Goal: Task Accomplishment & Management: Complete application form

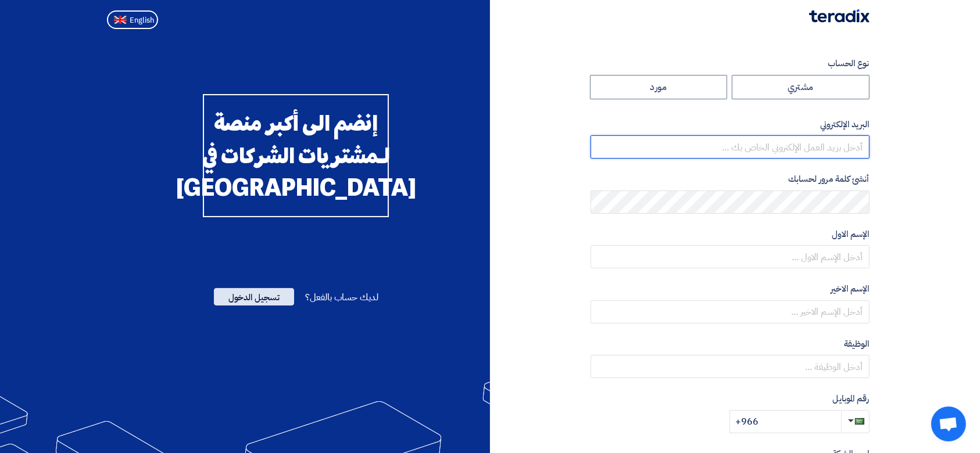
type input "[PERSON_NAME][EMAIL_ADDRESS][DOMAIN_NAME]"
click at [252, 306] on span "تسجيل الدخول" at bounding box center [254, 296] width 80 height 17
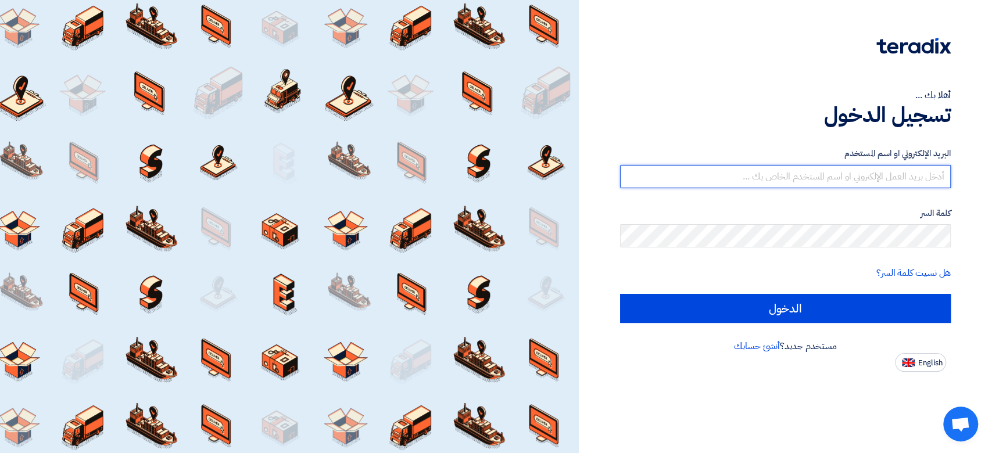
type input "[PERSON_NAME][EMAIL_ADDRESS][DOMAIN_NAME]"
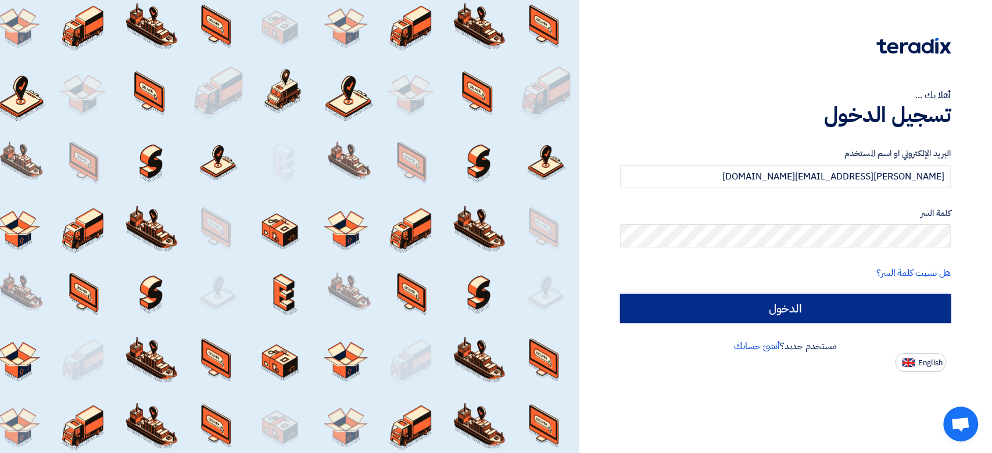
click at [830, 303] on input "الدخول" at bounding box center [785, 308] width 331 height 29
type input "Sign in"
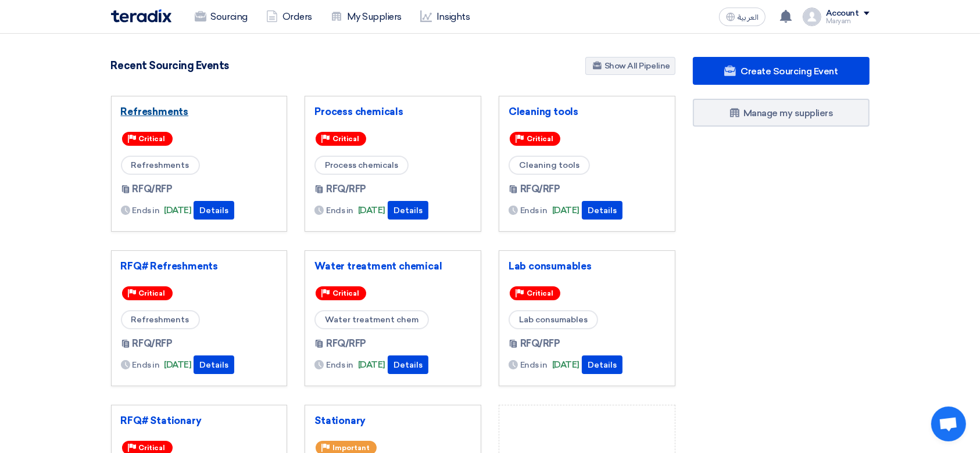
click at [152, 112] on link "Refreshments" at bounding box center [199, 112] width 157 height 12
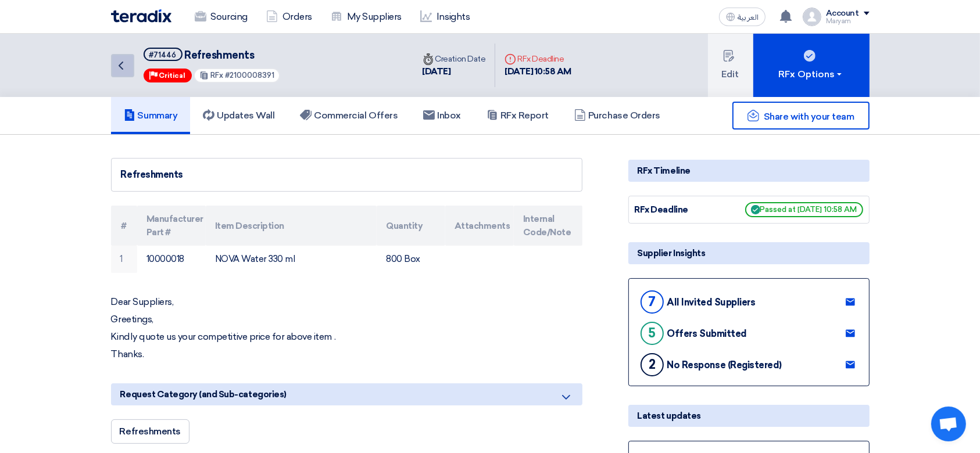
click at [122, 63] on icon "Back" at bounding box center [121, 66] width 14 height 14
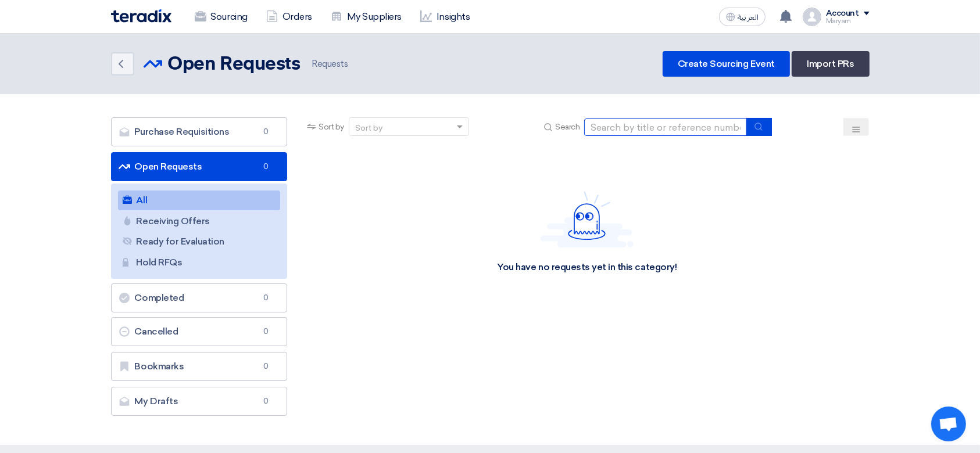
click at [669, 133] on input at bounding box center [665, 127] width 163 height 17
paste input "2100008408"
type input "2100008408"
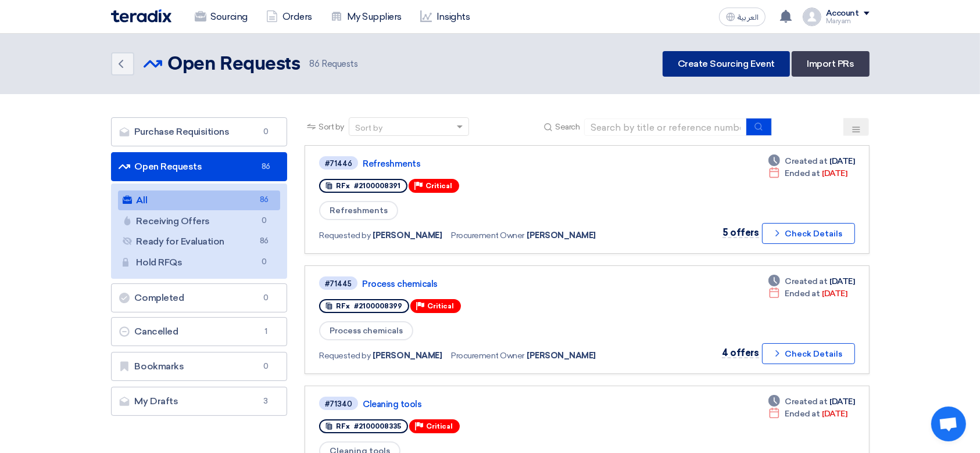
click at [718, 63] on link "Create Sourcing Event" at bounding box center [725, 64] width 127 height 26
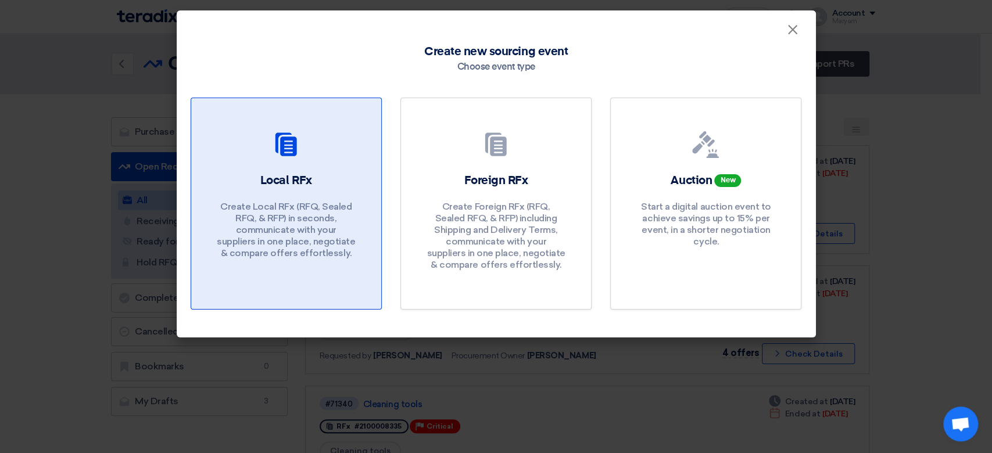
click at [316, 225] on p "Create Local RFx (RFQ, Sealed RFQ, & RFP) in seconds, communicate with your sup…" at bounding box center [285, 230] width 139 height 58
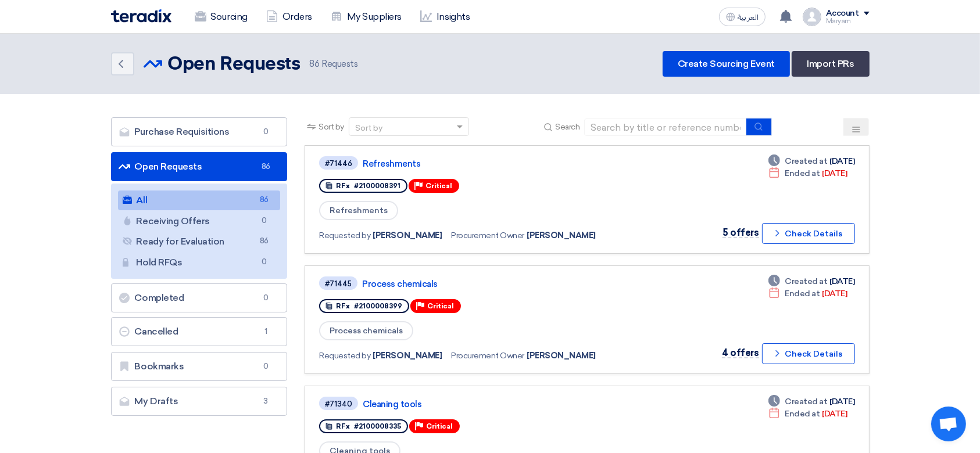
click at [614, 128] on input at bounding box center [665, 127] width 163 height 17
paste input "2100008408"
type input "2100008408"
click at [766, 128] on button "submit" at bounding box center [759, 127] width 26 height 18
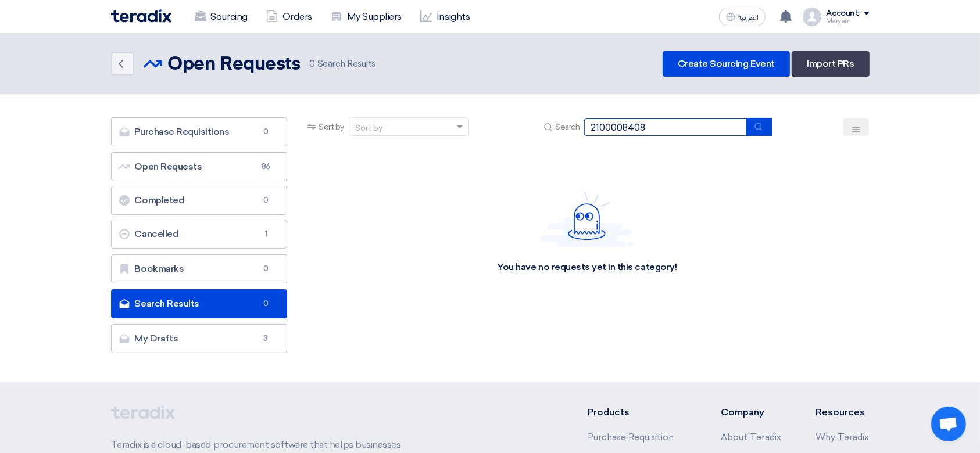
click at [623, 127] on input "2100008408" at bounding box center [665, 127] width 163 height 17
paste input "9"
type input "2100008409"
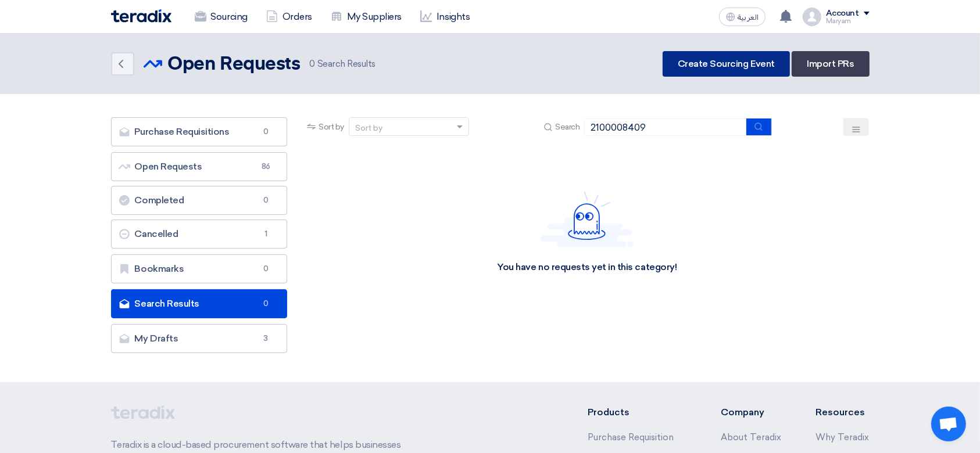
click at [697, 62] on link "Create Sourcing Event" at bounding box center [725, 64] width 127 height 26
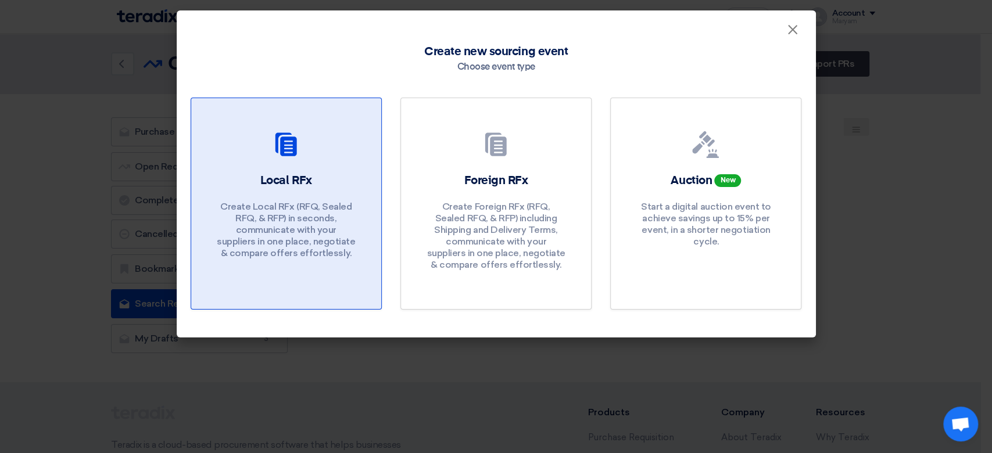
click at [293, 187] on h2 "Local RFx" at bounding box center [286, 181] width 52 height 16
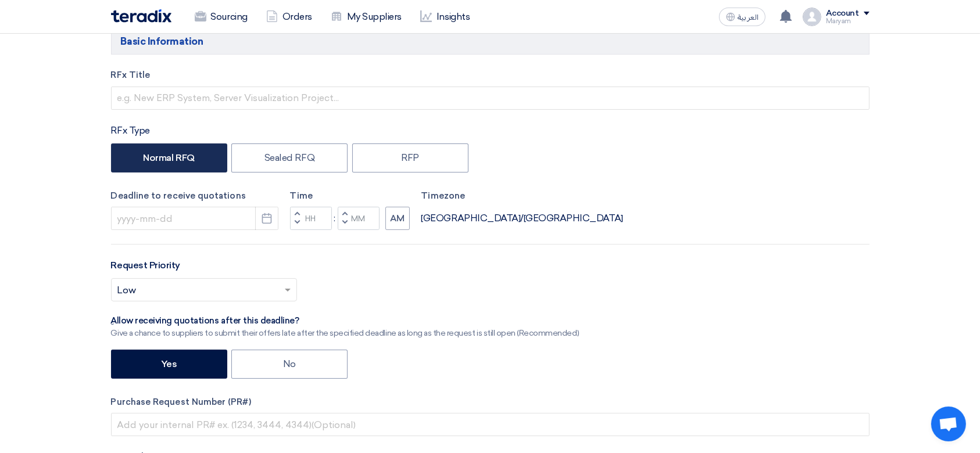
scroll to position [155, 0]
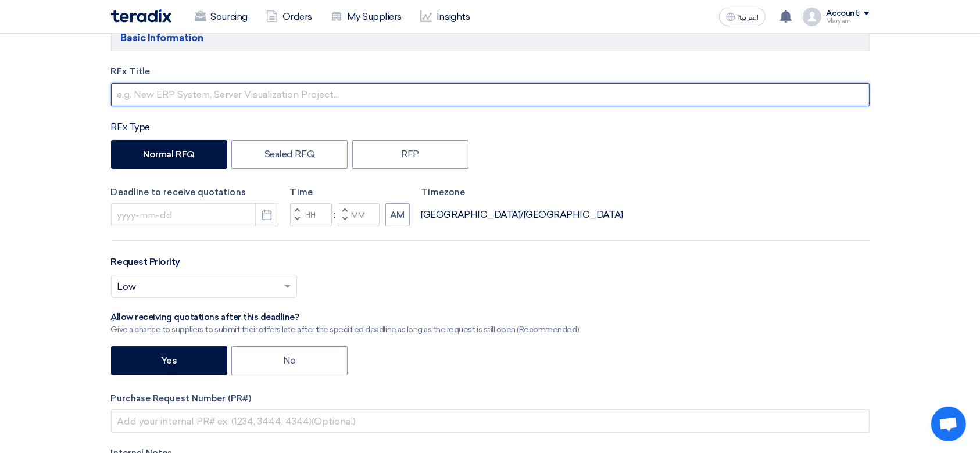
click at [205, 102] on input "text" at bounding box center [490, 94] width 758 height 23
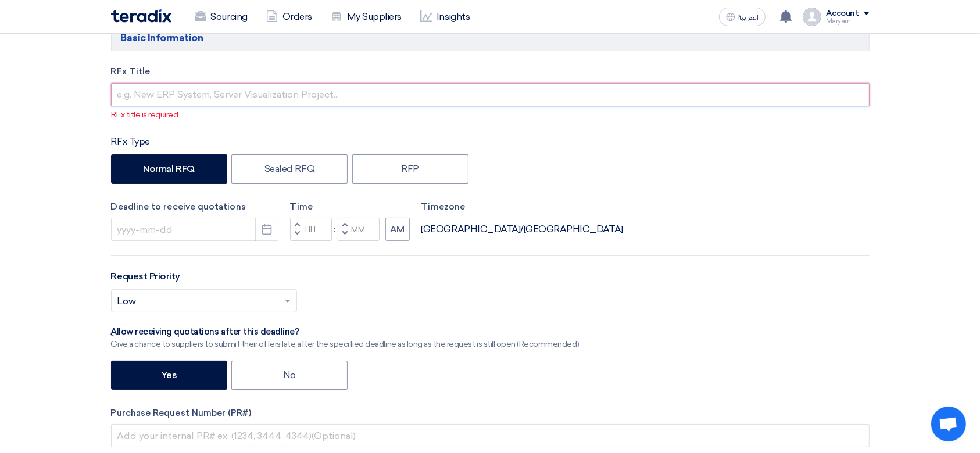
paste input "2100008408"
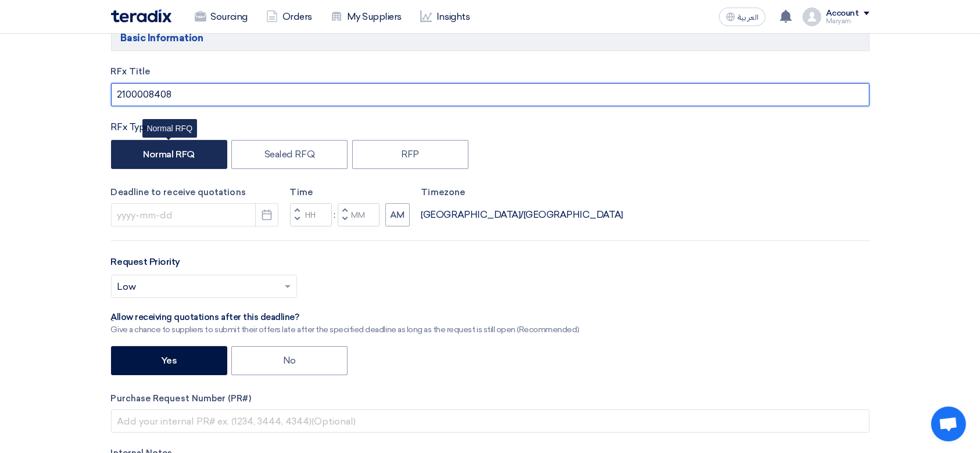
type input "2100008408"
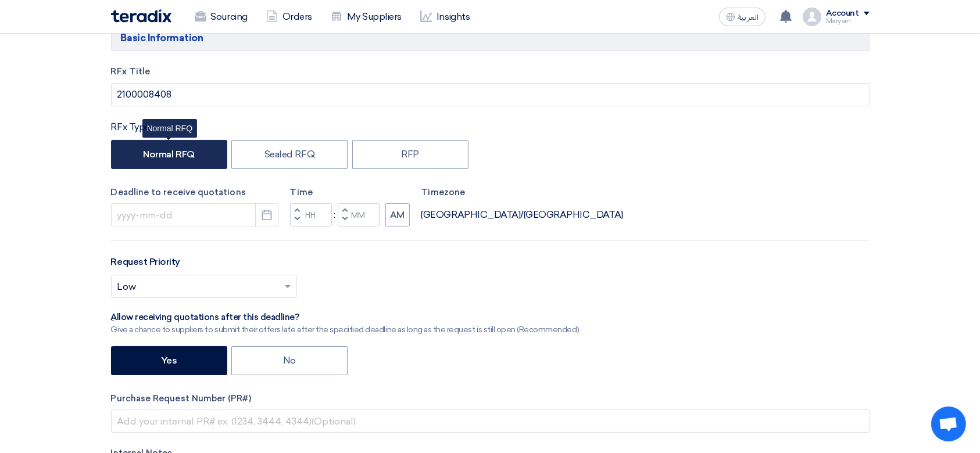
click at [182, 153] on label "Normal RFQ" at bounding box center [169, 154] width 116 height 29
click at [150, 153] on input "Normal RFQ" at bounding box center [147, 154] width 8 height 8
click at [270, 216] on use "button" at bounding box center [267, 215] width 10 height 10
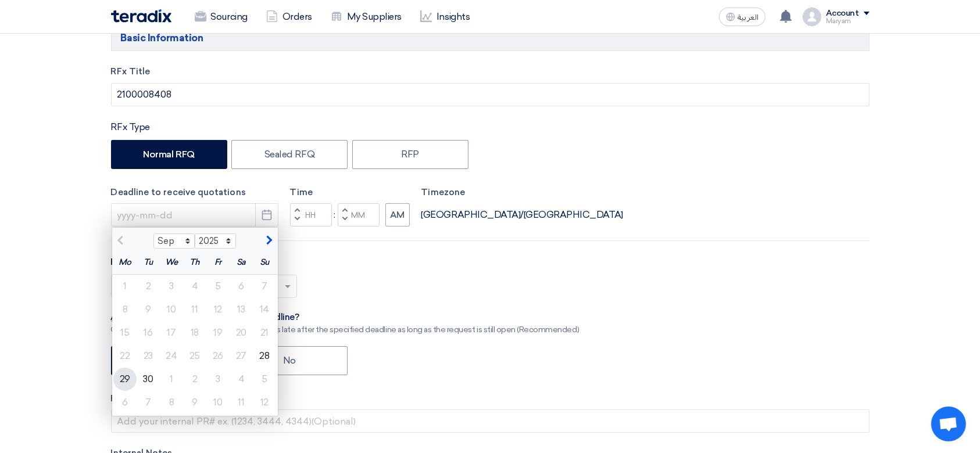
click at [116, 374] on div "29" at bounding box center [124, 379] width 23 height 23
type input "[DATE]"
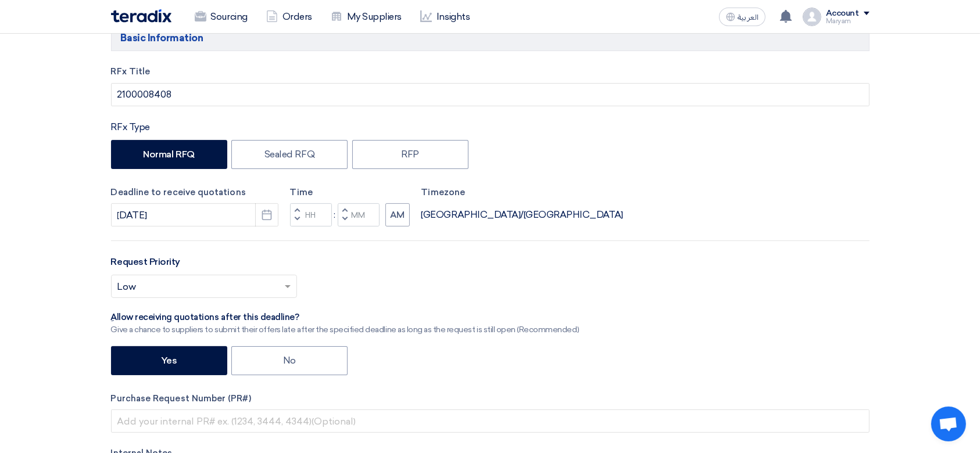
click at [295, 221] on span "button" at bounding box center [297, 219] width 4 height 7
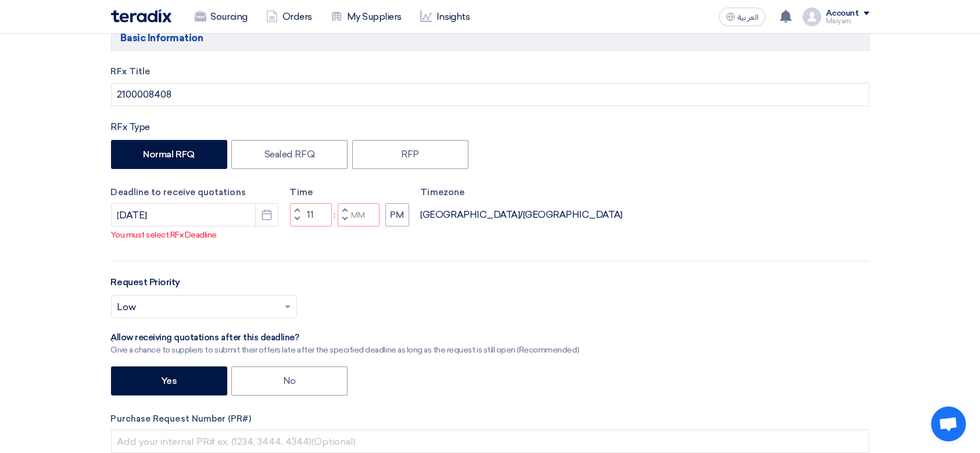
click at [342, 223] on span "button" at bounding box center [344, 219] width 4 height 7
type input "10"
type input "59"
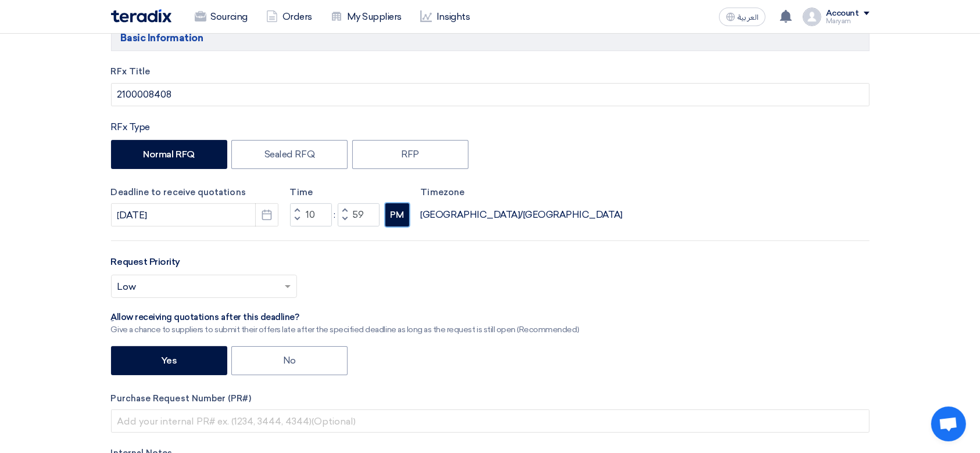
click at [396, 216] on button "PM" at bounding box center [397, 214] width 24 height 23
click at [298, 218] on span "button" at bounding box center [297, 219] width 4 height 7
type input "09"
click at [139, 287] on input "text" at bounding box center [198, 287] width 162 height 19
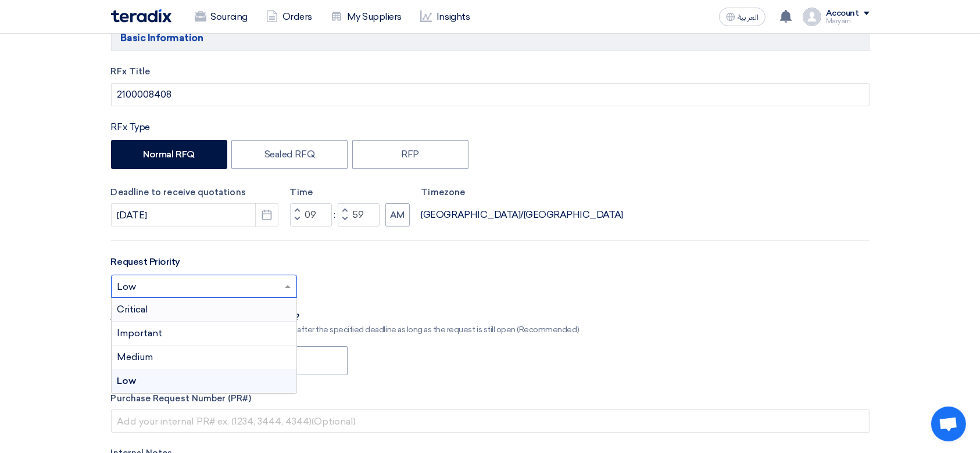
click at [130, 309] on span "Critical" at bounding box center [132, 309] width 31 height 11
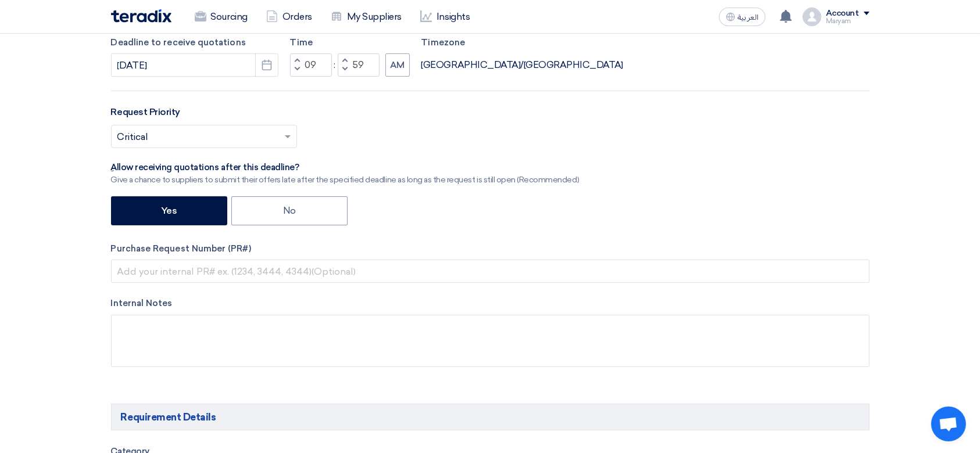
scroll to position [310, 0]
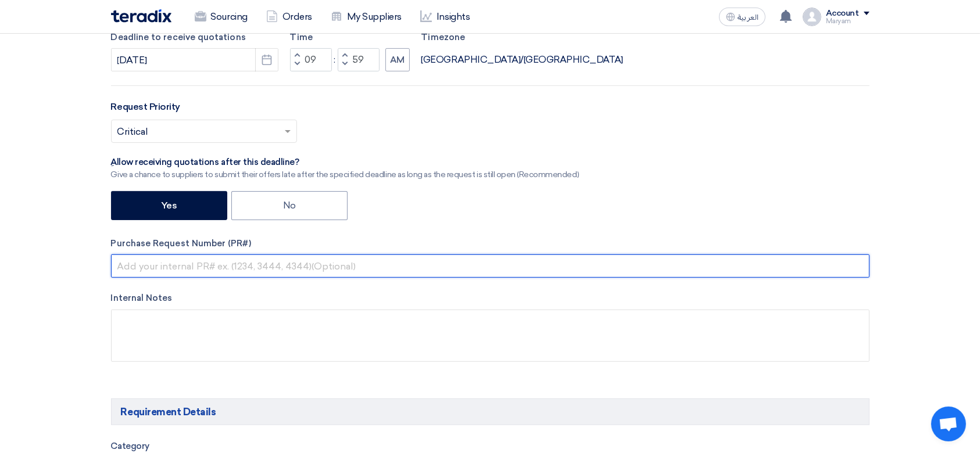
click at [245, 266] on input "text" at bounding box center [490, 266] width 758 height 23
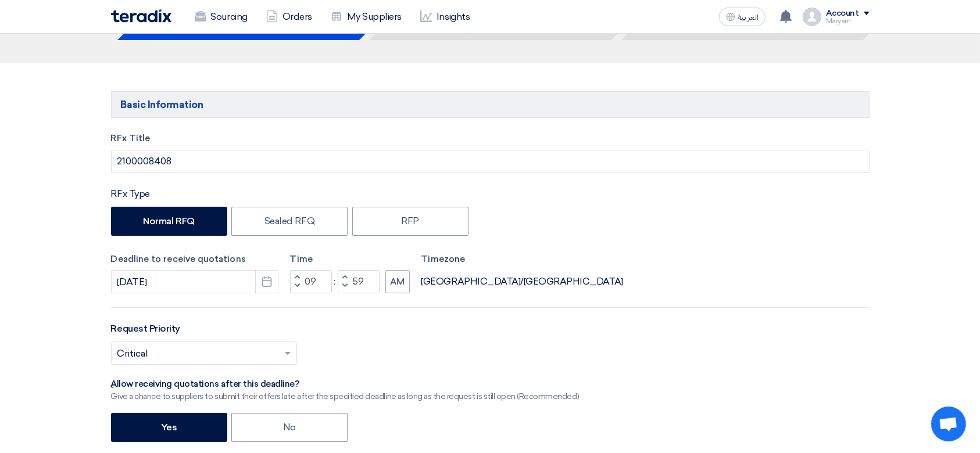
scroll to position [0, 0]
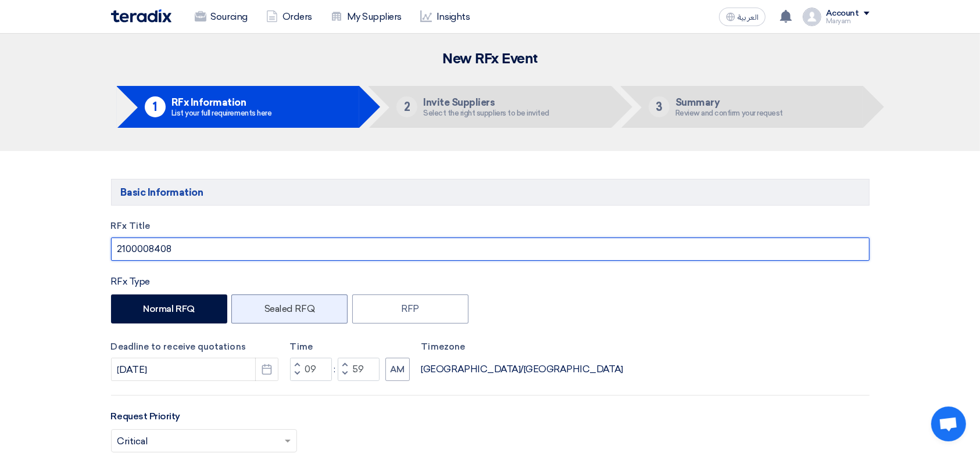
drag, startPoint x: 211, startPoint y: 248, endPoint x: 313, endPoint y: 320, distance: 125.4
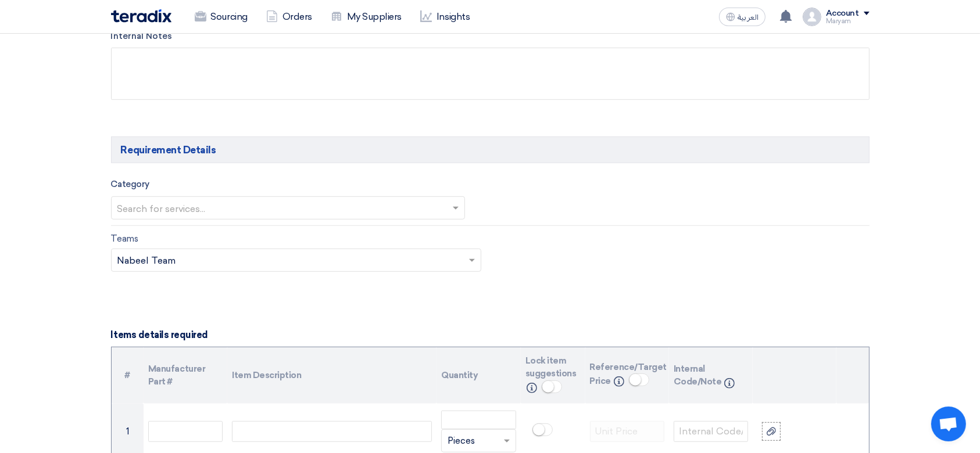
scroll to position [465, 0]
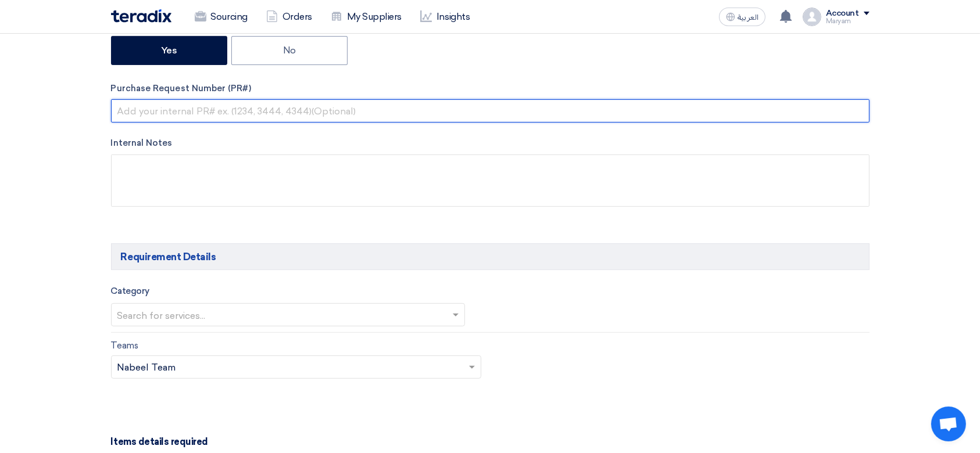
click at [149, 107] on input "text" at bounding box center [490, 110] width 758 height 23
paste input "2100008408"
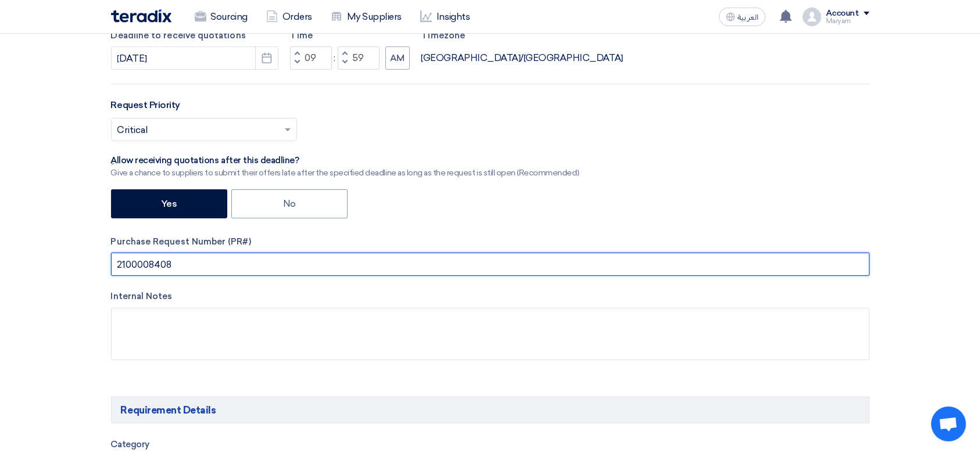
scroll to position [77, 0]
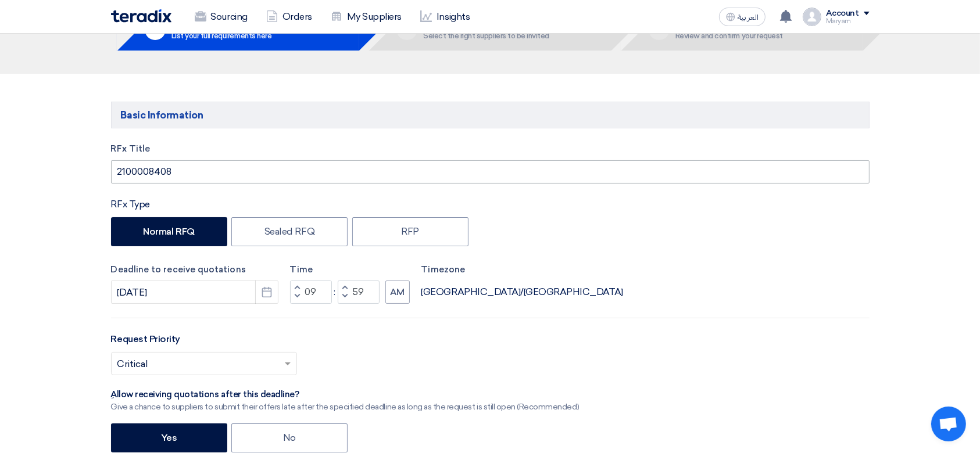
type input "2100008408"
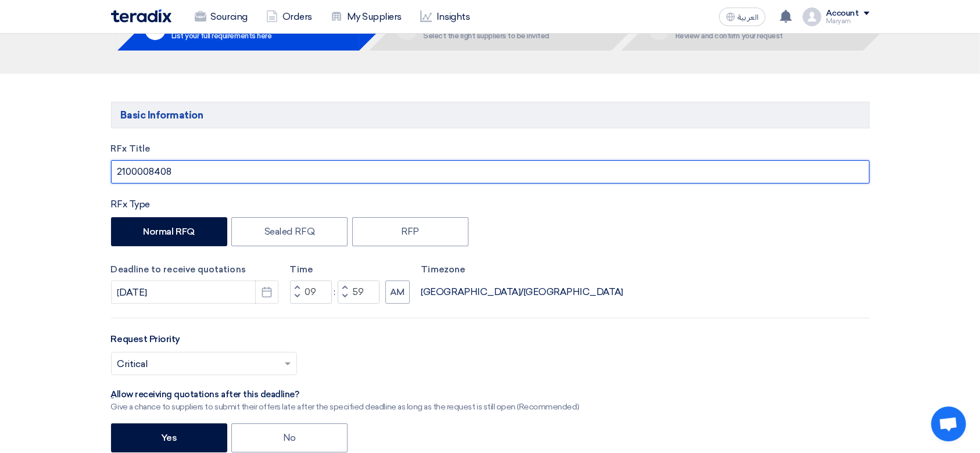
drag, startPoint x: 189, startPoint y: 167, endPoint x: 0, endPoint y: 153, distance: 189.9
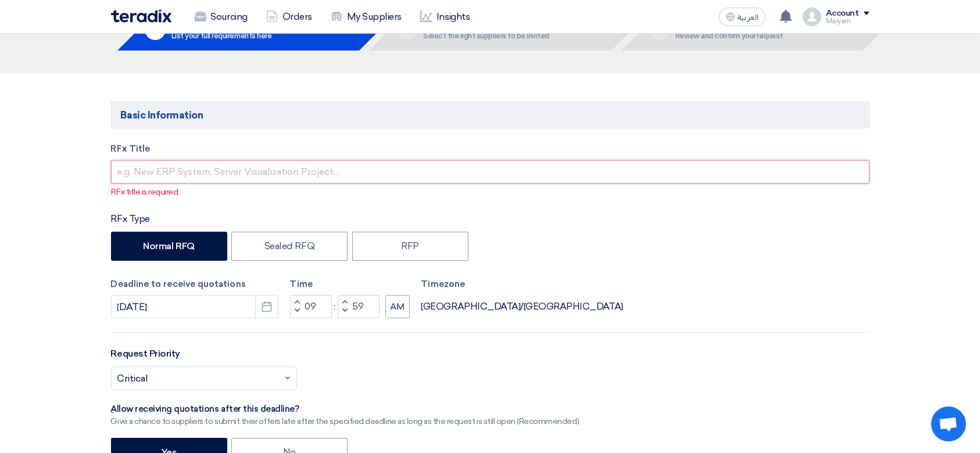
type input "ق"
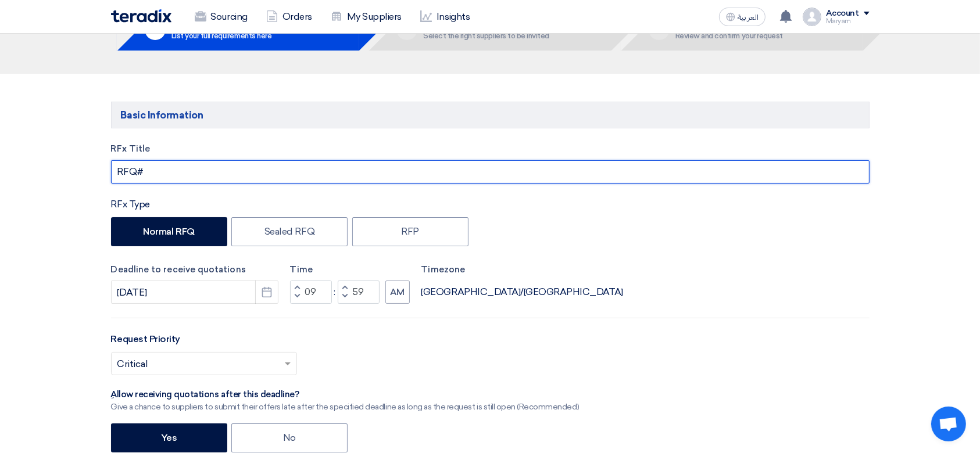
click at [186, 174] on input "RFQ#" at bounding box center [490, 171] width 758 height 23
paste input "Refreshments"
click at [142, 171] on input "RFQ#Refreshments" at bounding box center [490, 171] width 758 height 23
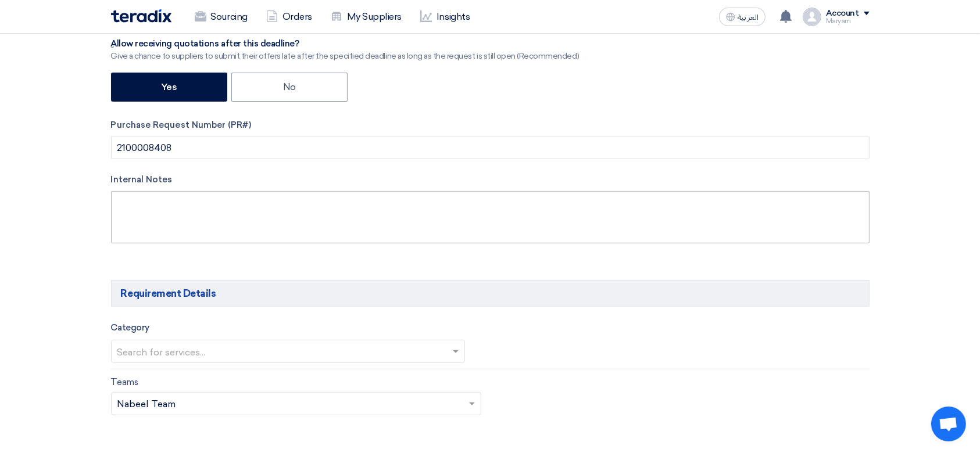
scroll to position [542, 0]
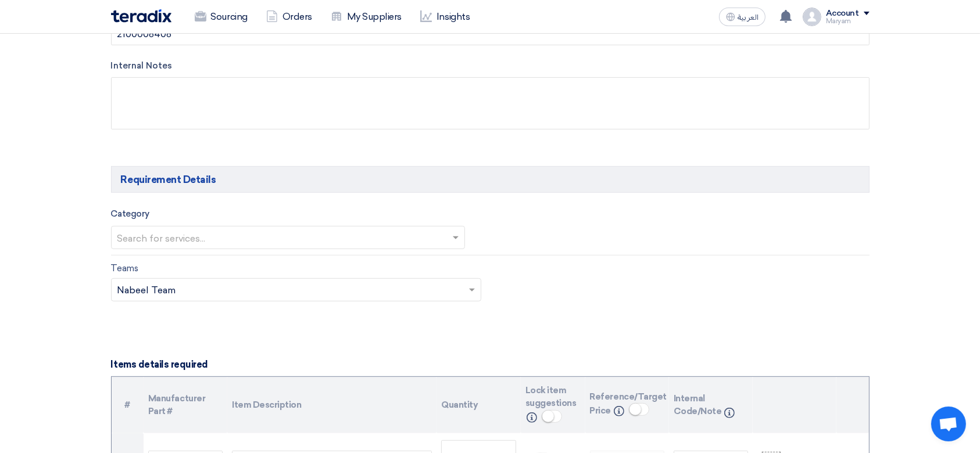
type input "RFQ# Refreshments"
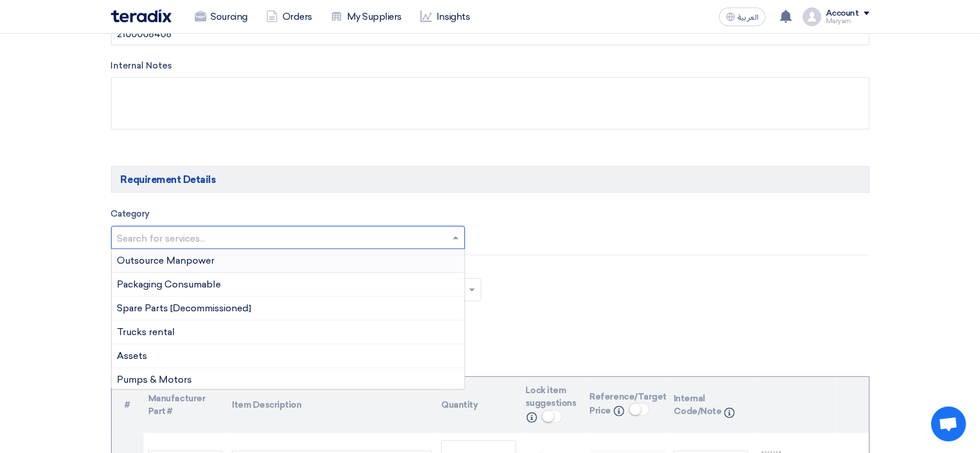
click at [199, 236] on input "text" at bounding box center [282, 239] width 330 height 19
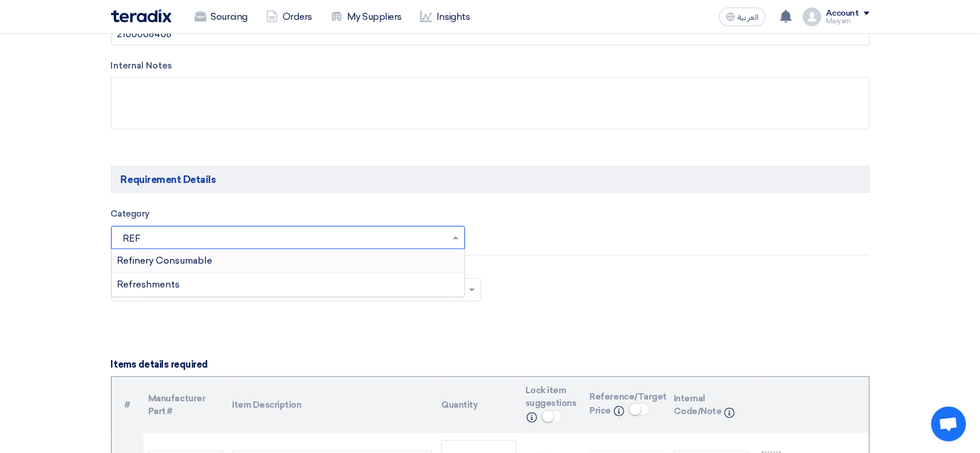
type input "REFR"
click at [150, 253] on div "Refreshments" at bounding box center [288, 260] width 353 height 23
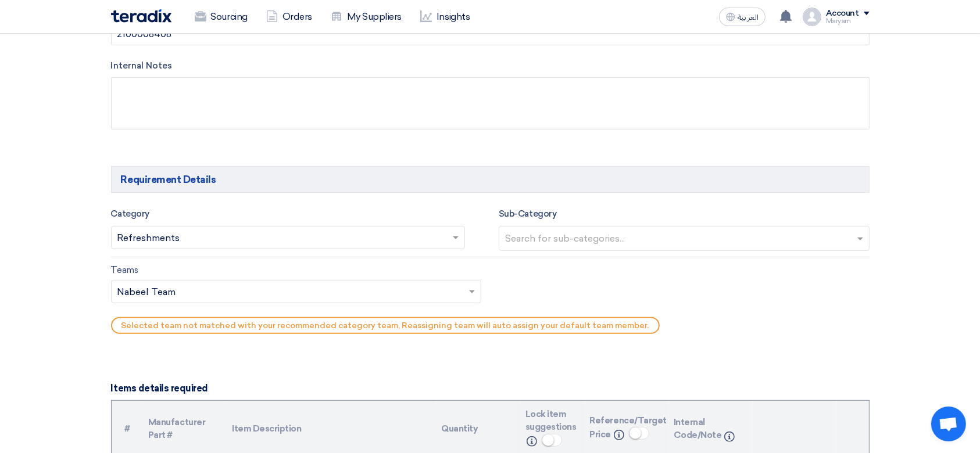
click at [216, 288] on input "text" at bounding box center [290, 292] width 346 height 19
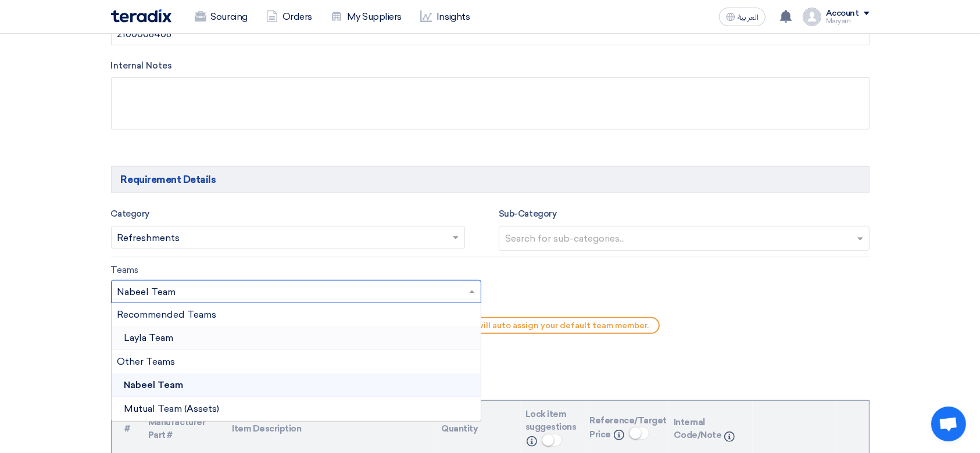
click at [163, 334] on span "Layla Team" at bounding box center [148, 337] width 49 height 11
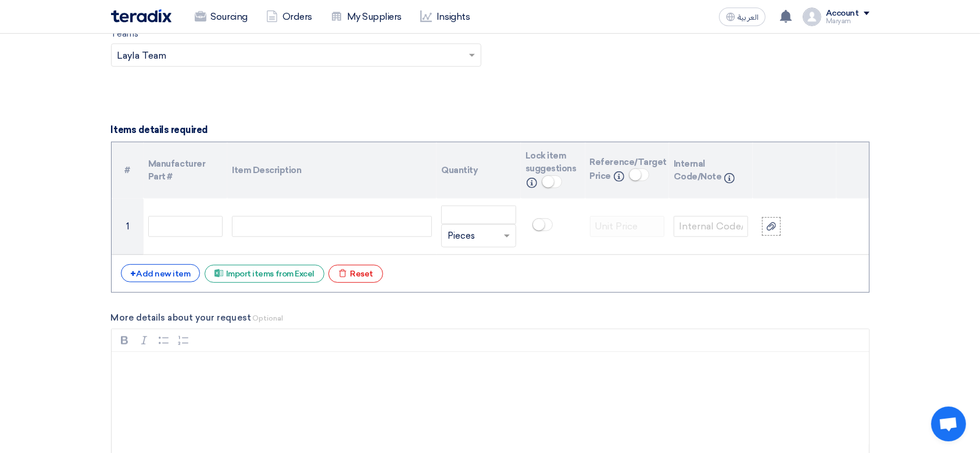
scroll to position [930, 0]
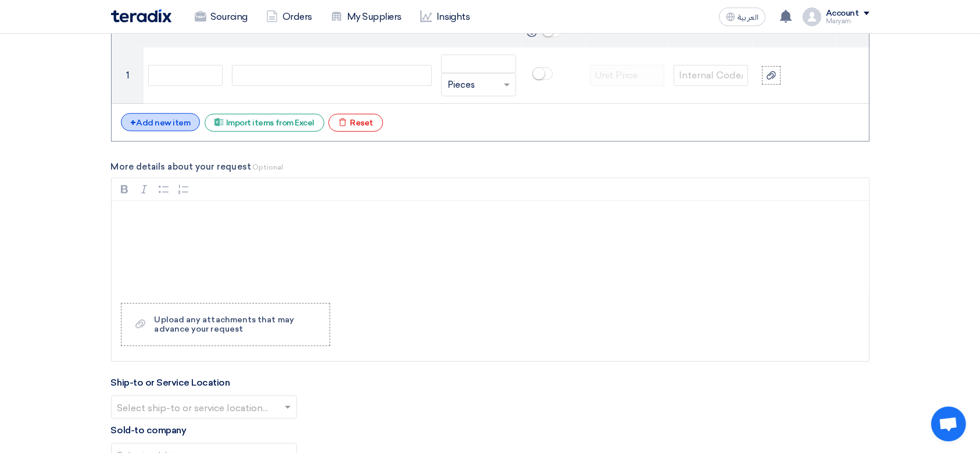
click at [153, 124] on div "+ Add new item" at bounding box center [161, 122] width 80 height 18
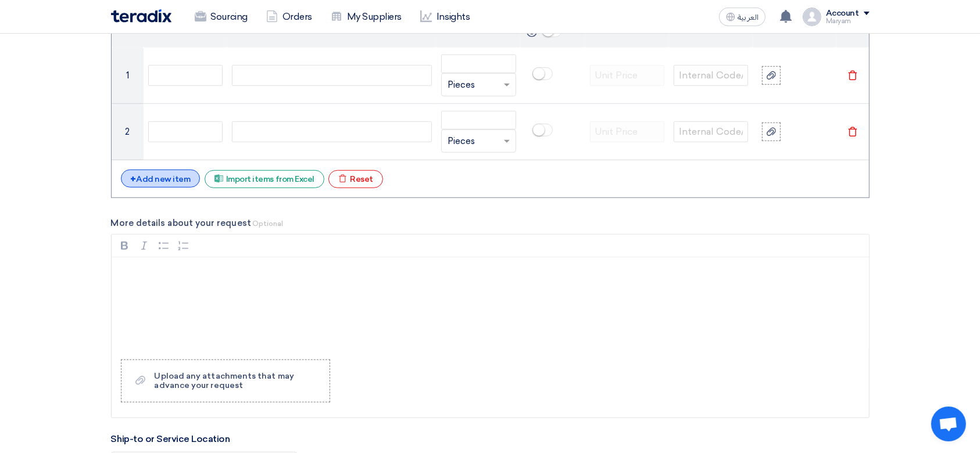
click at [166, 178] on div "+ Add new item" at bounding box center [161, 179] width 80 height 18
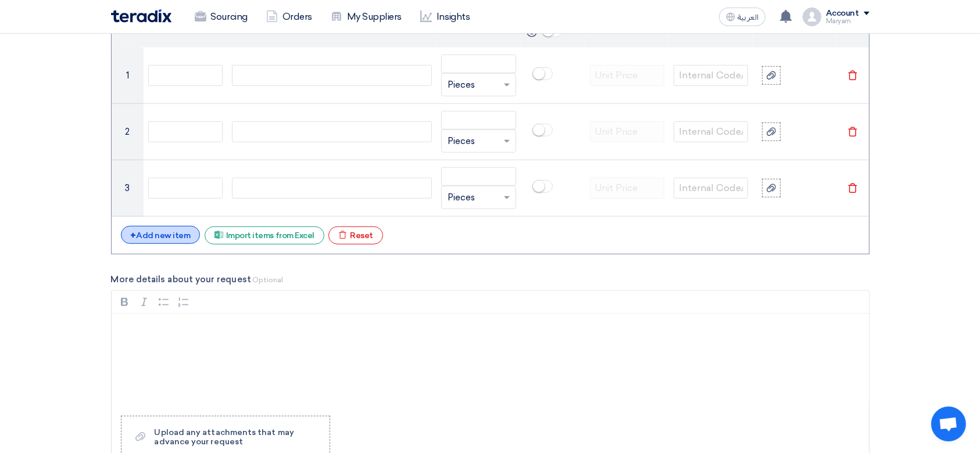
click at [169, 230] on div "+ Add new item" at bounding box center [161, 235] width 80 height 18
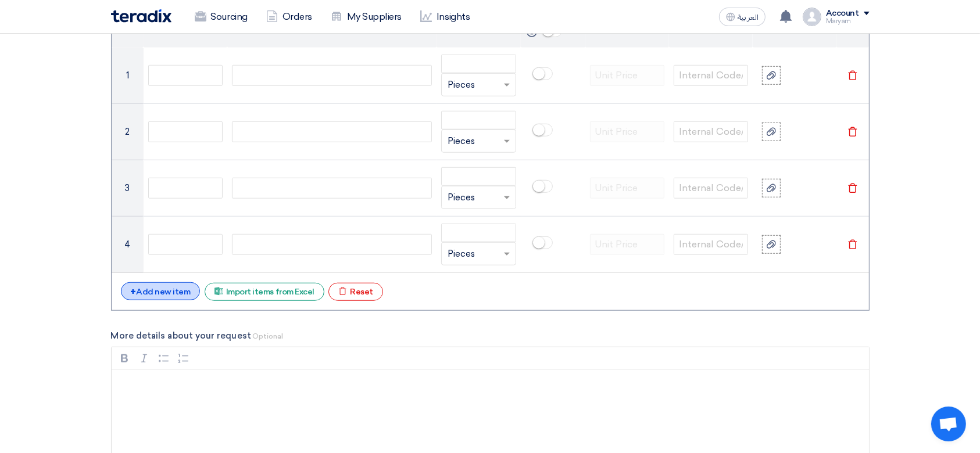
click at [156, 289] on div "+ Add new item" at bounding box center [161, 291] width 80 height 18
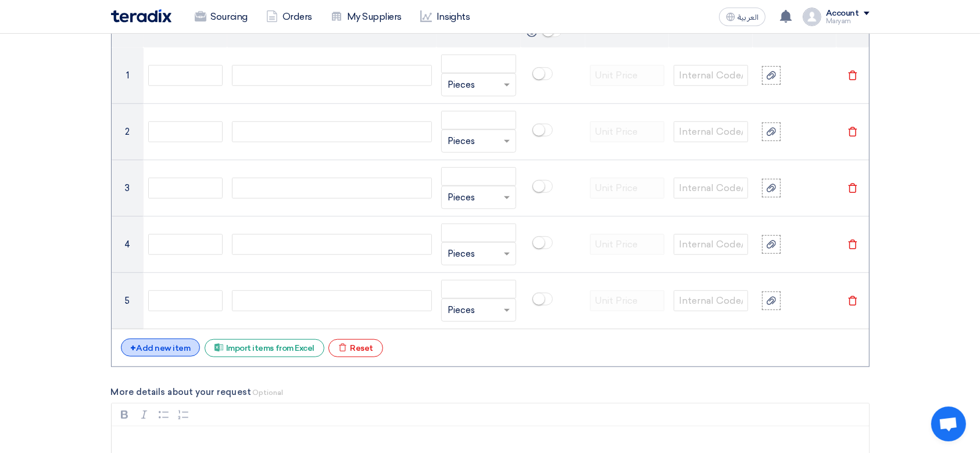
click at [135, 346] on div "+ Add new item" at bounding box center [161, 348] width 80 height 18
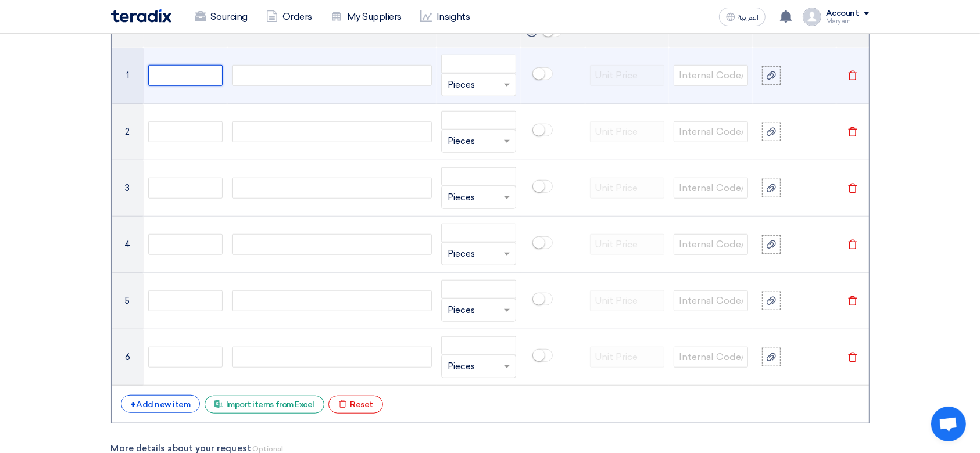
click at [163, 73] on input "text" at bounding box center [185, 75] width 74 height 21
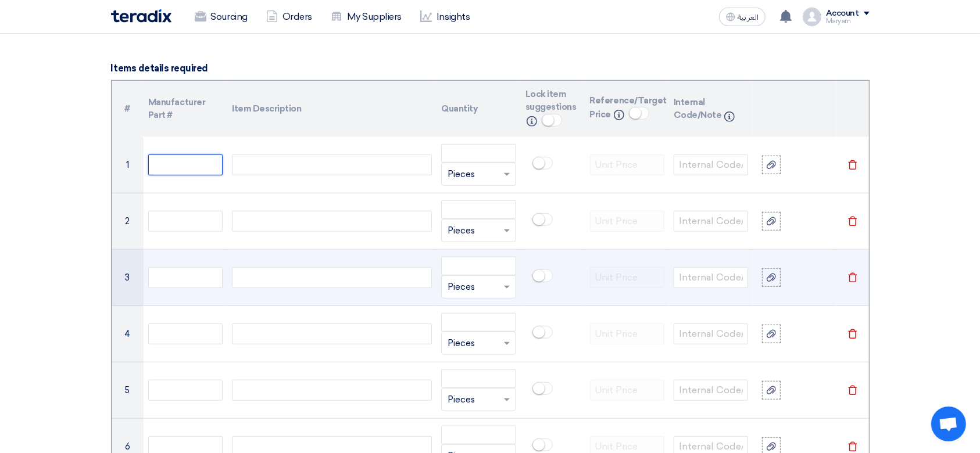
scroll to position [775, 0]
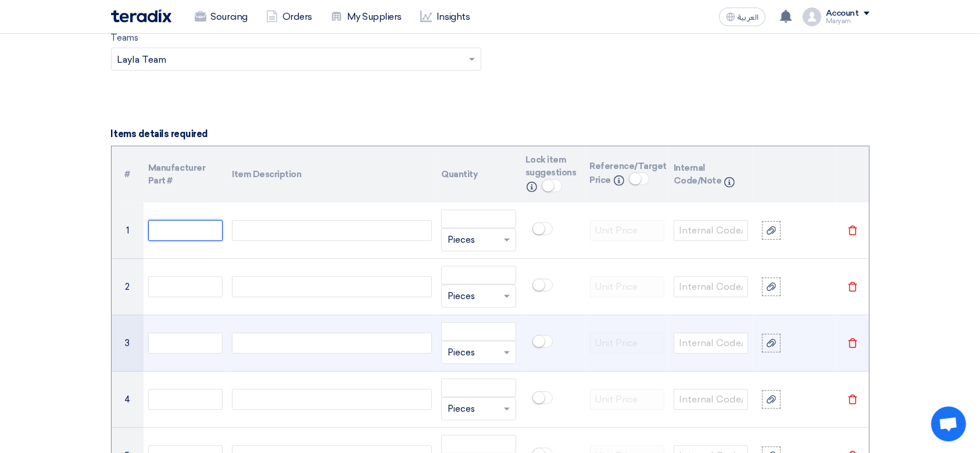
paste input "10000018"
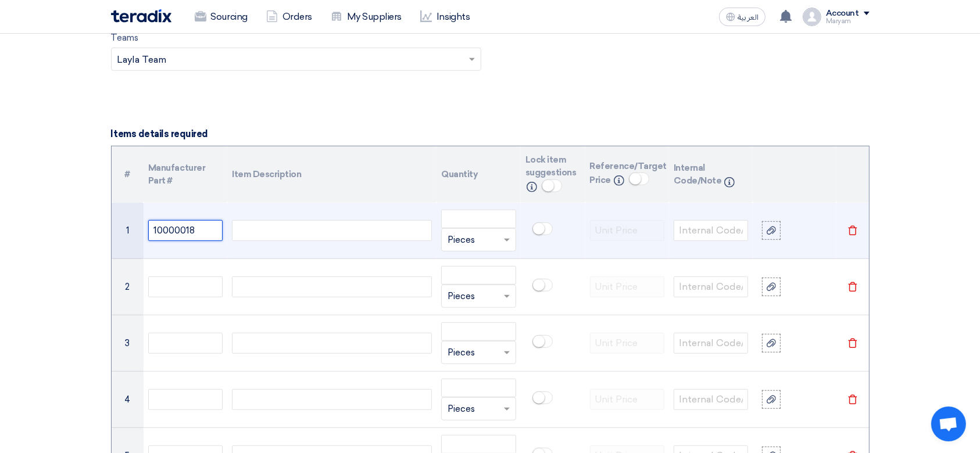
type input "10000018"
click at [279, 229] on div at bounding box center [332, 230] width 200 height 21
paste div
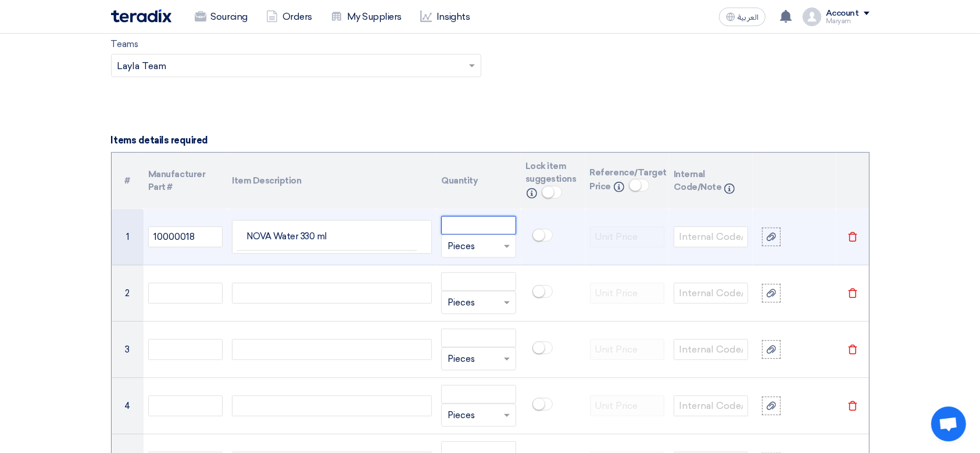
click at [461, 230] on input "number" at bounding box center [478, 225] width 74 height 19
paste input "50"
type input "50"
click at [506, 238] on div at bounding box center [478, 246] width 73 height 19
click at [456, 292] on span "Box" at bounding box center [455, 292] width 17 height 10
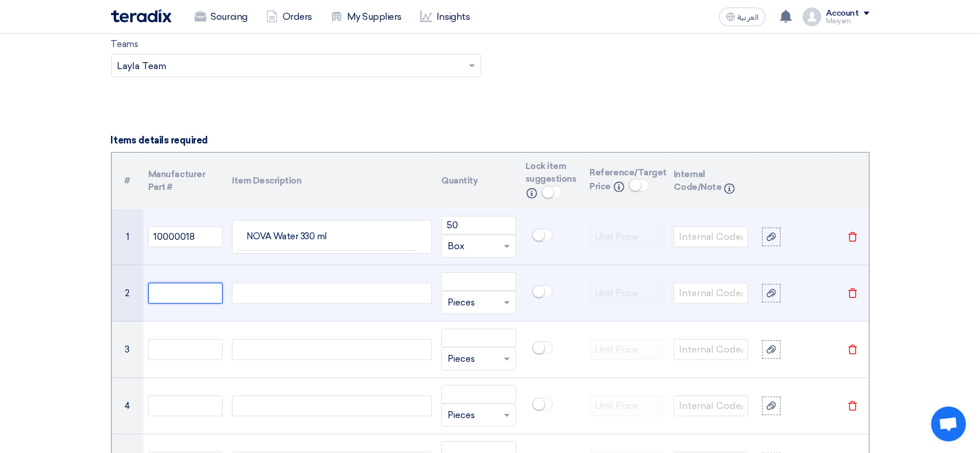
click at [179, 292] on input "text" at bounding box center [185, 293] width 74 height 21
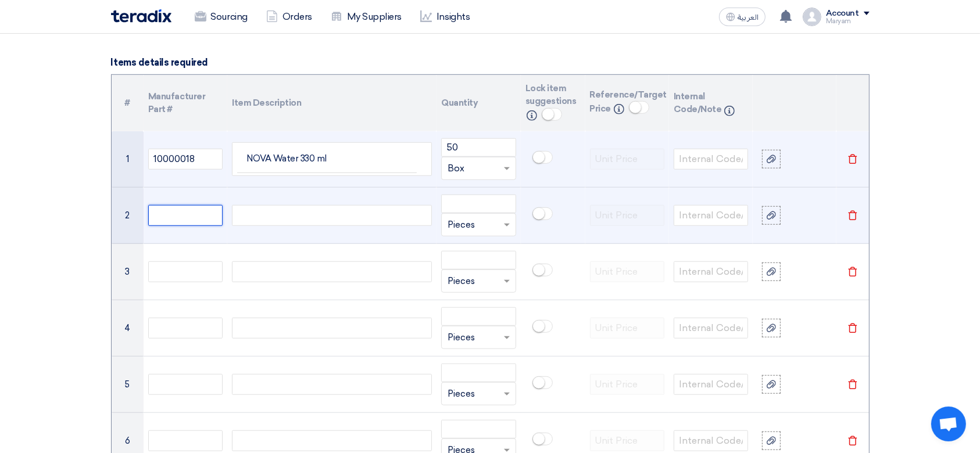
scroll to position [923, 0]
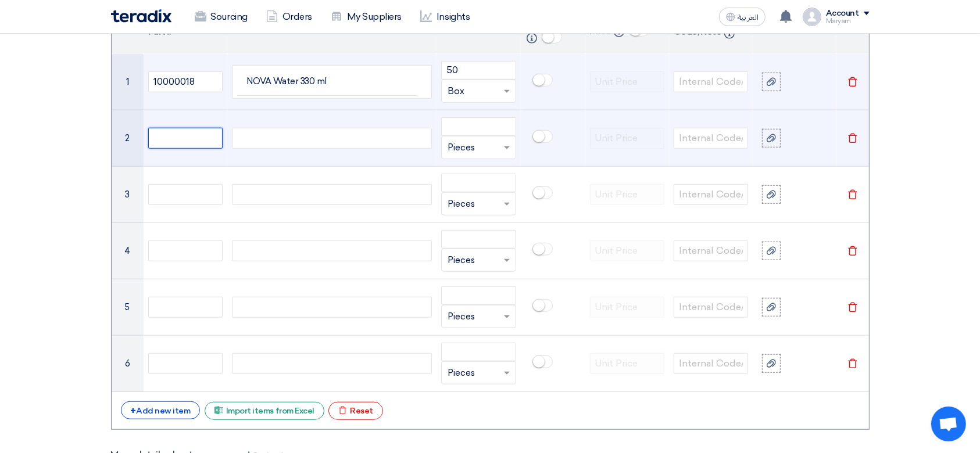
paste input "10000914"
type input "10000914"
click at [275, 130] on div at bounding box center [332, 138] width 200 height 21
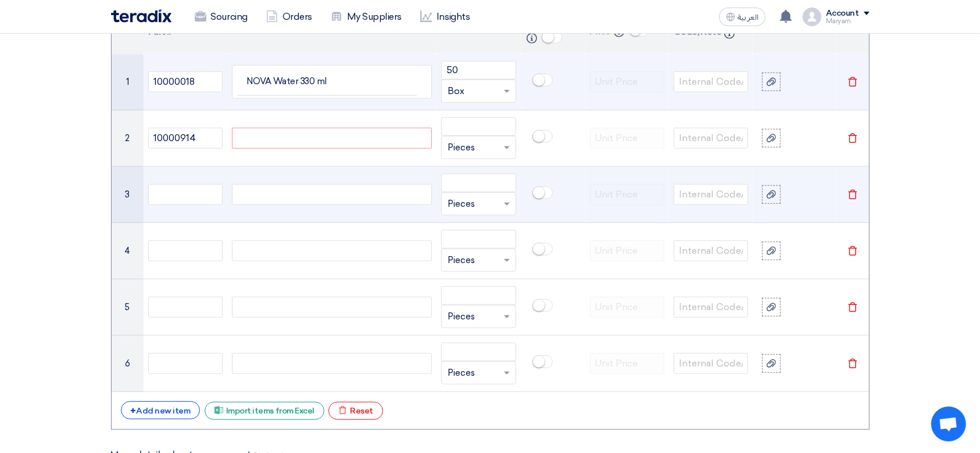
paste div
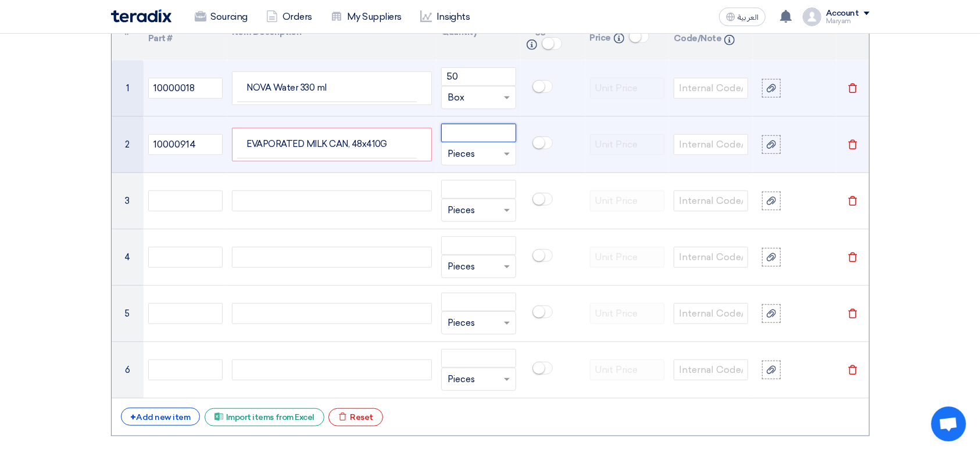
click at [451, 141] on input "number" at bounding box center [478, 133] width 74 height 19
type input "1"
click at [468, 153] on input "text" at bounding box center [471, 154] width 48 height 19
click at [471, 198] on div "Box" at bounding box center [478, 200] width 73 height 23
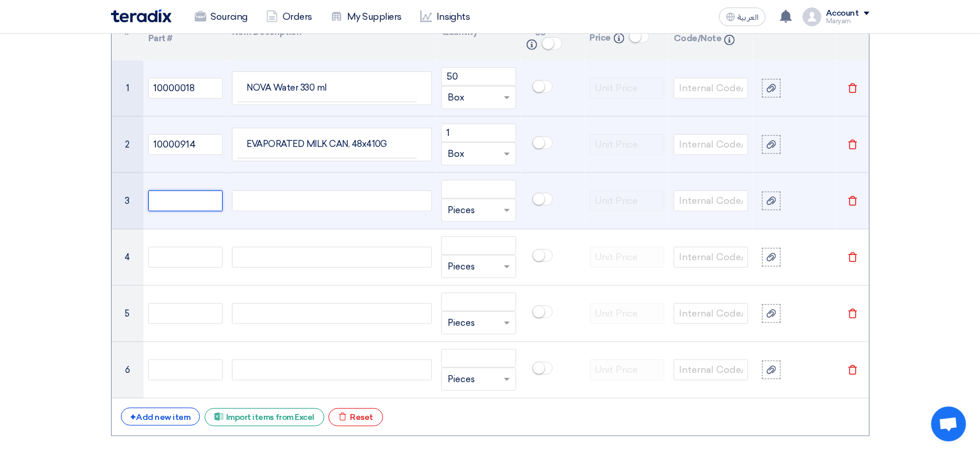
click at [170, 202] on input "text" at bounding box center [185, 201] width 74 height 21
paste input "10000028"
type input "10000028"
click at [285, 202] on div at bounding box center [332, 201] width 200 height 21
paste div
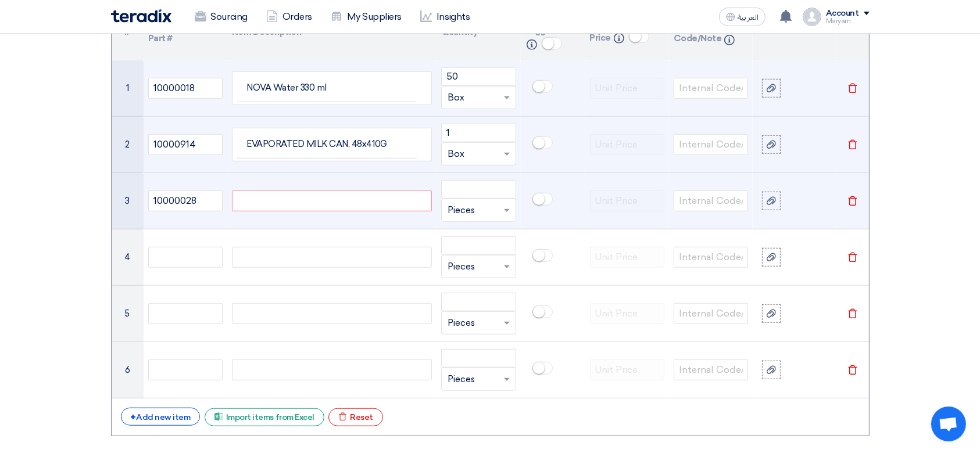
scroll to position [911, 0]
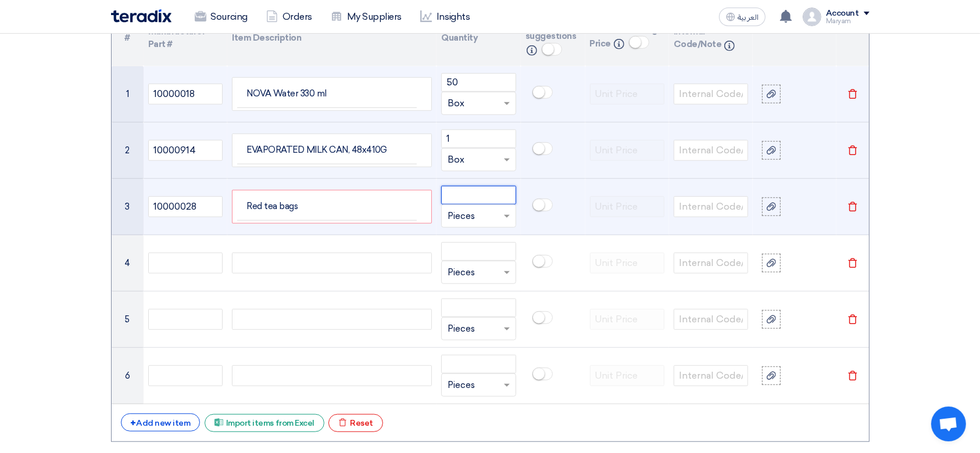
click at [478, 197] on input "number" at bounding box center [478, 195] width 74 height 19
type input "1"
click at [492, 213] on input "text" at bounding box center [471, 216] width 48 height 19
click at [467, 263] on div "Box" at bounding box center [478, 262] width 73 height 23
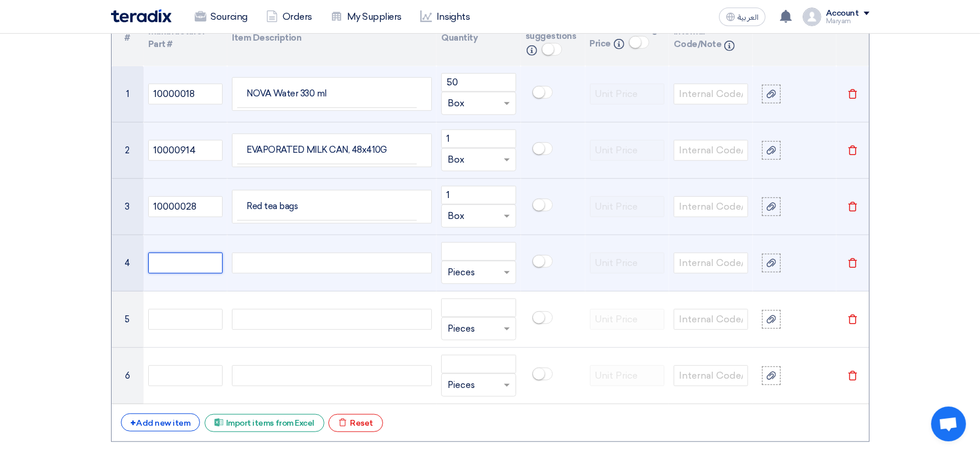
click at [159, 257] on input "text" at bounding box center [185, 263] width 74 height 21
paste input "10000281"
type input "10000281"
click at [277, 259] on div at bounding box center [332, 263] width 200 height 21
paste div
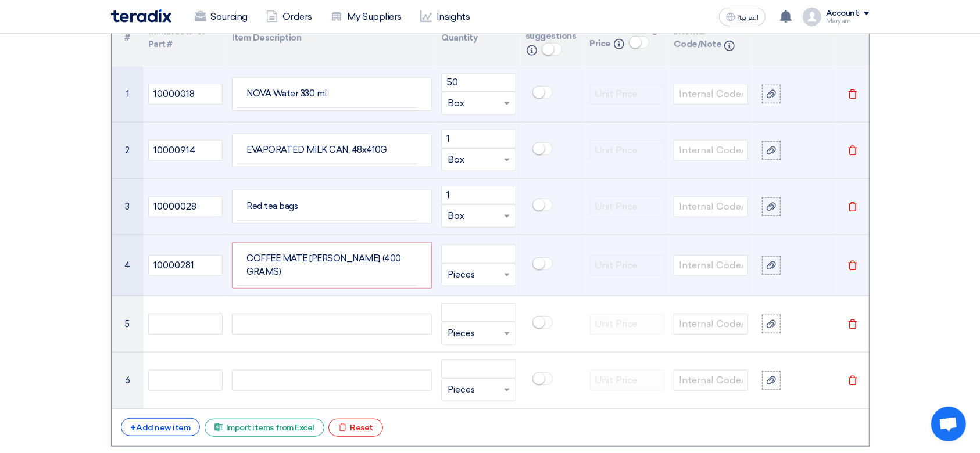
scroll to position [905, 0]
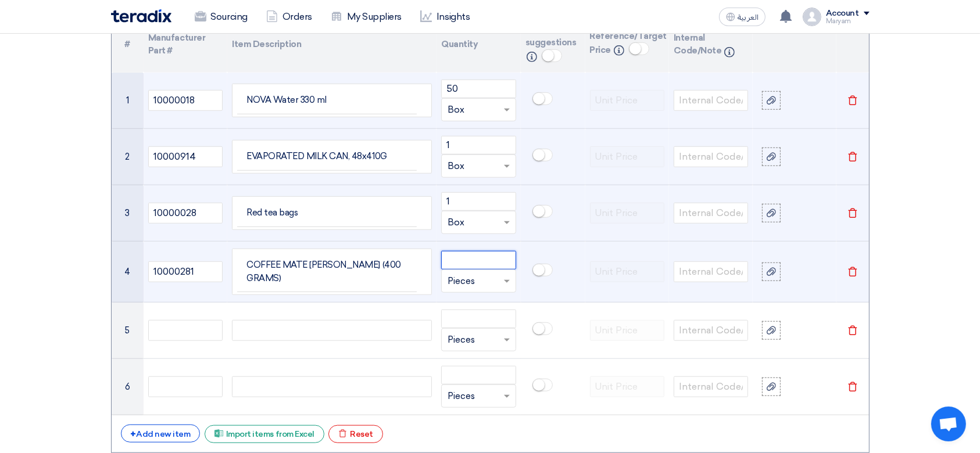
click at [466, 260] on input "number" at bounding box center [478, 260] width 74 height 19
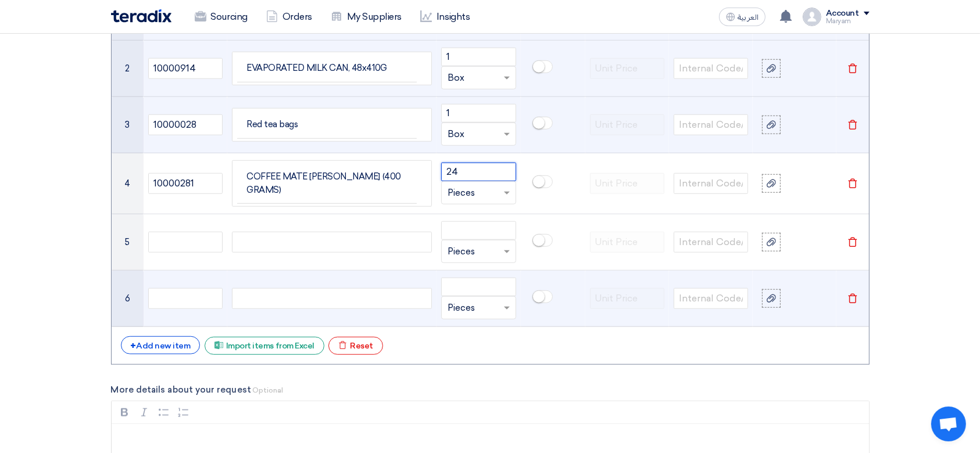
scroll to position [1060, 0]
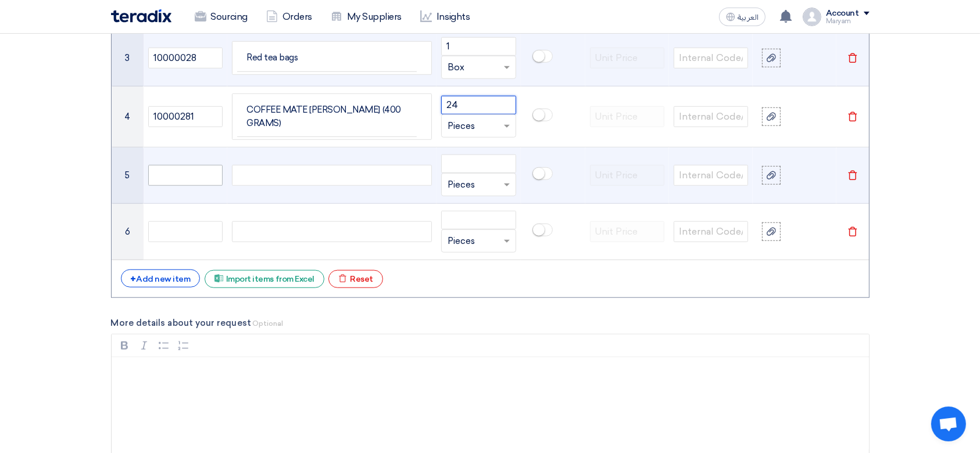
type input "24"
click at [200, 166] on input "text" at bounding box center [185, 175] width 74 height 21
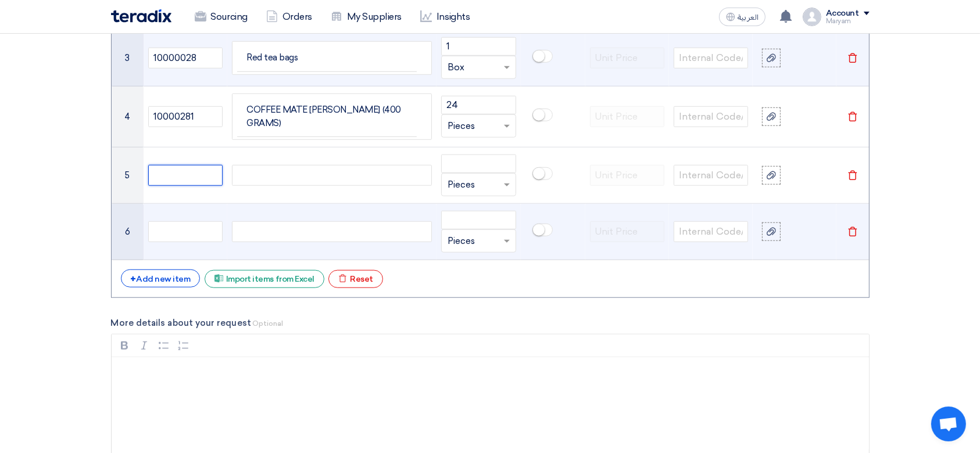
paste input "10000017"
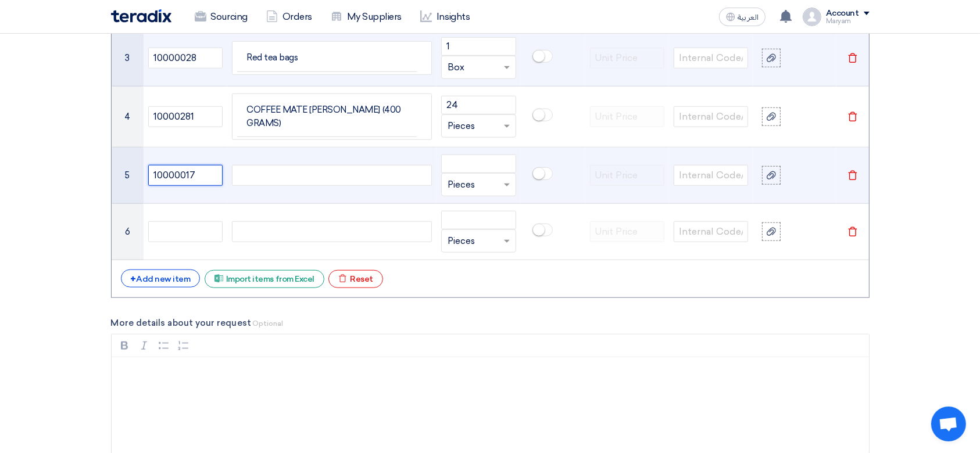
type input "10000017"
click at [272, 165] on div at bounding box center [332, 175] width 200 height 21
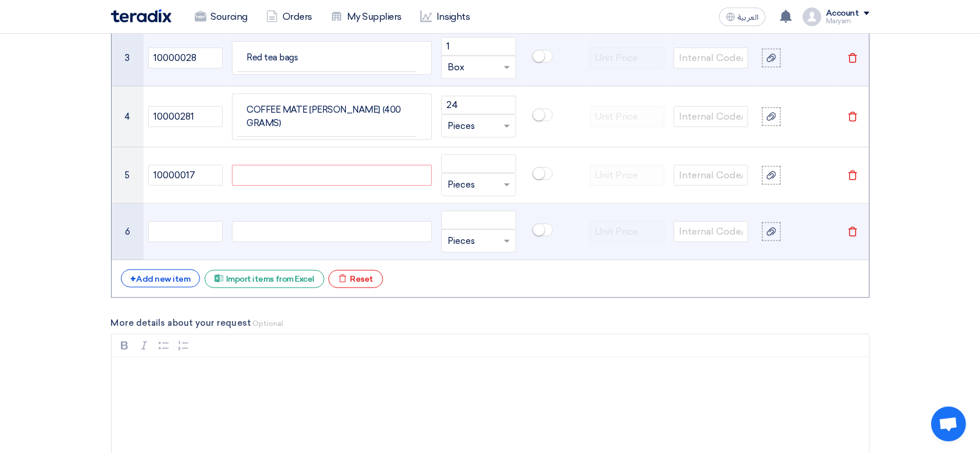
paste div
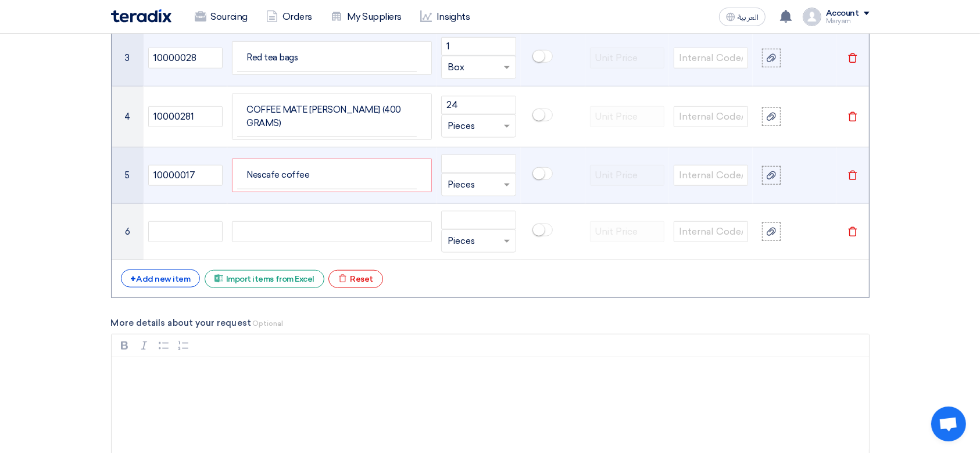
scroll to position [1053, 0]
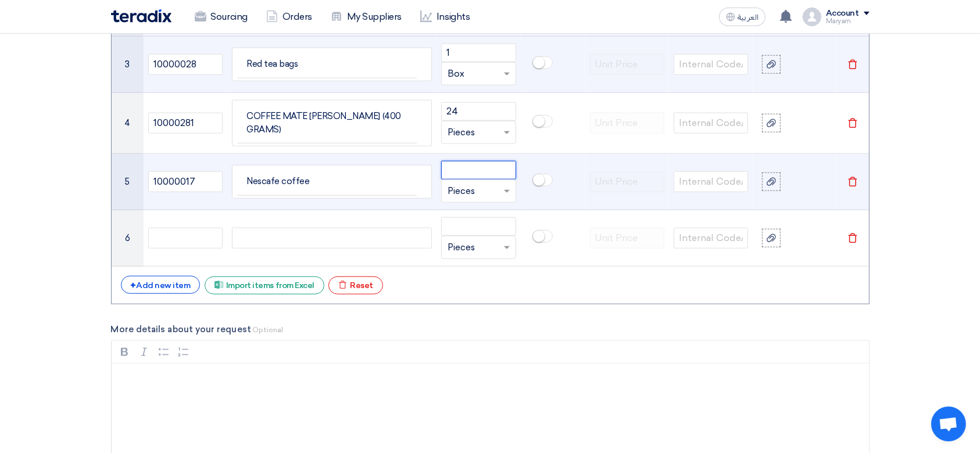
click at [481, 161] on input "number" at bounding box center [478, 170] width 74 height 19
type input "12"
click at [478, 187] on input "text" at bounding box center [471, 191] width 48 height 19
click at [473, 235] on div "Box" at bounding box center [478, 237] width 73 height 23
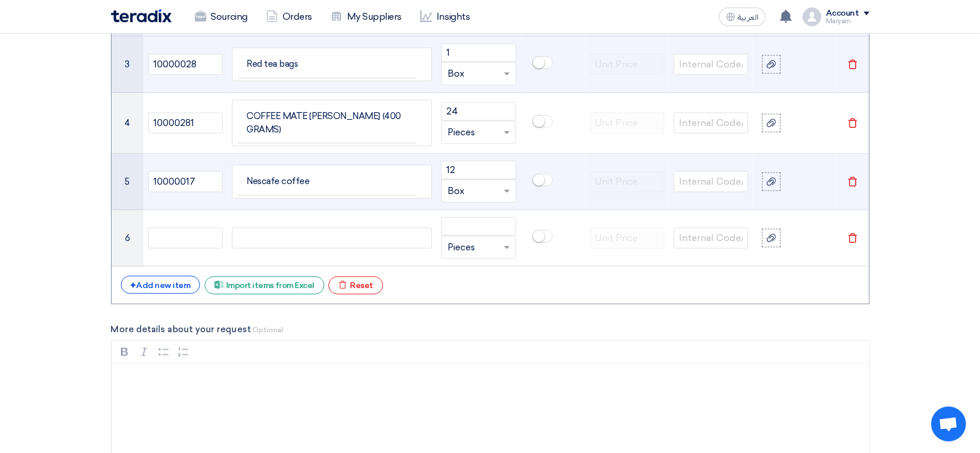
click at [479, 192] on input "text" at bounding box center [471, 191] width 48 height 19
click at [483, 203] on div "Pieces" at bounding box center [478, 214] width 73 height 23
click at [478, 188] on input "text" at bounding box center [471, 191] width 48 height 19
click at [453, 238] on span "Pack" at bounding box center [457, 243] width 21 height 10
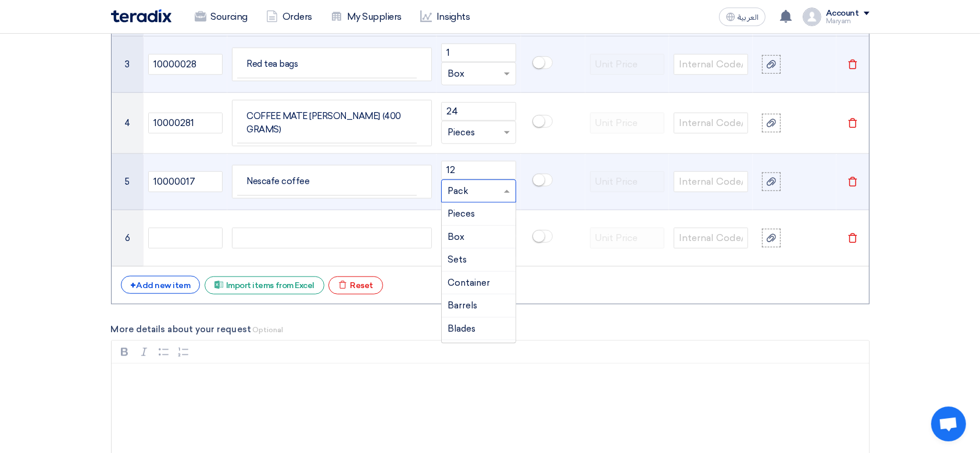
click at [450, 184] on input "text" at bounding box center [471, 191] width 48 height 19
click at [471, 209] on span "Pieces" at bounding box center [460, 214] width 27 height 10
click at [457, 182] on input "text" at bounding box center [471, 191] width 48 height 19
click at [488, 206] on div "Pieces" at bounding box center [478, 214] width 73 height 23
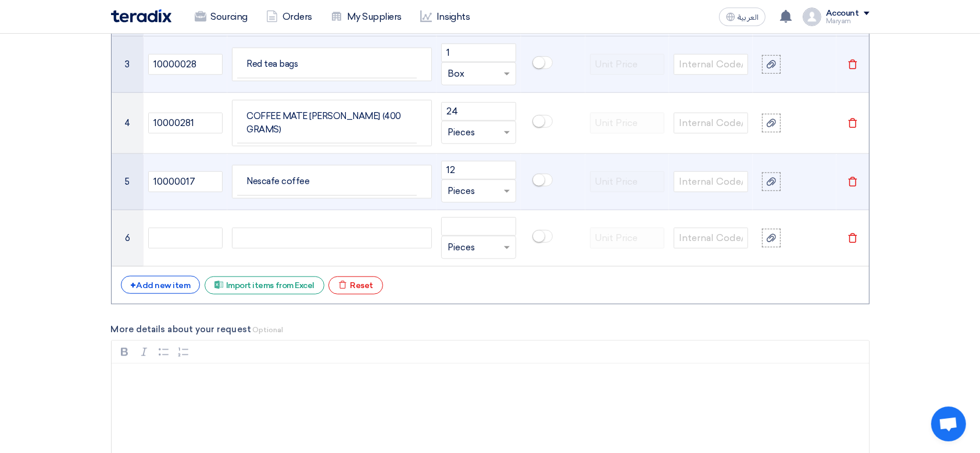
click at [341, 180] on td "Nescafe coffee" at bounding box center [327, 181] width 180 height 27
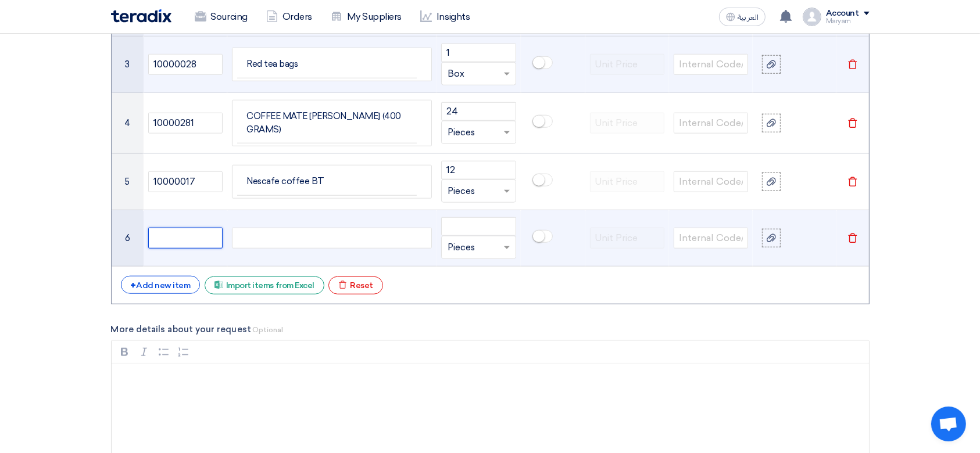
click at [189, 231] on input "text" at bounding box center [185, 238] width 74 height 21
paste input "10000020"
type input "10000020"
click at [304, 231] on div at bounding box center [332, 238] width 200 height 21
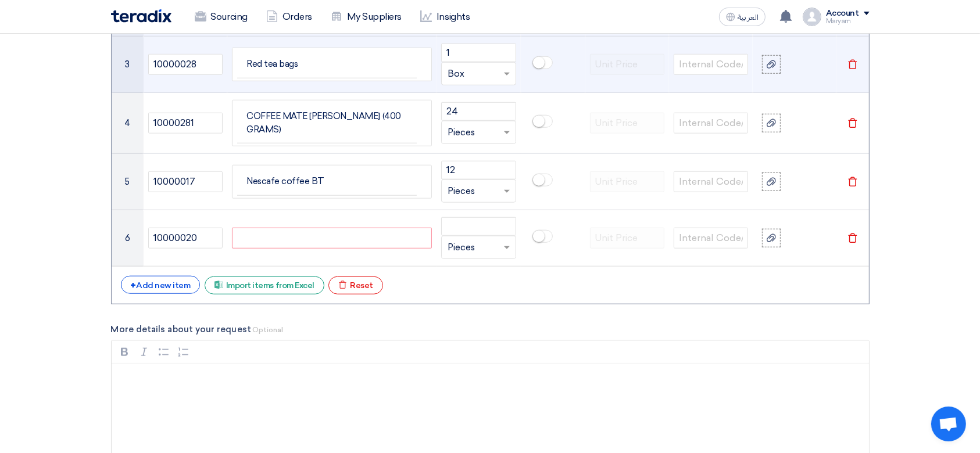
paste div
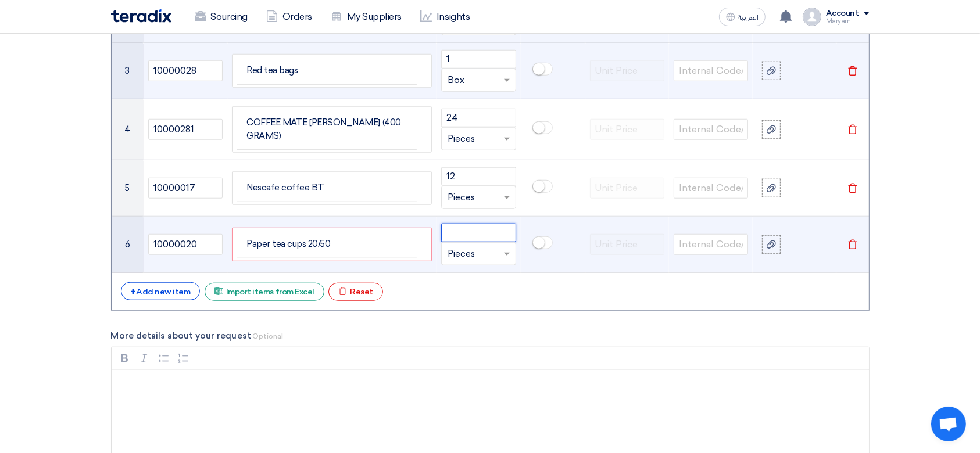
click at [479, 232] on input "number" at bounding box center [478, 233] width 74 height 19
type input "5"
click at [467, 245] on input "text" at bounding box center [471, 254] width 48 height 19
click at [451, 295] on span "Box" at bounding box center [455, 300] width 17 height 10
click at [148, 286] on div "+ Add new item" at bounding box center [161, 291] width 80 height 18
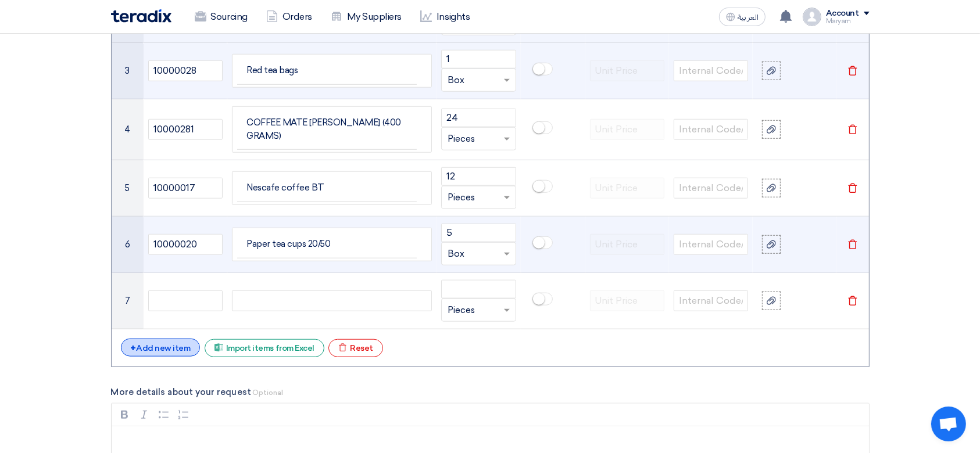
click at [142, 339] on div "+ Add new item" at bounding box center [161, 348] width 80 height 18
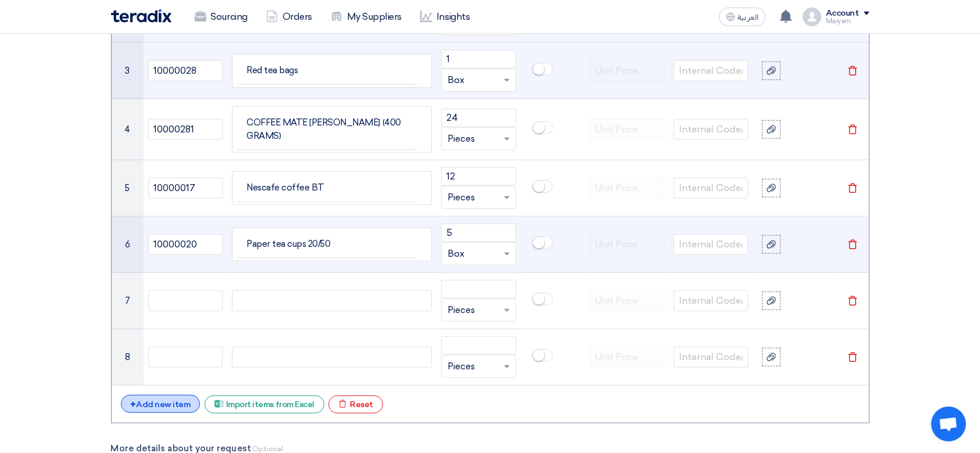
click at [135, 397] on div "+ Add new item" at bounding box center [161, 404] width 80 height 18
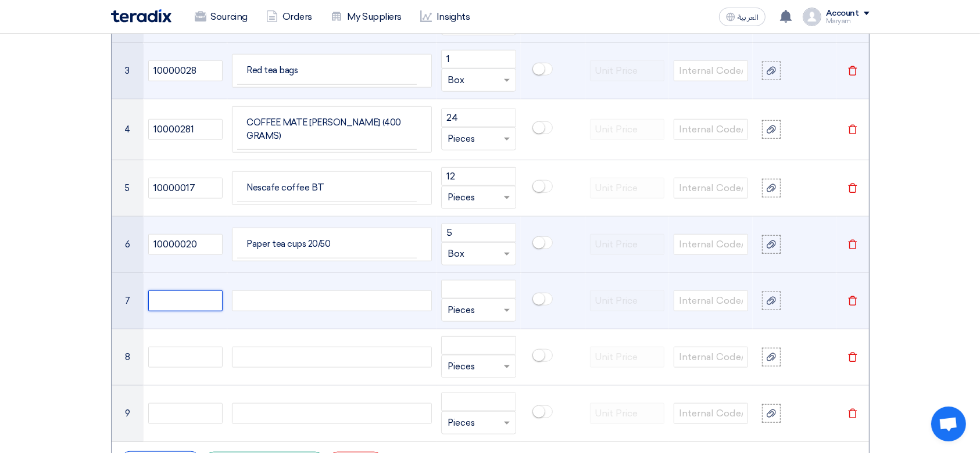
click at [186, 291] on input "text" at bounding box center [185, 301] width 74 height 21
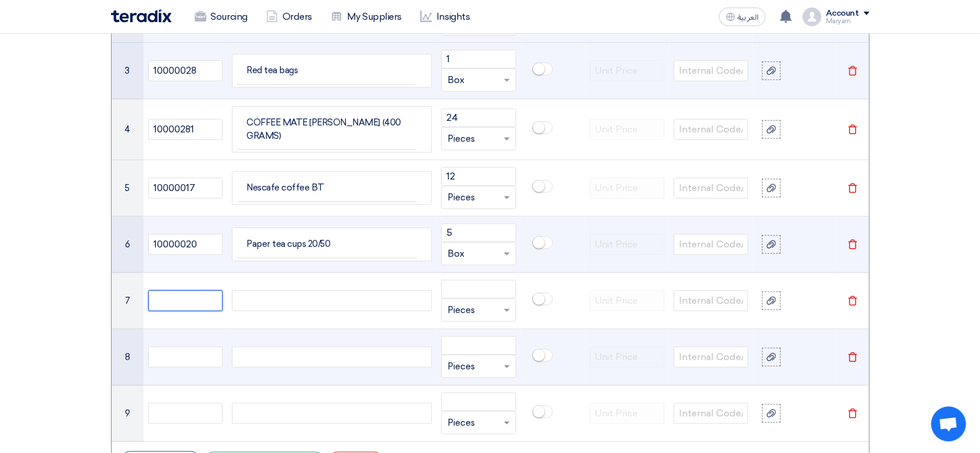
paste input "10000021"
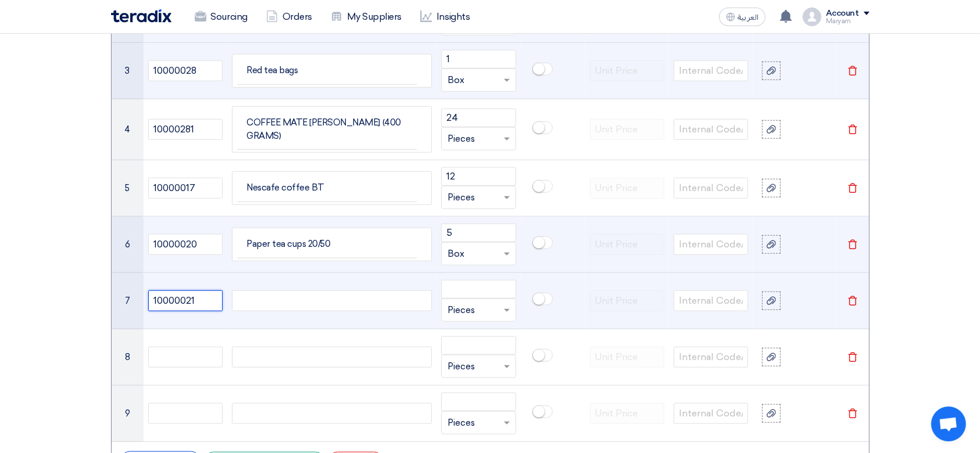
type input "10000021"
click at [346, 296] on div at bounding box center [332, 301] width 200 height 21
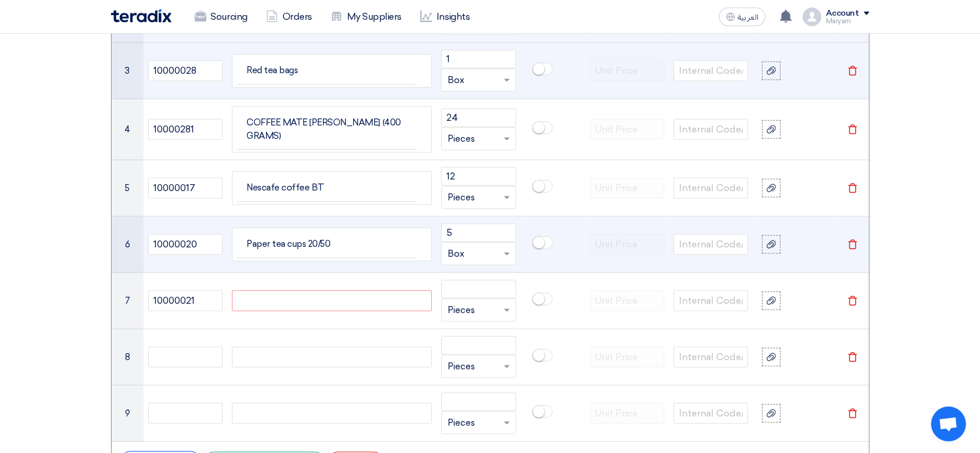
paste div
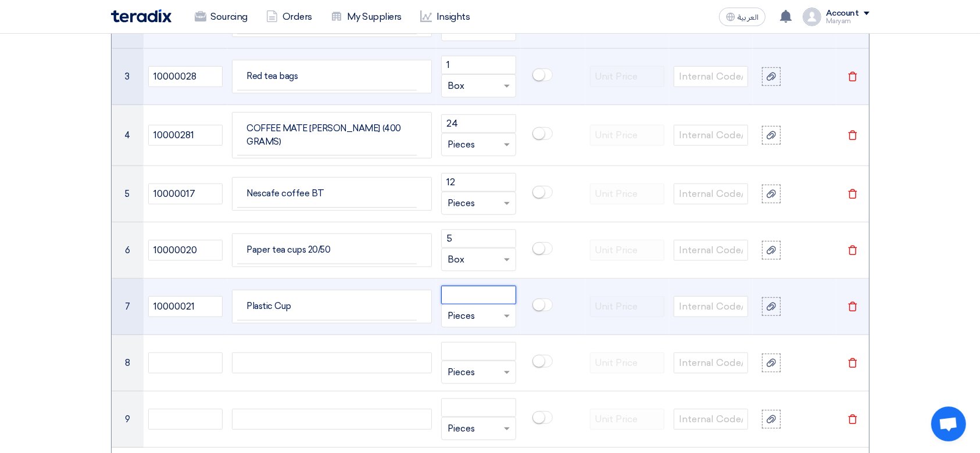
click at [501, 286] on input "number" at bounding box center [478, 295] width 74 height 19
type input "5"
click at [488, 307] on input "text" at bounding box center [471, 316] width 48 height 19
click at [475, 191] on div "Box" at bounding box center [478, 199] width 73 height 23
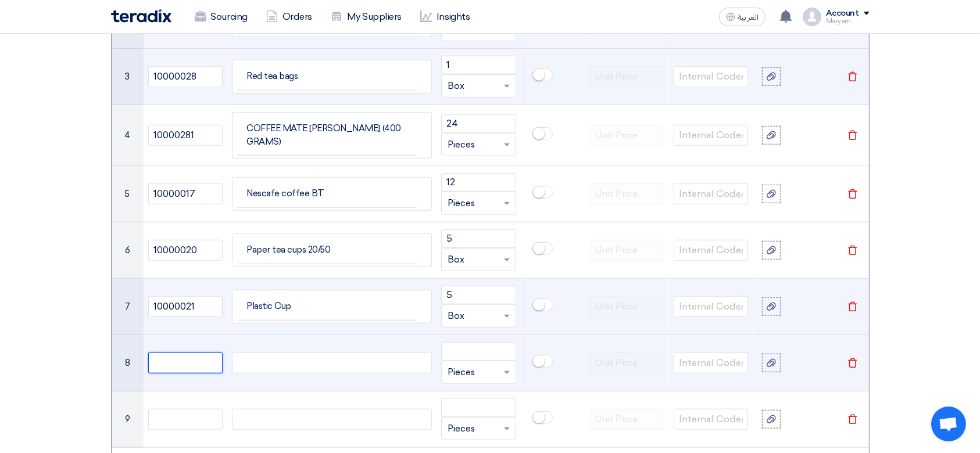
click at [191, 368] on input "text" at bounding box center [185, 363] width 74 height 21
paste input "10000046"
type input "10000046"
click at [265, 354] on div at bounding box center [332, 363] width 200 height 21
paste div
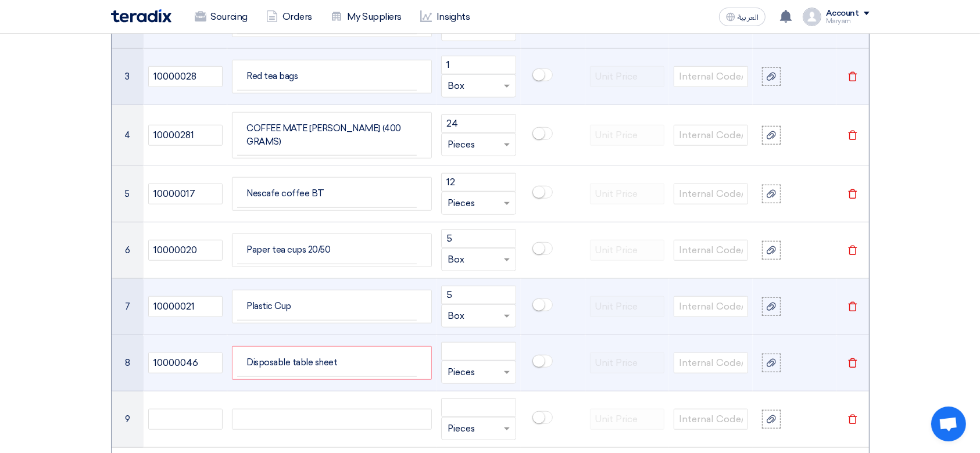
scroll to position [1035, 0]
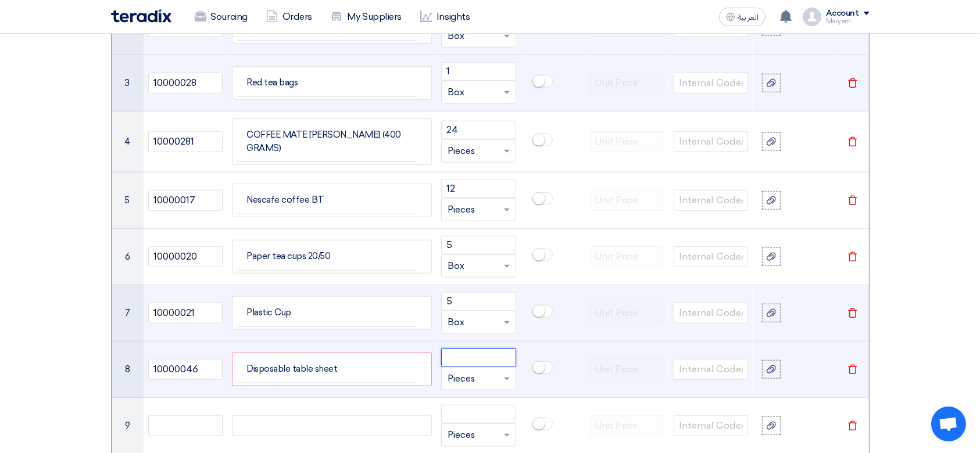
click at [479, 356] on input "number" at bounding box center [478, 358] width 74 height 19
type input "1"
click at [486, 378] on input "text" at bounding box center [471, 379] width 48 height 19
click at [460, 256] on span "Box" at bounding box center [455, 261] width 17 height 10
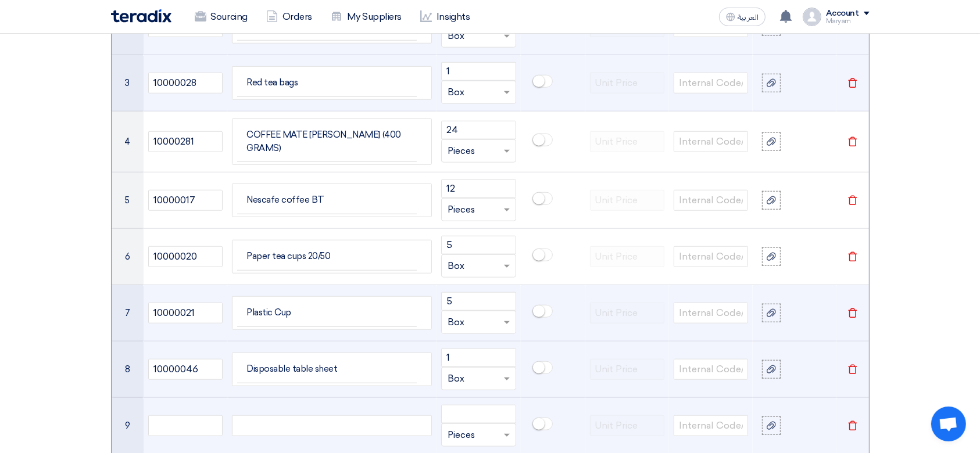
scroll to position [1190, 0]
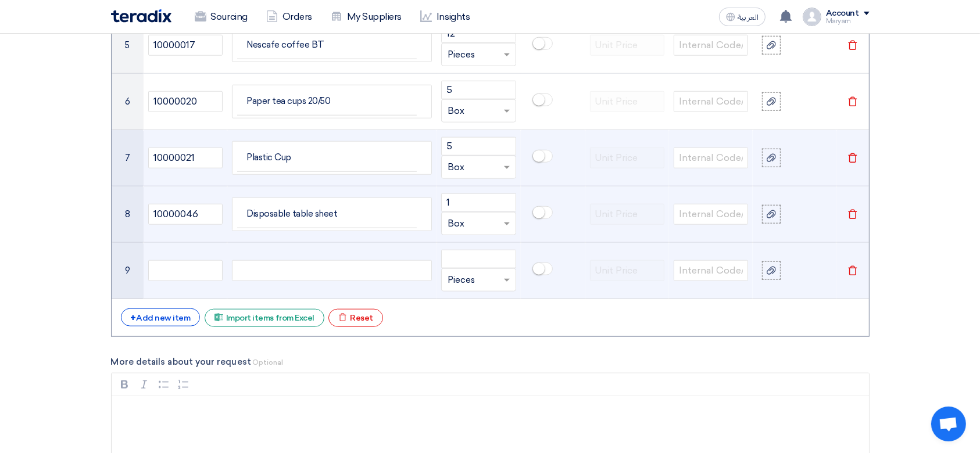
click at [851, 266] on icon "Delete" at bounding box center [852, 271] width 10 height 10
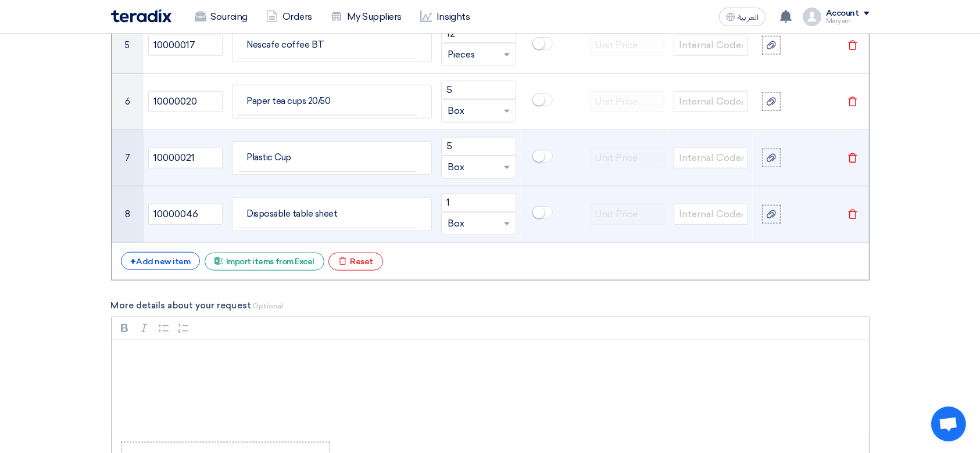
click at [228, 352] on p "Rich Text Editor, main" at bounding box center [494, 355] width 737 height 14
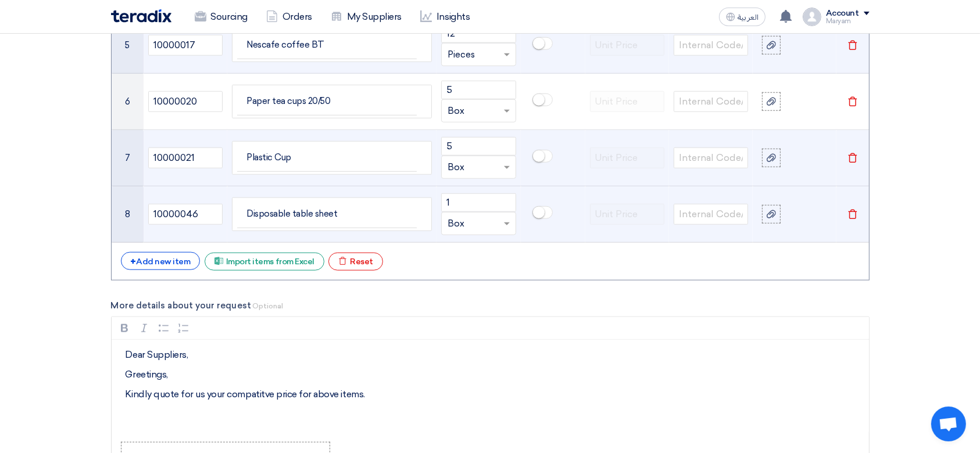
drag, startPoint x: 262, startPoint y: 388, endPoint x: 328, endPoint y: 58, distance: 336.5
click at [328, 58] on td "Nescafe coffee BT" at bounding box center [331, 45] width 209 height 56
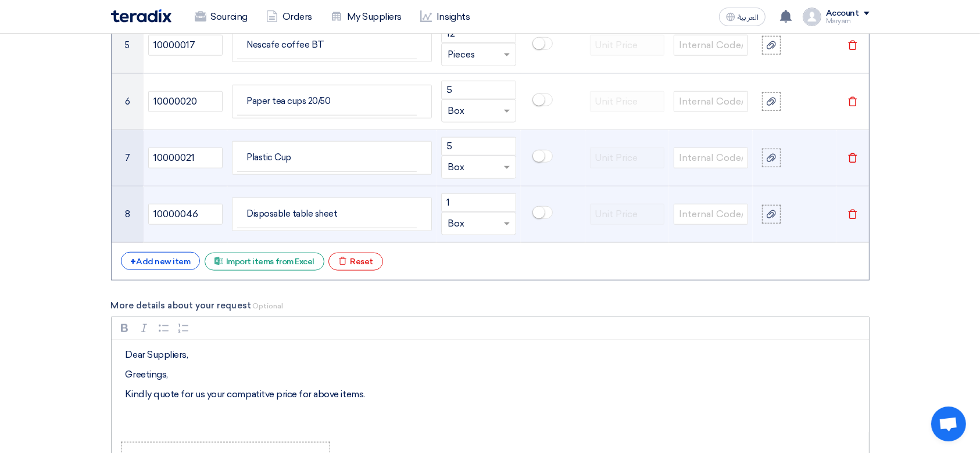
click at [266, 392] on p "Kindly quote for us your compatitve price for above items." at bounding box center [494, 395] width 737 height 14
click at [172, 416] on div "Dear Suppliers, Greetings, Kindly quote for us your competitive price for above…" at bounding box center [490, 386] width 757 height 93
click at [174, 413] on div "Dear Suppliers, Greetings, Kindly quote for us your competitive price for above…" at bounding box center [490, 386] width 757 height 93
click at [423, 388] on p "Kindly quote for us your competitive price for above items." at bounding box center [494, 395] width 737 height 14
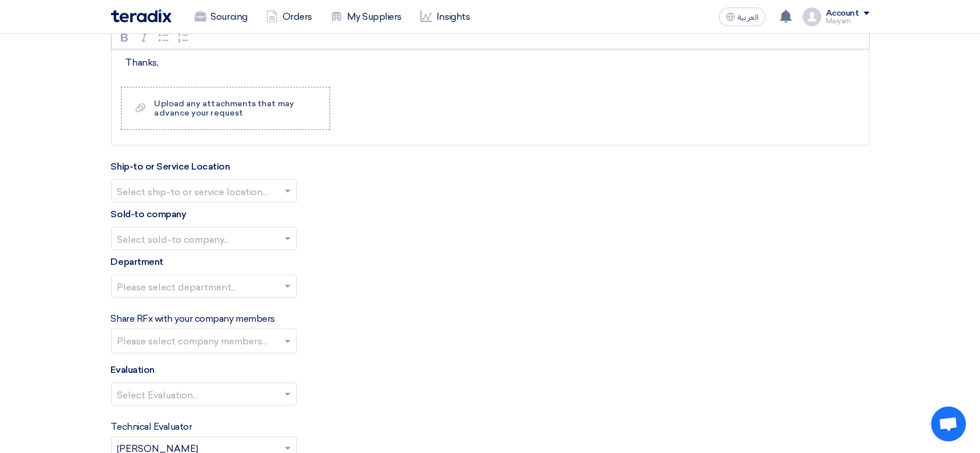
scroll to position [1577, 0]
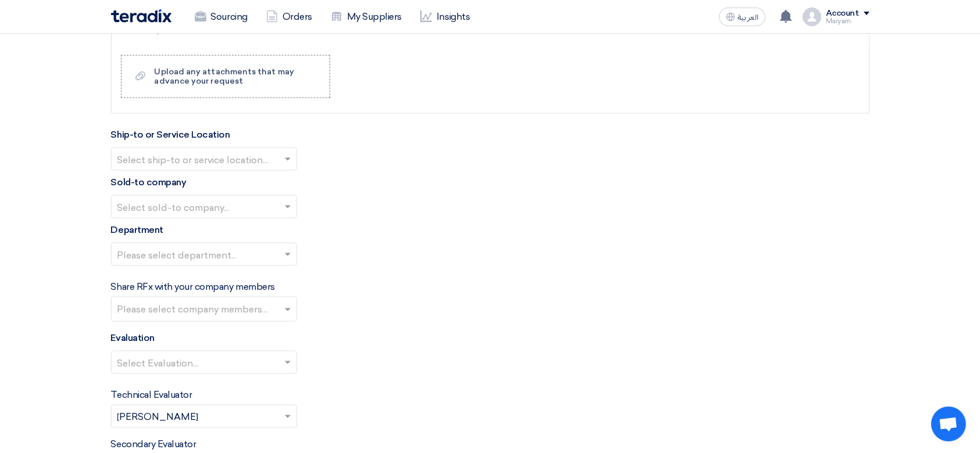
click at [244, 159] on input "text" at bounding box center [198, 160] width 162 height 19
click at [231, 179] on span "[PERSON_NAME] Advanced Development Company" at bounding box center [236, 182] width 238 height 11
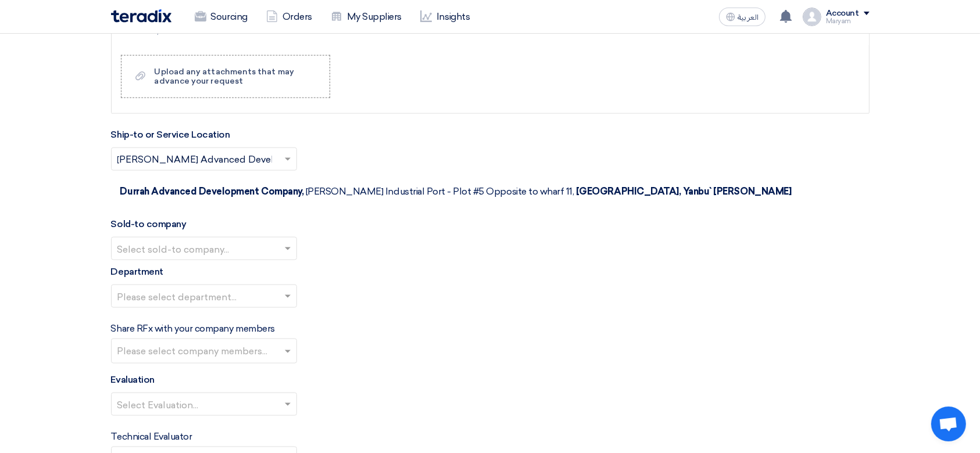
click at [191, 241] on input "text" at bounding box center [198, 250] width 162 height 19
click at [199, 260] on div "[PERSON_NAME] Advanced Development Company" at bounding box center [204, 271] width 185 height 23
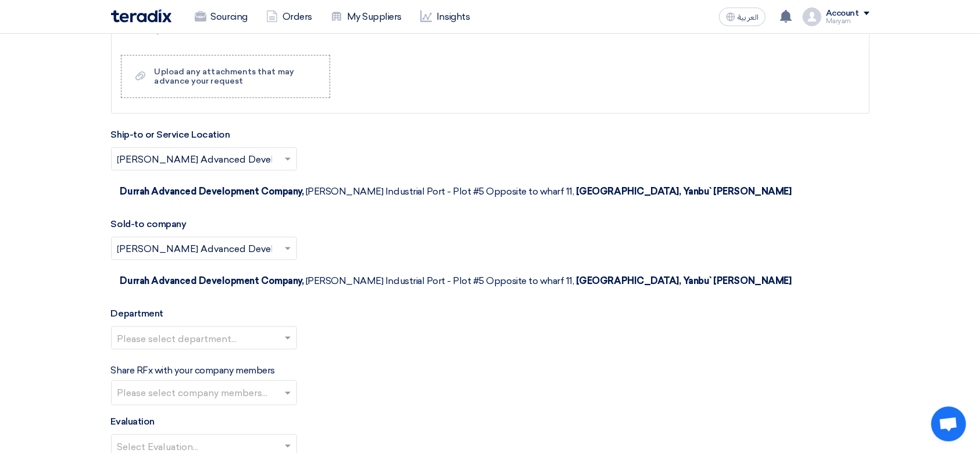
click at [186, 330] on input "text" at bounding box center [198, 339] width 162 height 19
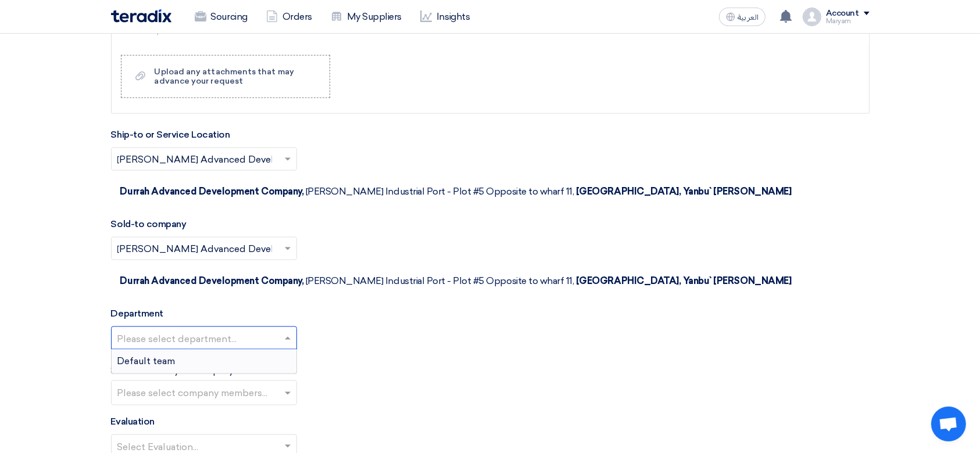
click at [177, 350] on div "Default team" at bounding box center [204, 361] width 185 height 23
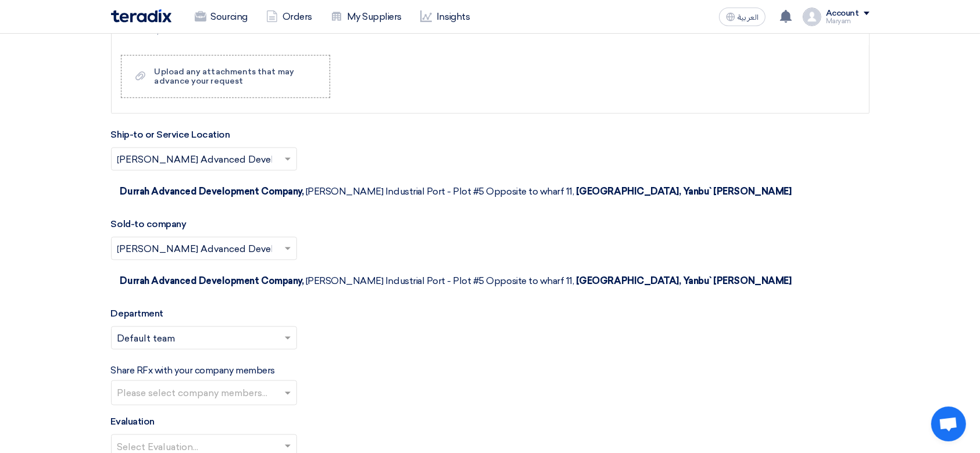
click at [184, 385] on input "text" at bounding box center [205, 394] width 176 height 19
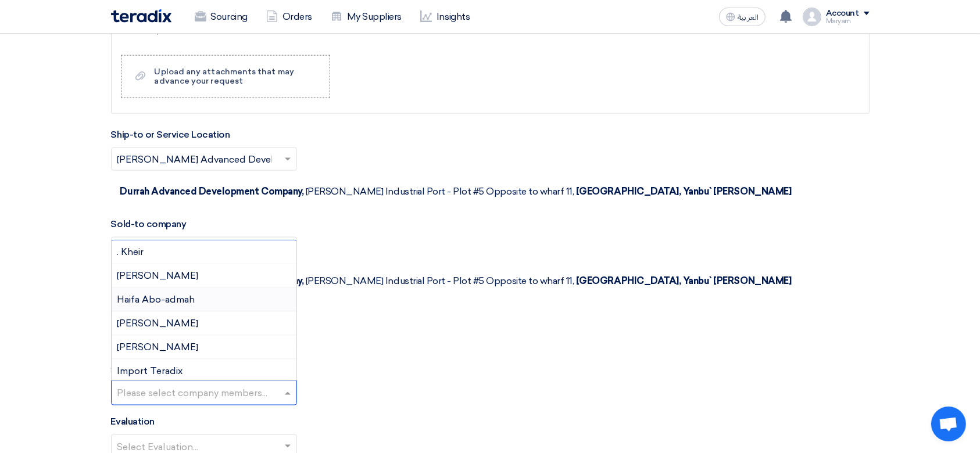
click at [465, 415] on div "Evaluation Select Evaluation..." at bounding box center [490, 441] width 758 height 52
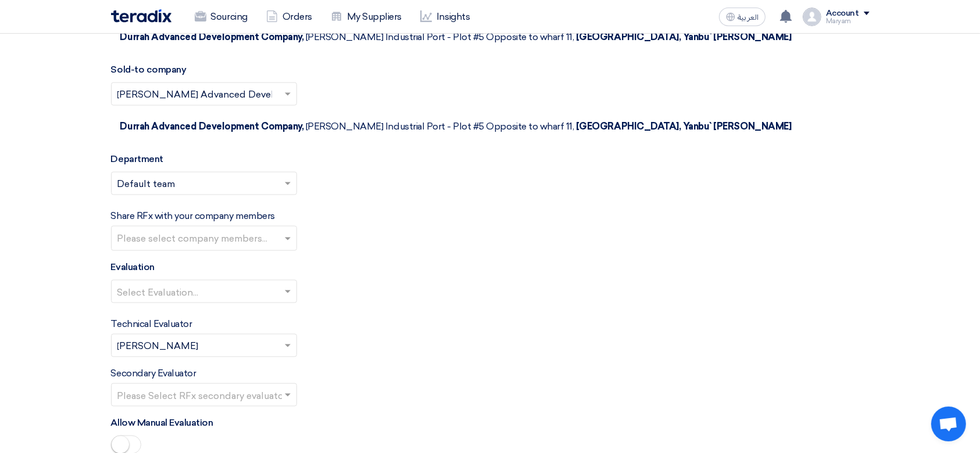
scroll to position [1809, 0]
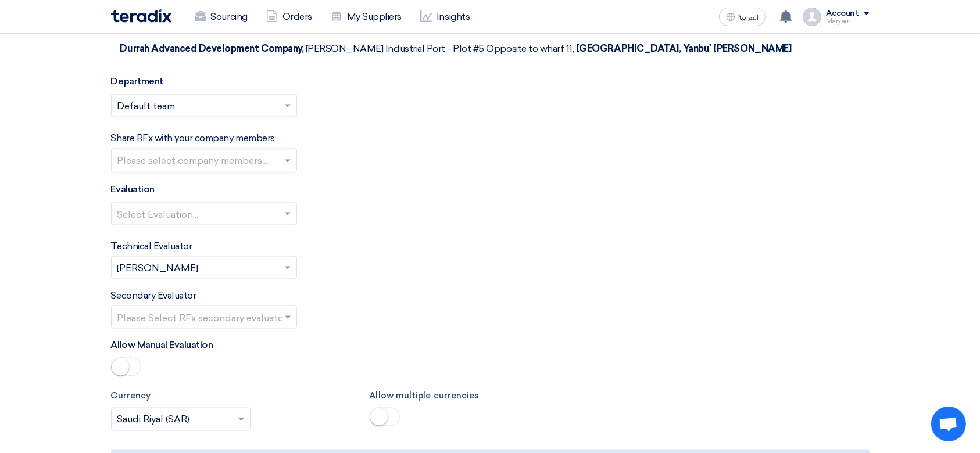
click at [149, 206] on input "text" at bounding box center [198, 215] width 162 height 19
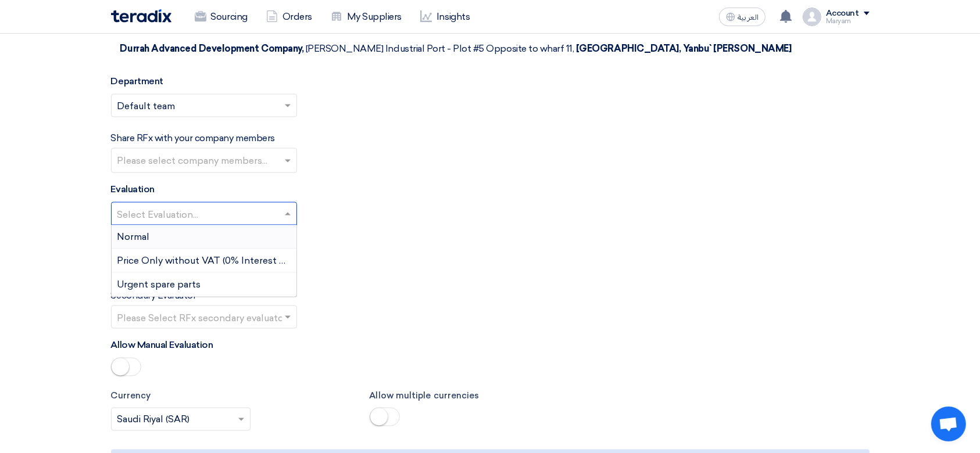
click at [139, 231] on span "Normal" at bounding box center [133, 236] width 33 height 11
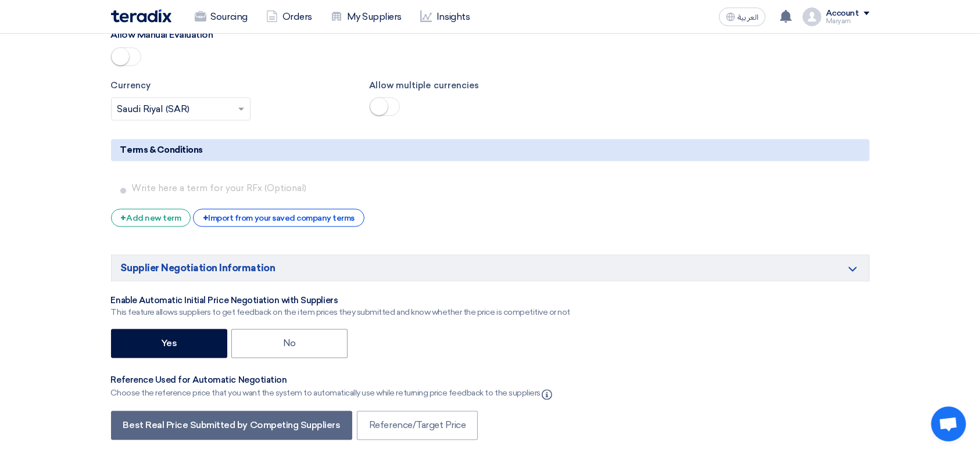
scroll to position [2197, 0]
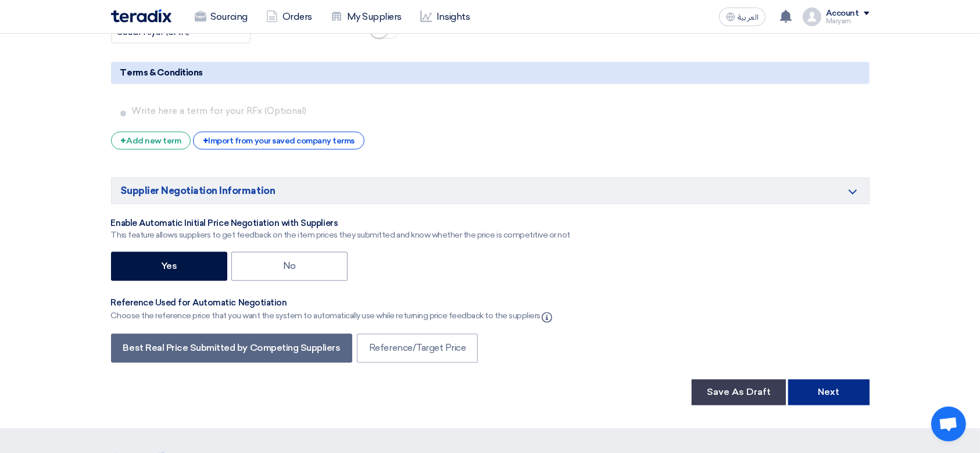
click at [827, 380] on button "Next" at bounding box center [828, 393] width 81 height 26
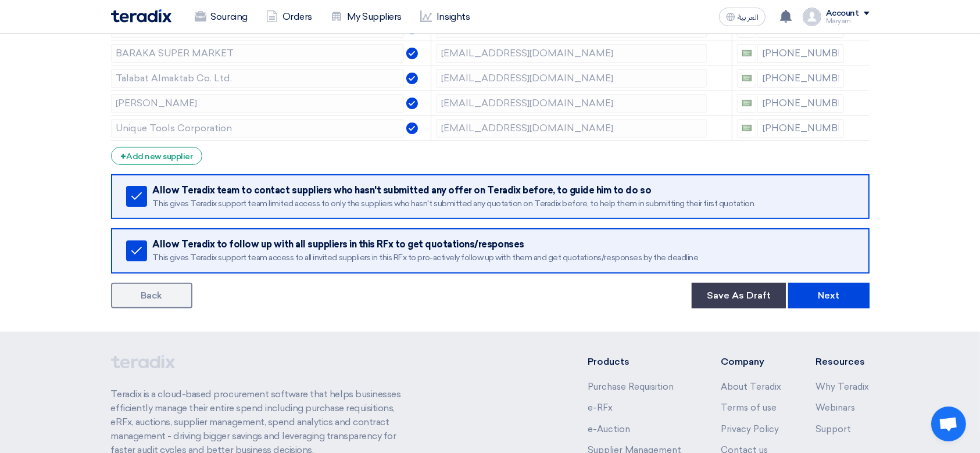
scroll to position [310, 0]
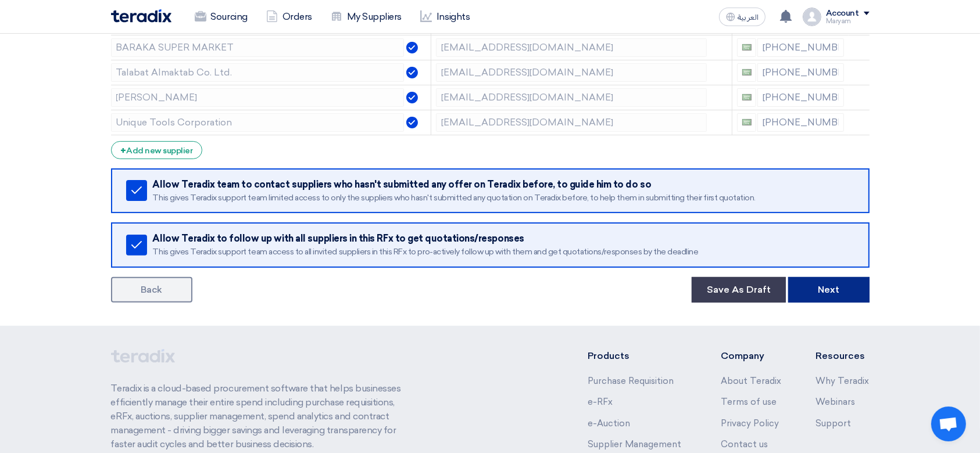
click at [801, 283] on button "Next" at bounding box center [828, 290] width 81 height 26
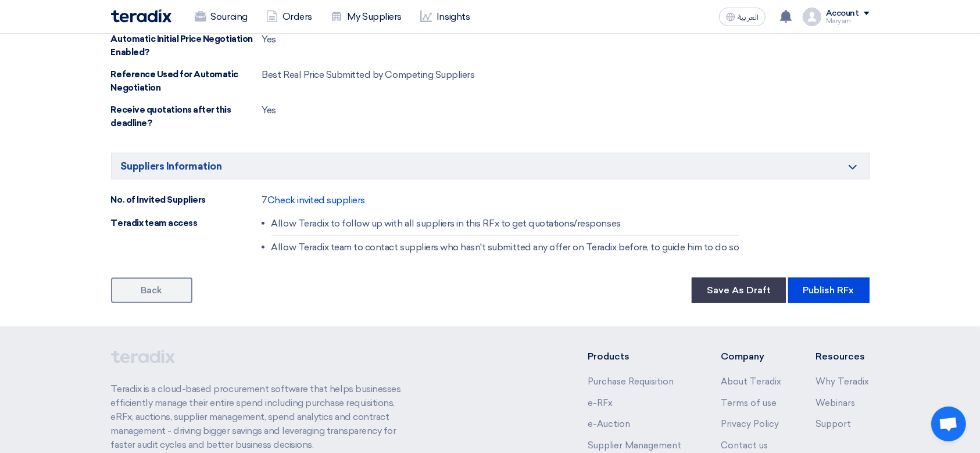
scroll to position [988, 0]
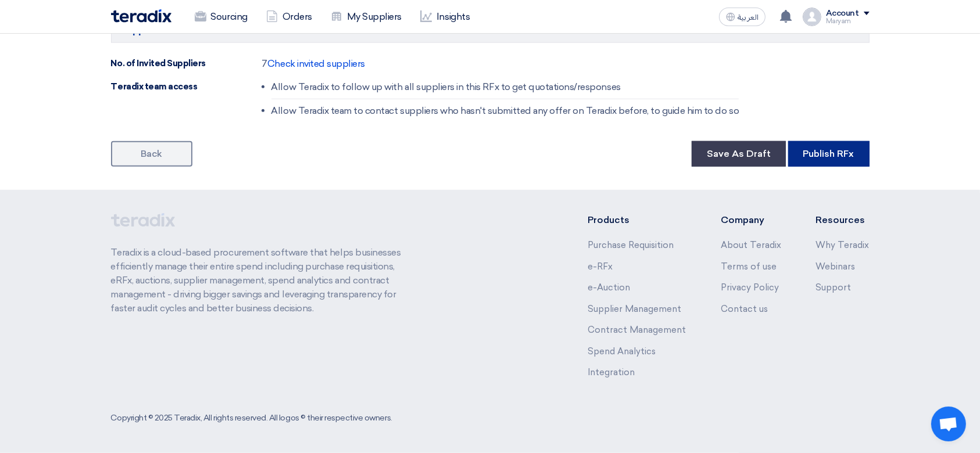
click at [832, 157] on button "Publish RFx" at bounding box center [828, 154] width 81 height 26
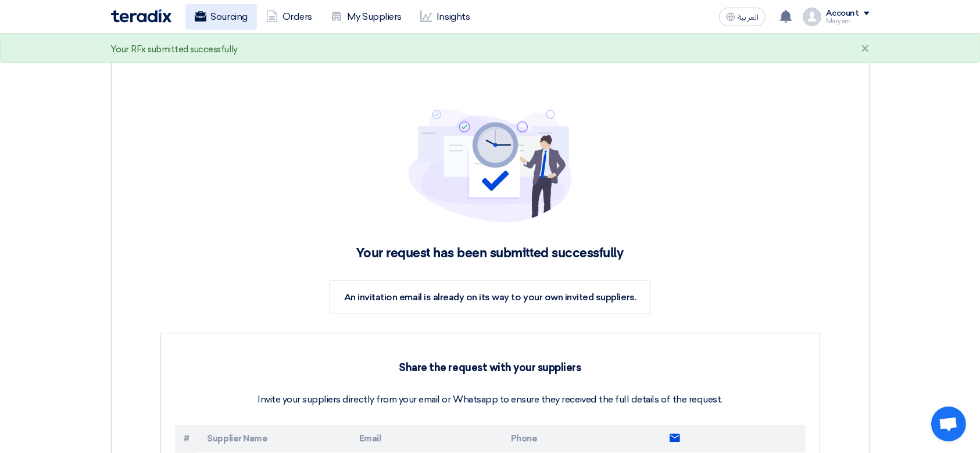
click at [252, 16] on link "Sourcing" at bounding box center [220, 17] width 71 height 26
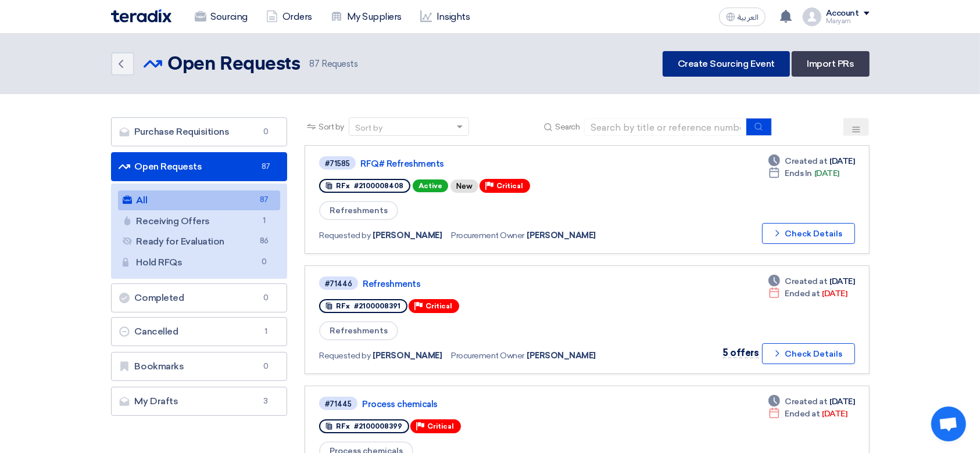
click at [726, 64] on link "Create Sourcing Event" at bounding box center [725, 64] width 127 height 26
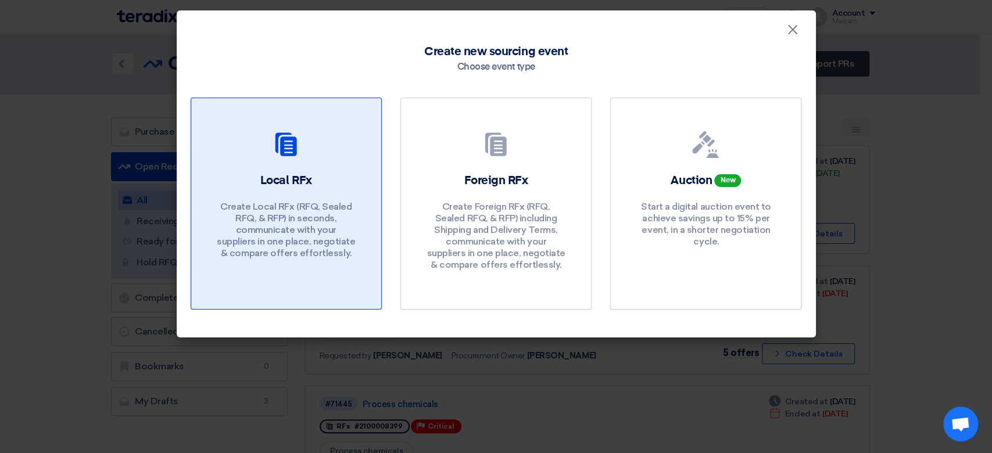
click at [268, 167] on link "Local RFx Create Local RFx (RFQ, Sealed RFQ, & RFP) in seconds, communicate wit…" at bounding box center [286, 204] width 191 height 212
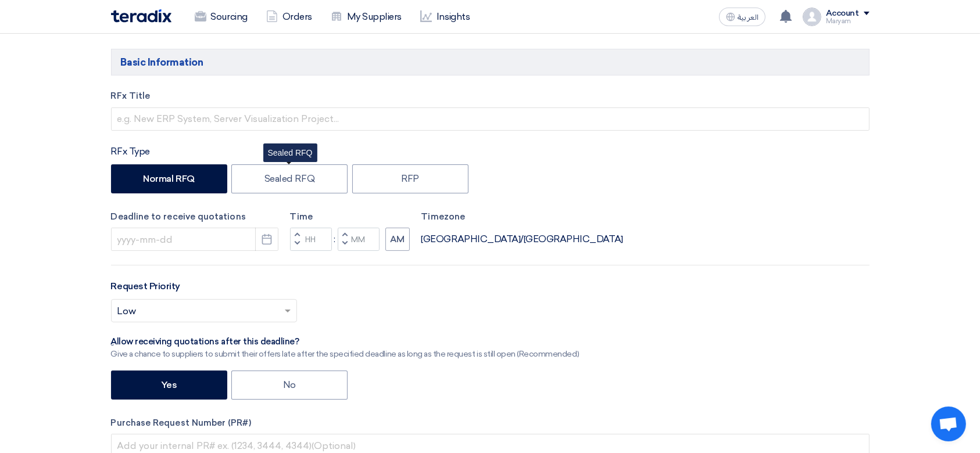
scroll to position [155, 0]
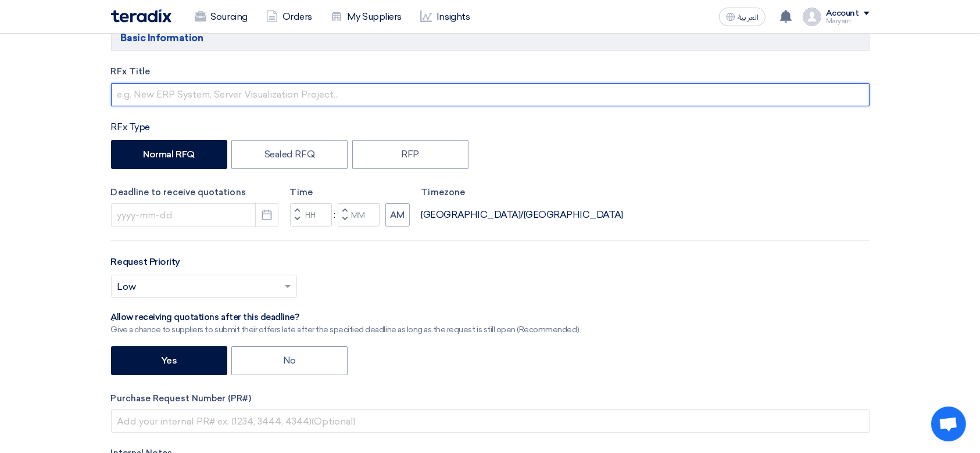
drag, startPoint x: 180, startPoint y: 94, endPoint x: 180, endPoint y: 101, distance: 7.0
click at [180, 99] on input "text" at bounding box center [490, 94] width 758 height 23
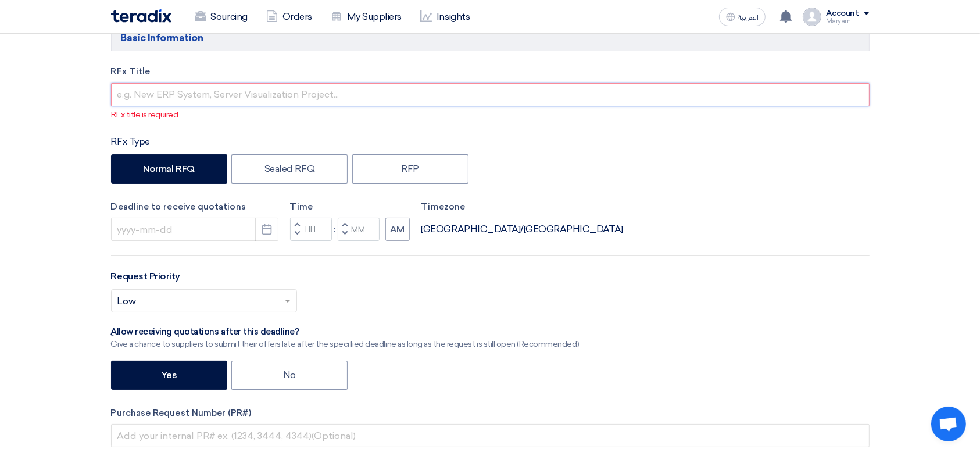
click at [237, 91] on input "text" at bounding box center [490, 94] width 758 height 23
paste input "Cleaning"
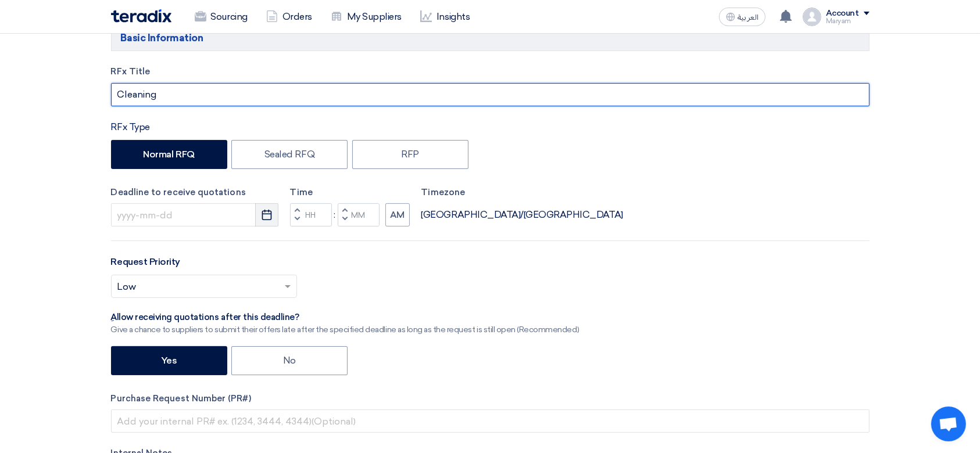
type input "Cleaning"
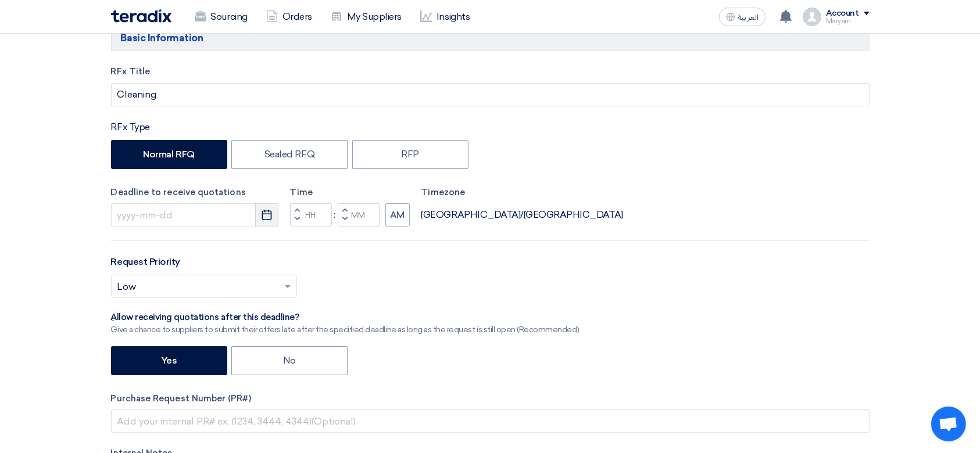
click at [272, 218] on icon "Pick a date" at bounding box center [267, 215] width 12 height 12
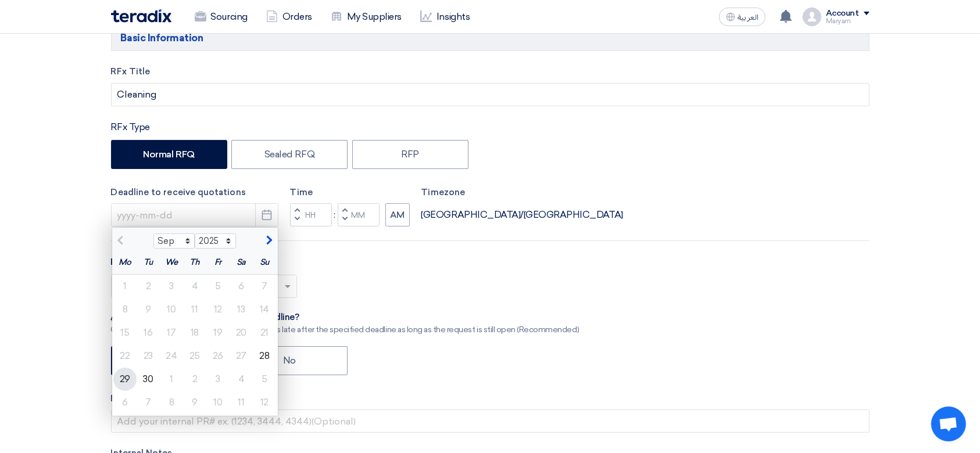
click at [124, 381] on div "29" at bounding box center [124, 379] width 23 height 23
type input "[DATE]"
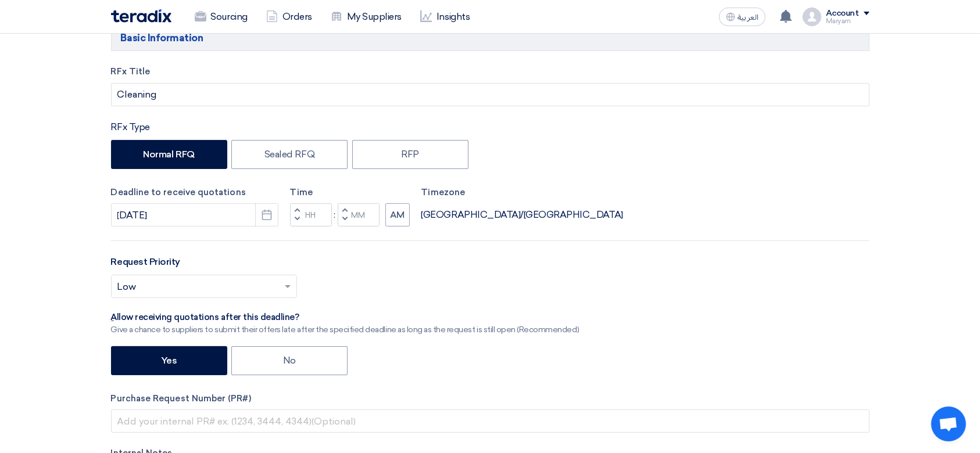
click at [293, 216] on button "Decrement hours" at bounding box center [297, 220] width 14 height 15
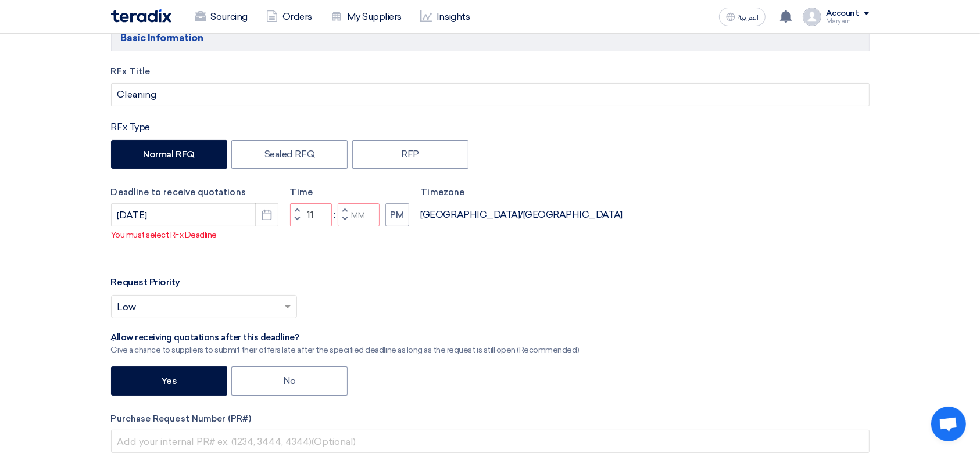
click at [295, 223] on span "button" at bounding box center [297, 219] width 4 height 7
click at [347, 227] on button "Decrement minutes" at bounding box center [345, 220] width 14 height 15
type input "09"
type input "59"
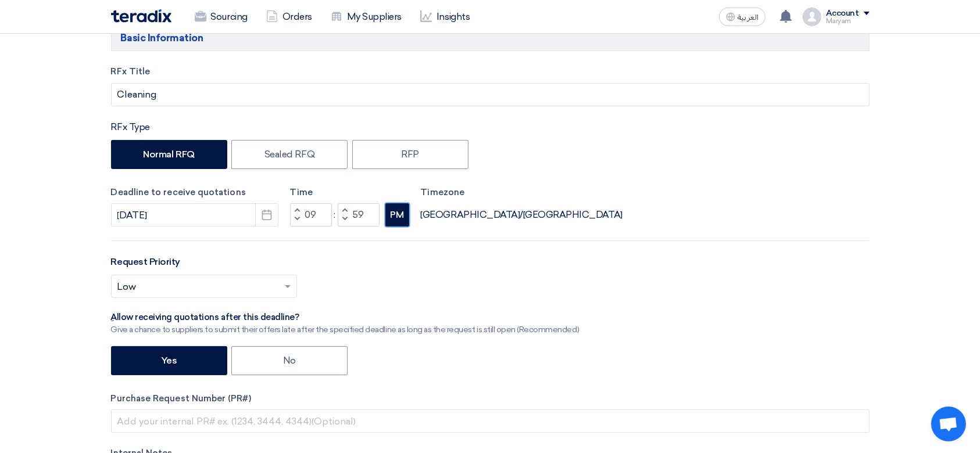
click at [390, 220] on button "PM" at bounding box center [397, 214] width 24 height 23
click at [186, 281] on input "text" at bounding box center [198, 287] width 162 height 19
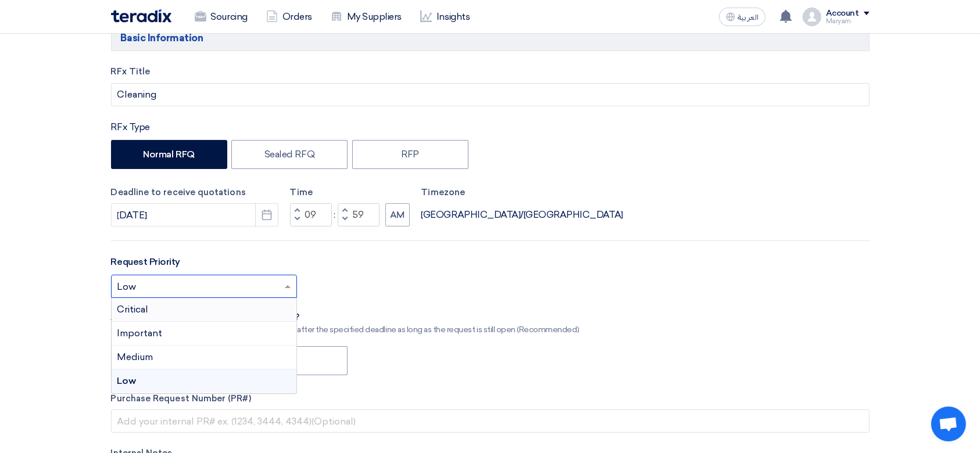
click at [168, 304] on div "Critical" at bounding box center [204, 310] width 185 height 24
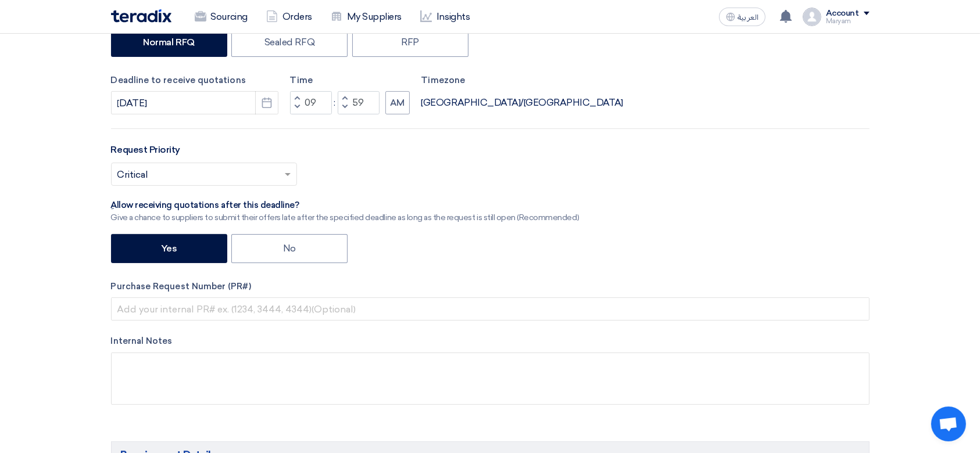
scroll to position [387, 0]
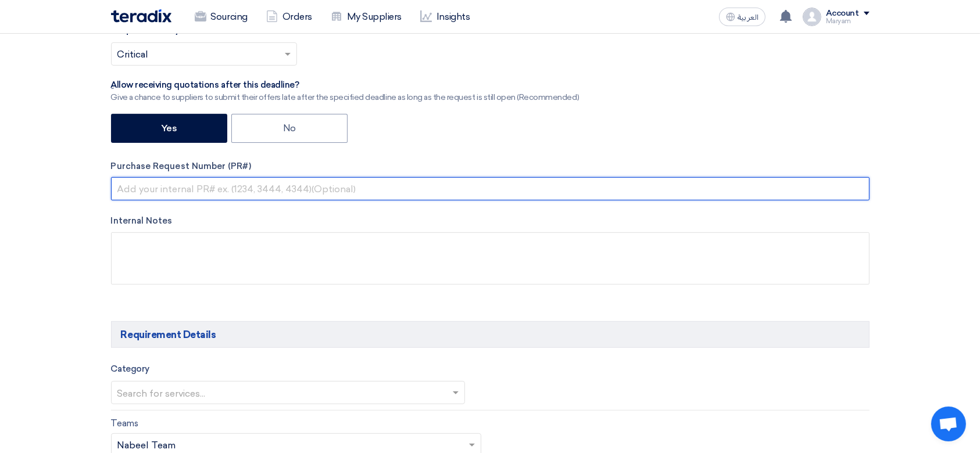
click at [188, 189] on input "text" at bounding box center [490, 188] width 758 height 23
paste input "2100008409"
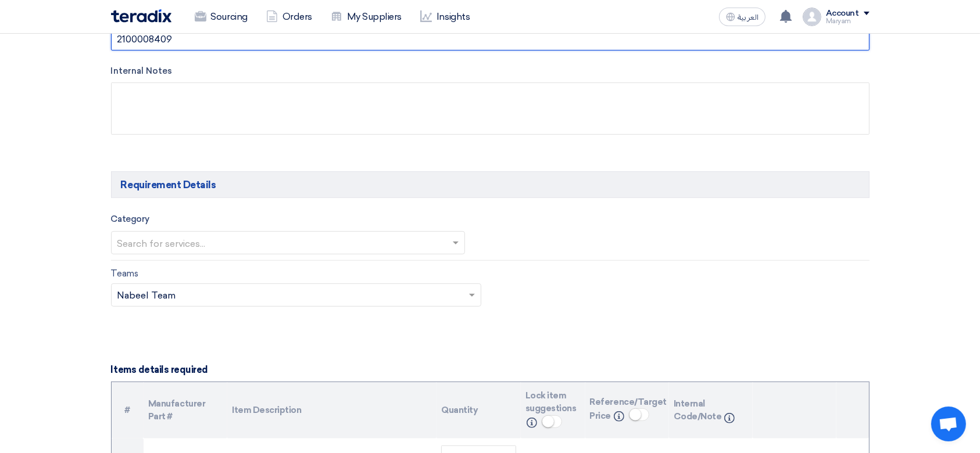
scroll to position [542, 0]
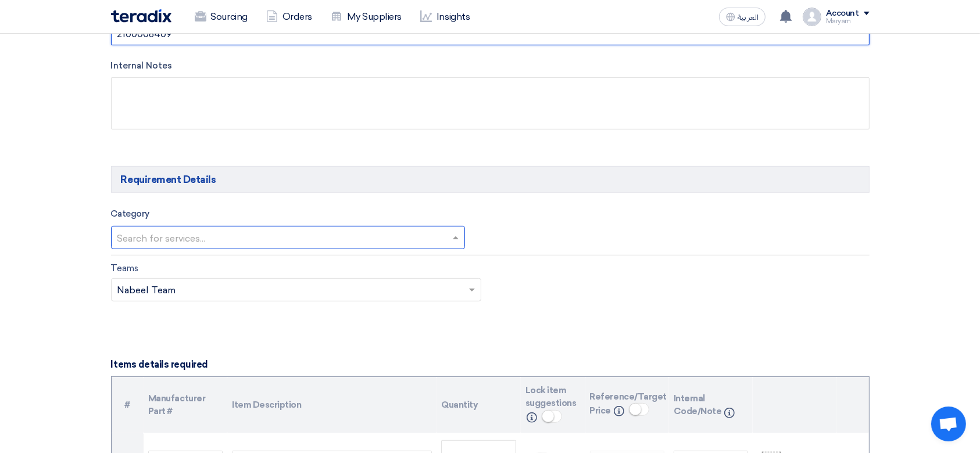
type input "2100008409"
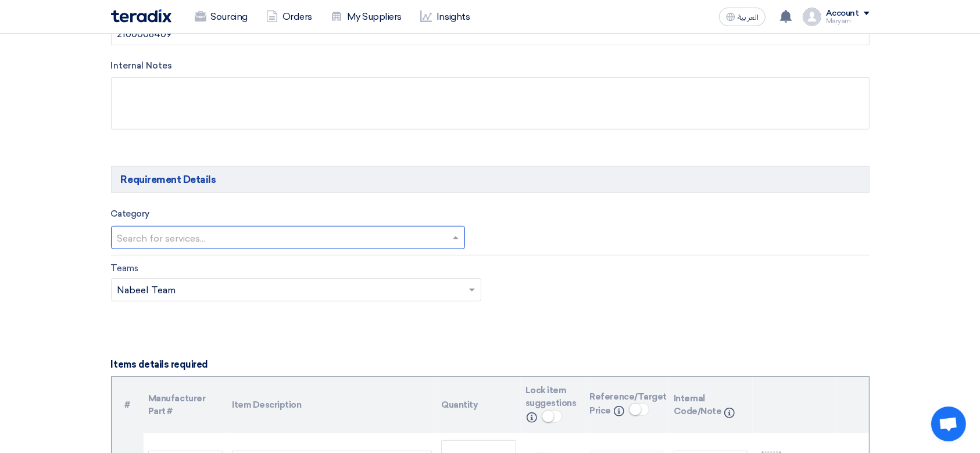
click at [159, 239] on input "text" at bounding box center [282, 239] width 330 height 19
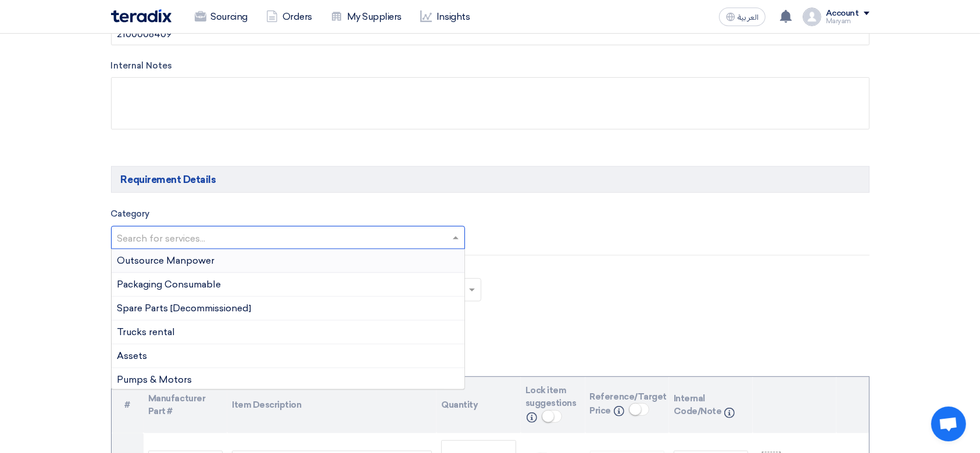
paste input "Cleaning"
type input "Cleaning"
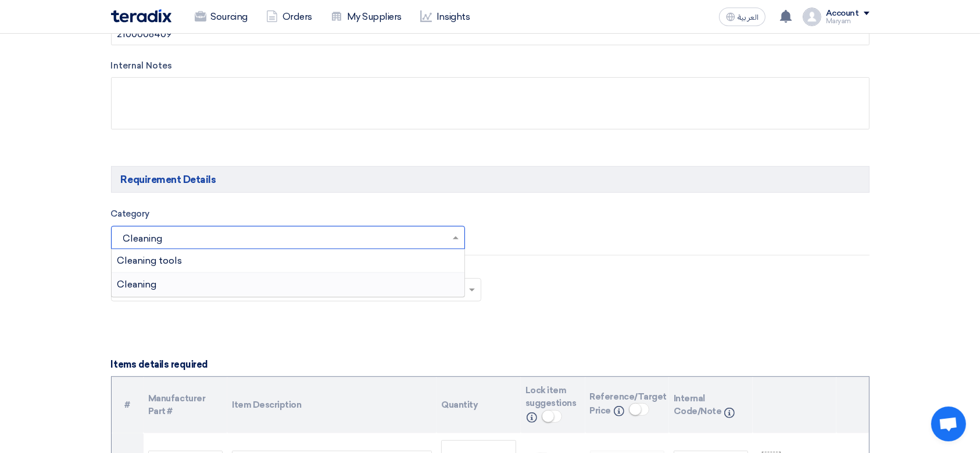
click at [163, 291] on div "Cleaning" at bounding box center [288, 284] width 353 height 23
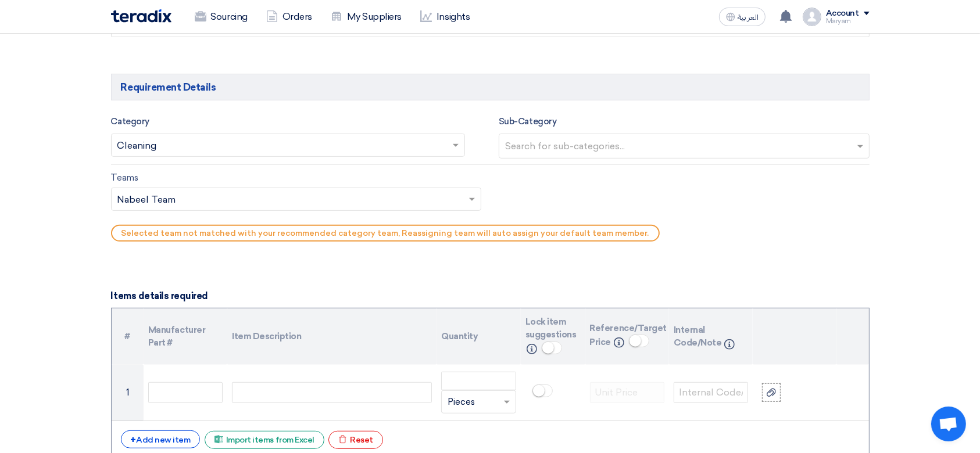
scroll to position [619, 0]
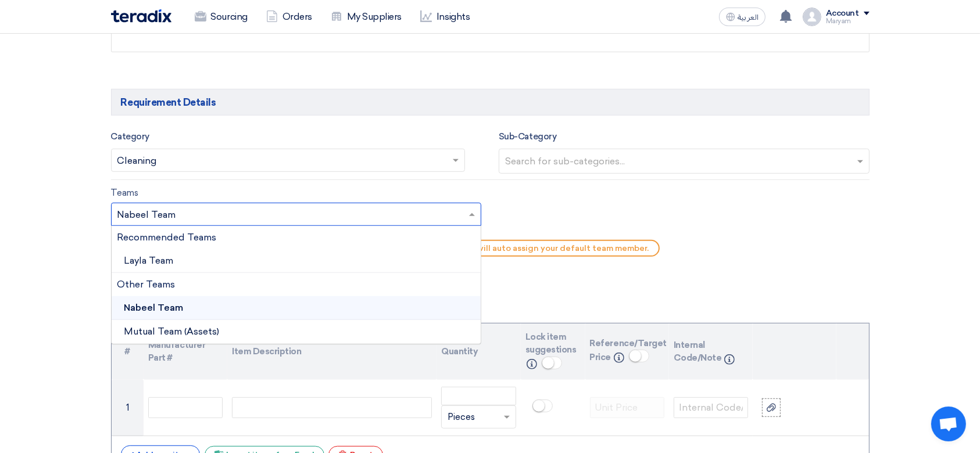
click at [181, 208] on input "text" at bounding box center [290, 215] width 346 height 19
click at [171, 258] on span "Layla Team" at bounding box center [148, 260] width 49 height 11
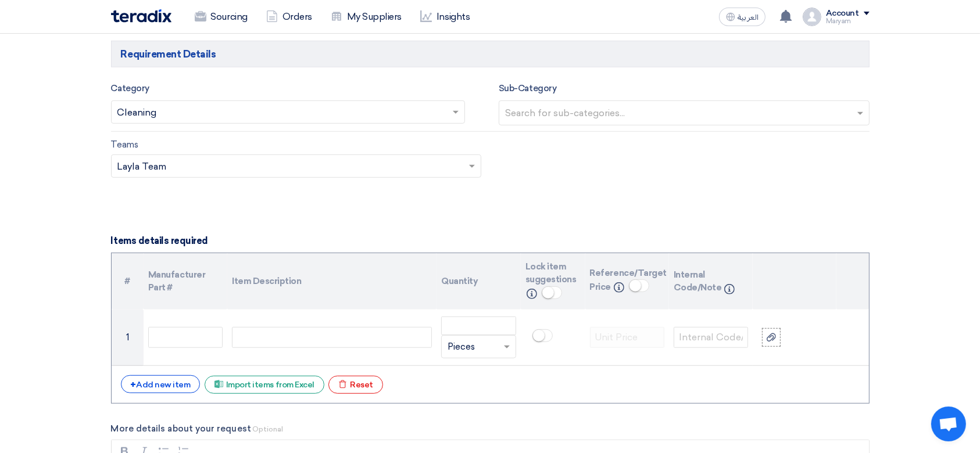
scroll to position [697, 0]
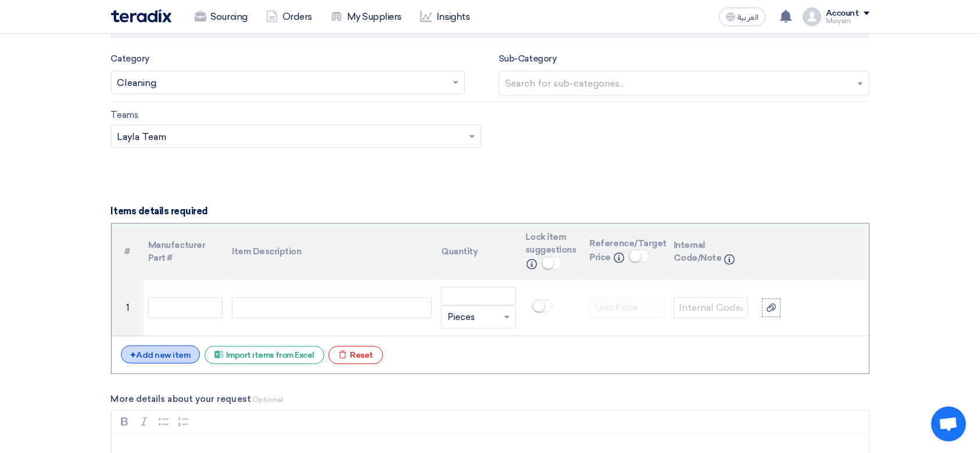
click at [176, 351] on div "+ Add new item" at bounding box center [161, 355] width 80 height 18
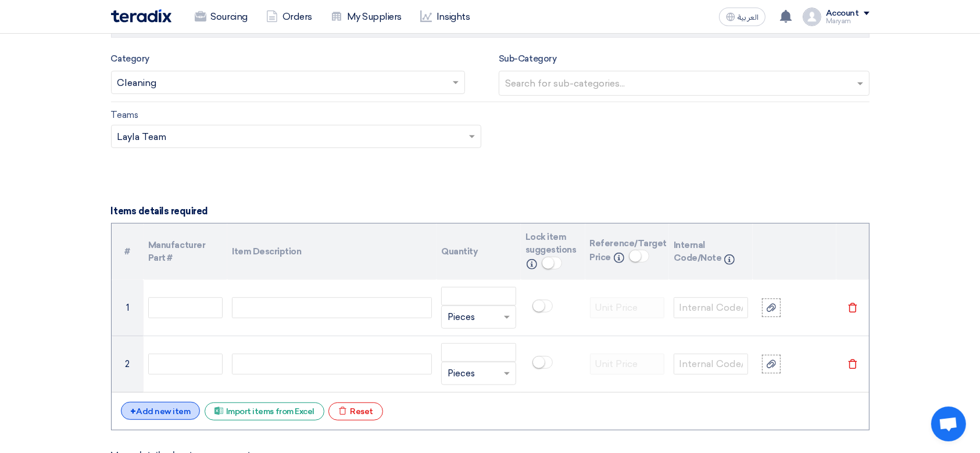
click at [165, 406] on div "+ Add new item" at bounding box center [161, 411] width 80 height 18
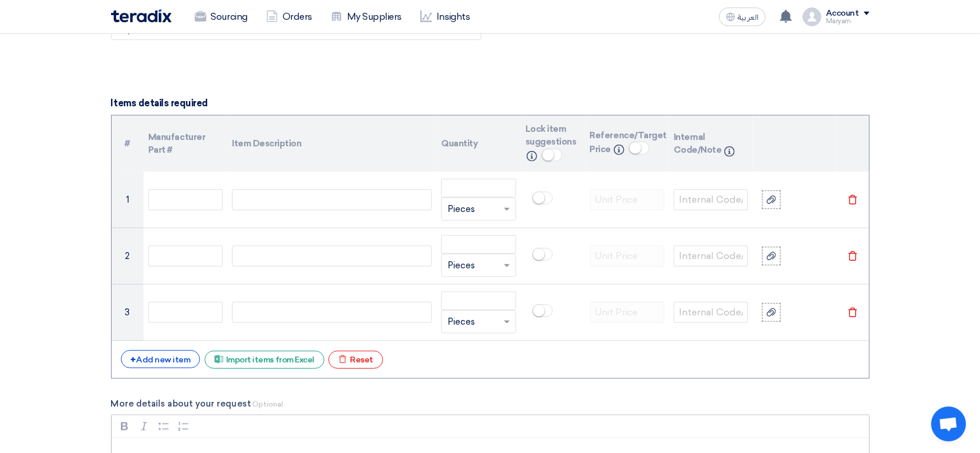
scroll to position [930, 0]
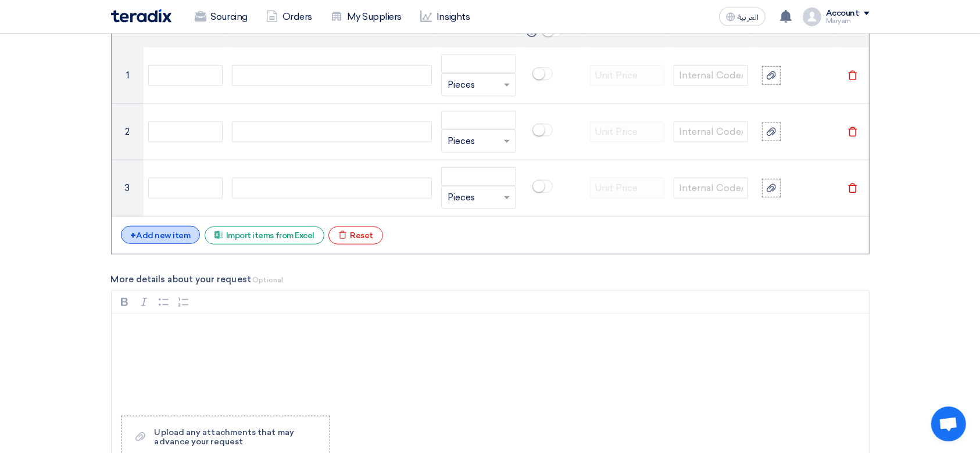
click at [168, 239] on div "+ Add new item" at bounding box center [161, 235] width 80 height 18
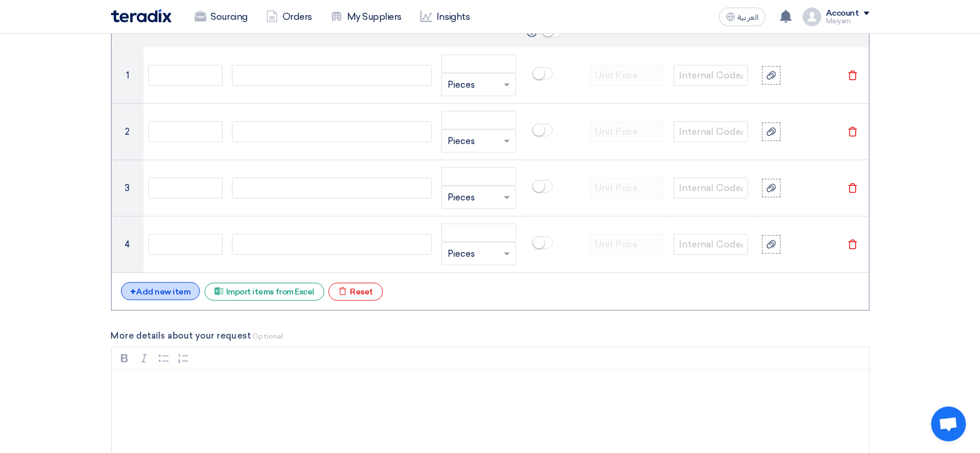
click at [139, 295] on div "+ Add new item" at bounding box center [161, 291] width 80 height 18
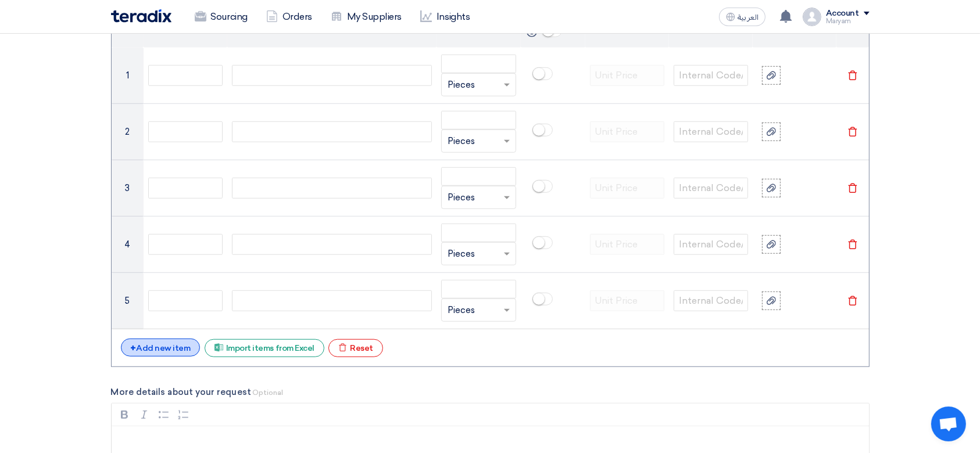
click at [137, 354] on div "+ Add new item" at bounding box center [161, 348] width 80 height 18
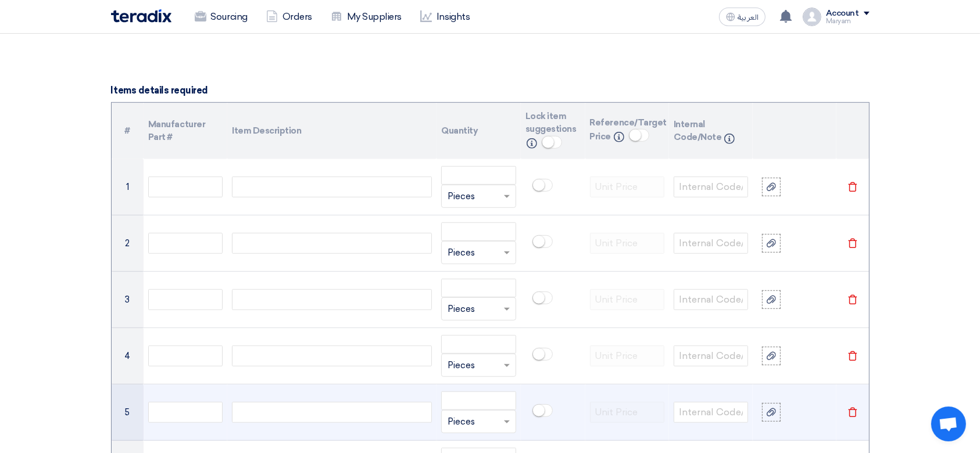
scroll to position [852, 0]
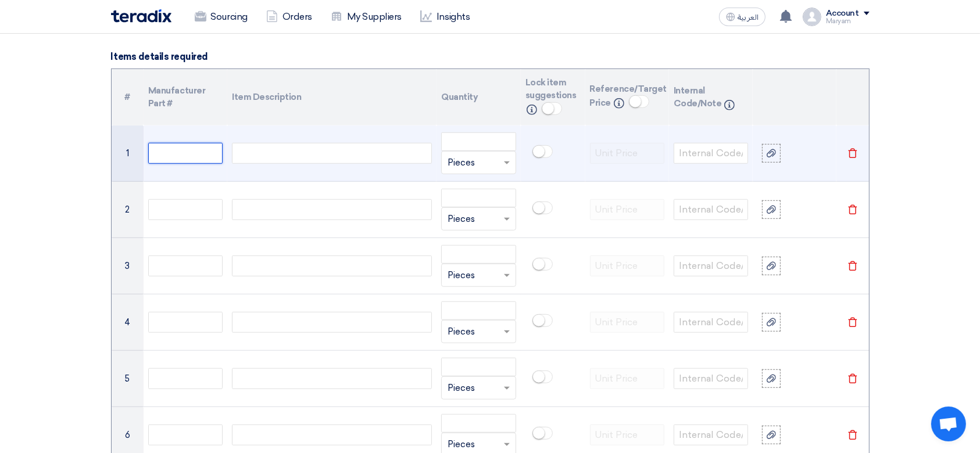
click at [191, 149] on input "text" at bounding box center [185, 153] width 74 height 21
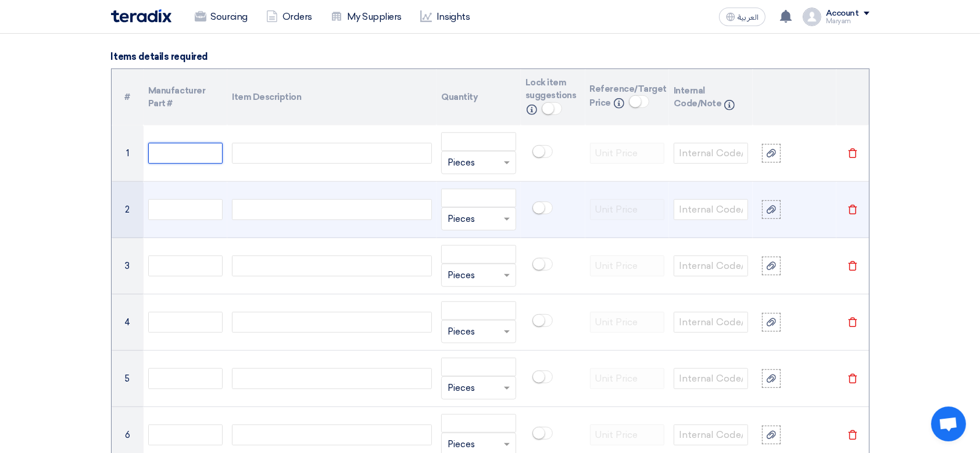
paste input "10000032"
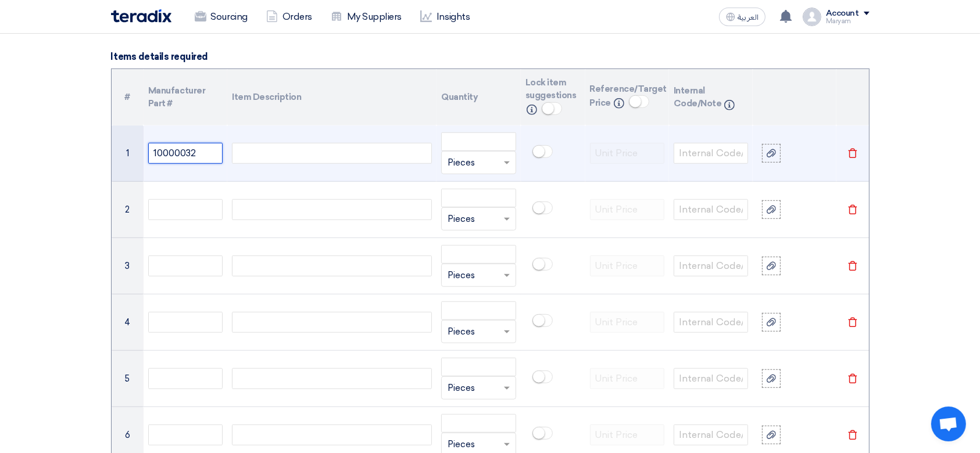
type input "10000032"
click at [286, 152] on div at bounding box center [332, 153] width 200 height 21
paste div
click at [460, 147] on input "number" at bounding box center [478, 141] width 74 height 19
type input "10"
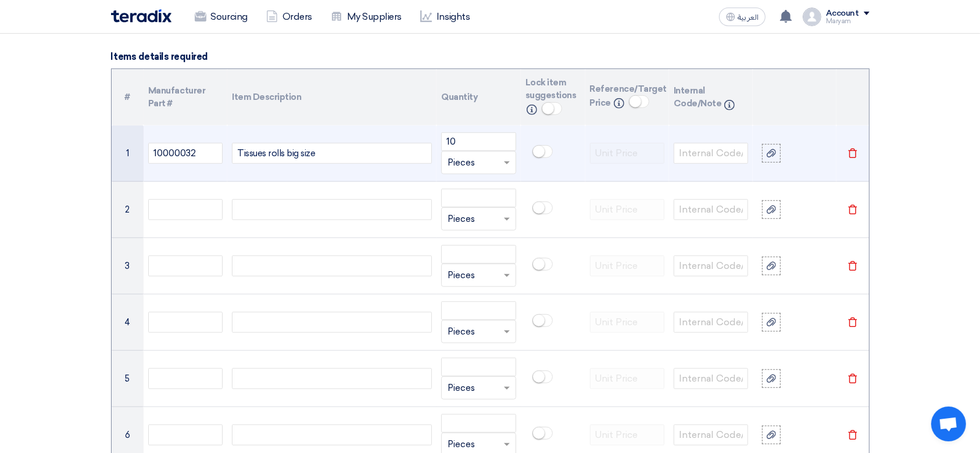
click at [459, 164] on input "text" at bounding box center [471, 162] width 48 height 19
click at [454, 202] on div "Box" at bounding box center [478, 209] width 73 height 23
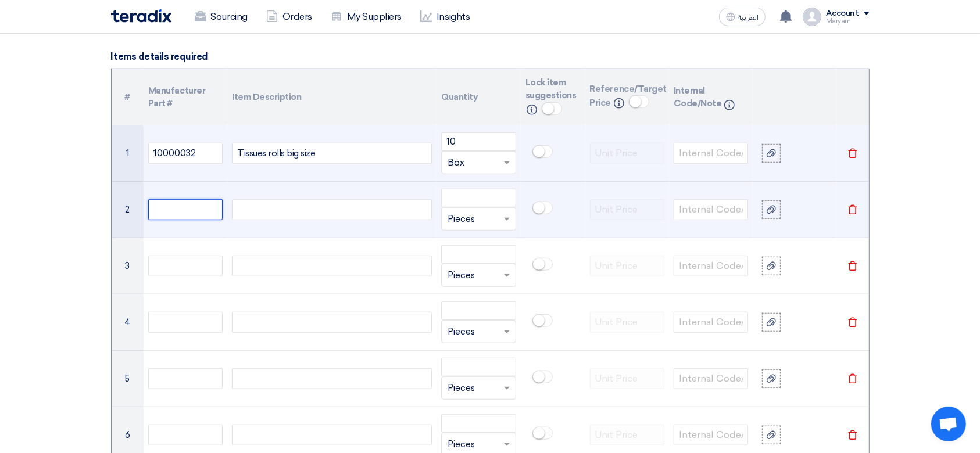
click at [192, 216] on input "text" at bounding box center [185, 209] width 74 height 21
paste input "10000016"
type input "10000016"
click at [293, 203] on div at bounding box center [332, 209] width 200 height 21
paste div
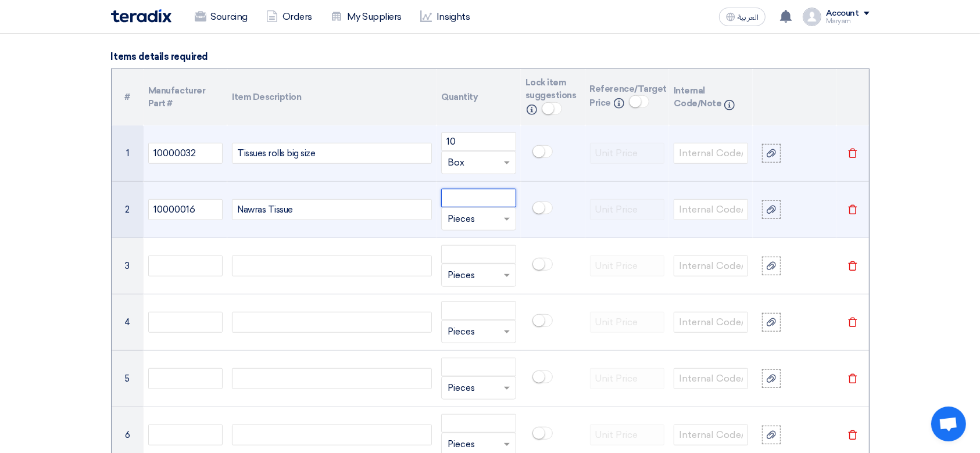
click at [461, 196] on input "number" at bounding box center [478, 198] width 74 height 19
type input "1"
click at [456, 218] on input "text" at bounding box center [471, 219] width 48 height 19
click at [453, 261] on span "Box" at bounding box center [455, 265] width 17 height 10
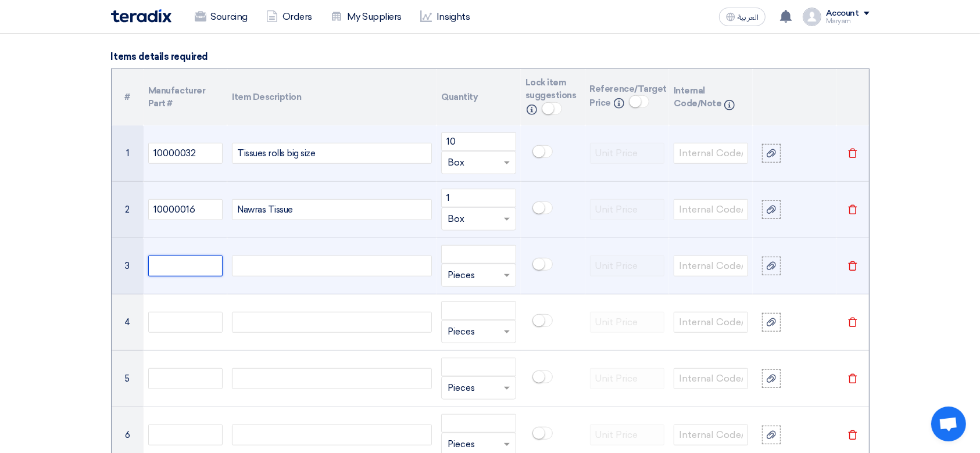
click at [210, 268] on input "text" at bounding box center [185, 266] width 74 height 21
paste input "10000045"
type input "10000045"
click at [317, 261] on div at bounding box center [332, 266] width 200 height 21
paste div
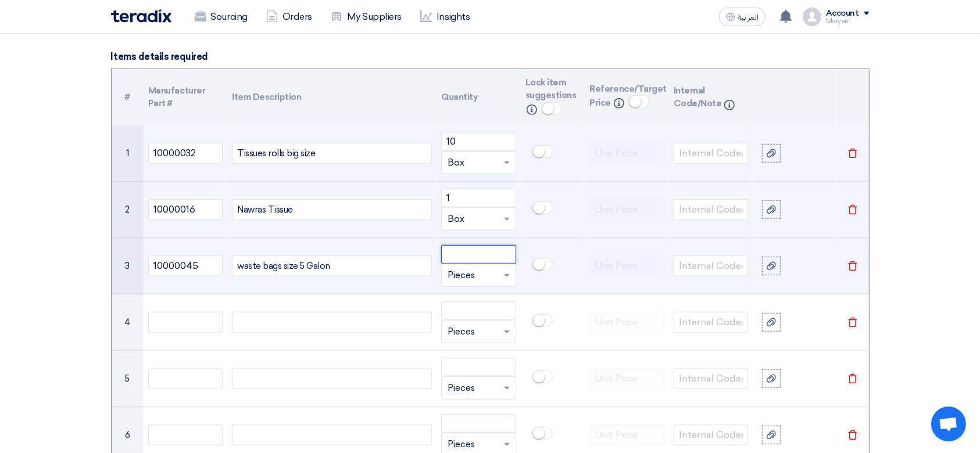
click at [474, 253] on input "number" at bounding box center [478, 254] width 74 height 19
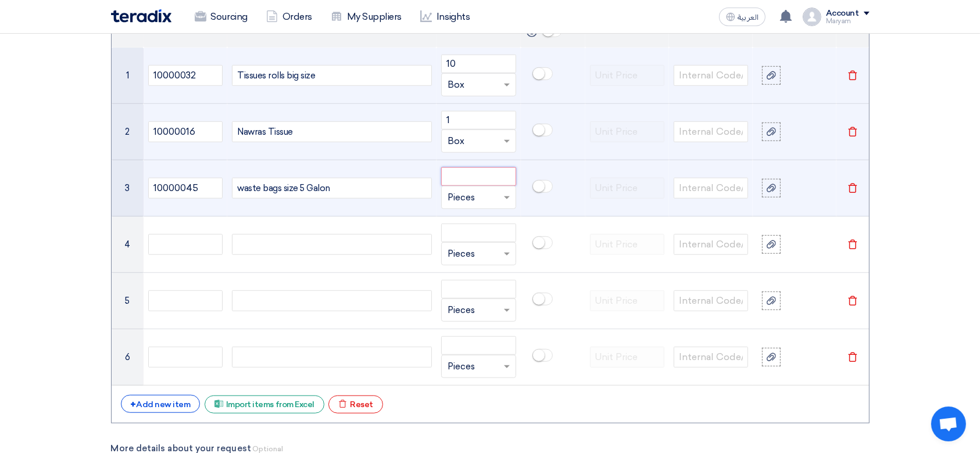
paste input "1"
type input "1"
click at [485, 197] on input "text" at bounding box center [471, 197] width 48 height 19
click at [453, 240] on span "Box" at bounding box center [455, 243] width 17 height 10
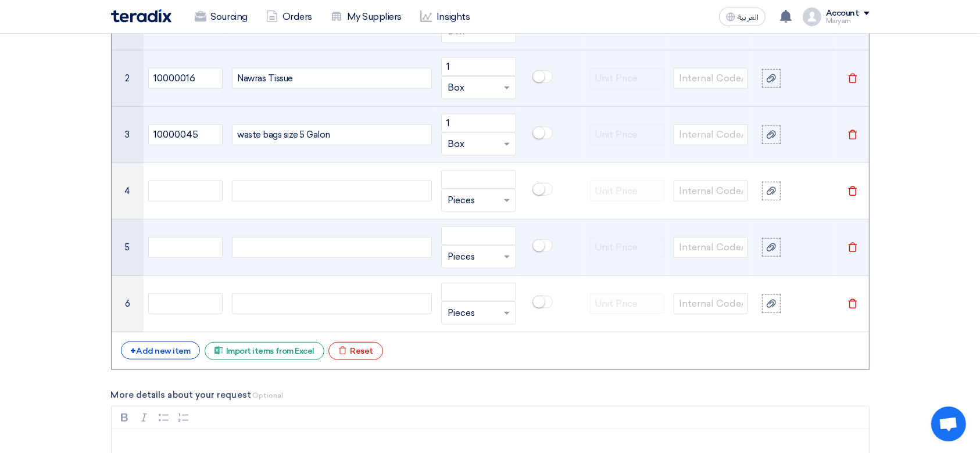
scroll to position [1007, 0]
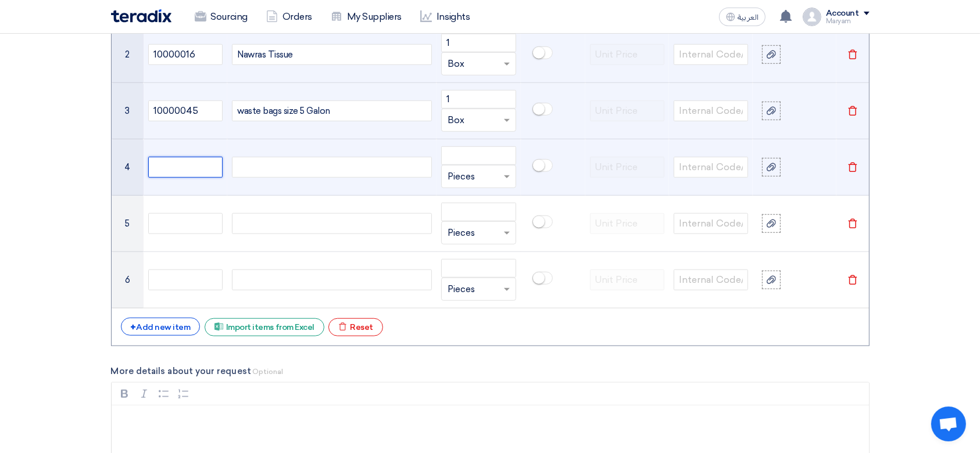
click at [202, 166] on input "text" at bounding box center [185, 167] width 74 height 21
paste input "10000756"
type input "10000756"
click at [235, 172] on div at bounding box center [332, 167] width 200 height 21
click at [308, 162] on div at bounding box center [332, 167] width 200 height 21
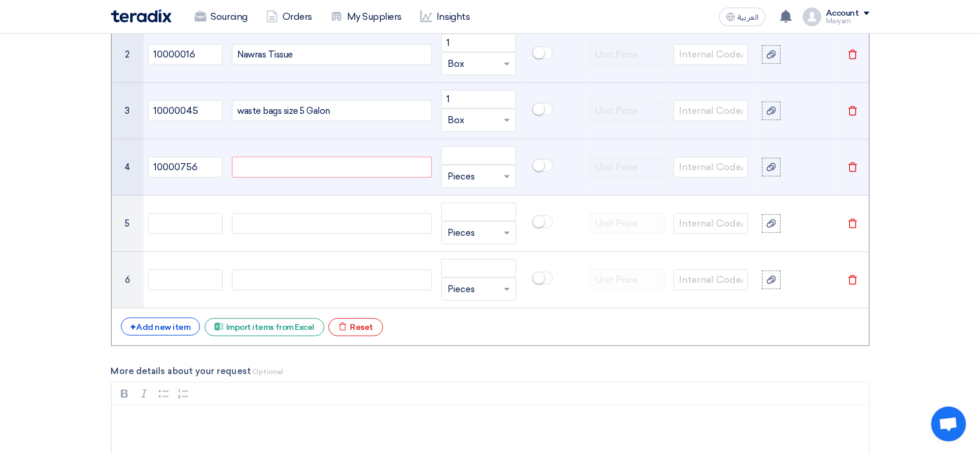
paste div
click at [456, 175] on input "text" at bounding box center [471, 176] width 48 height 19
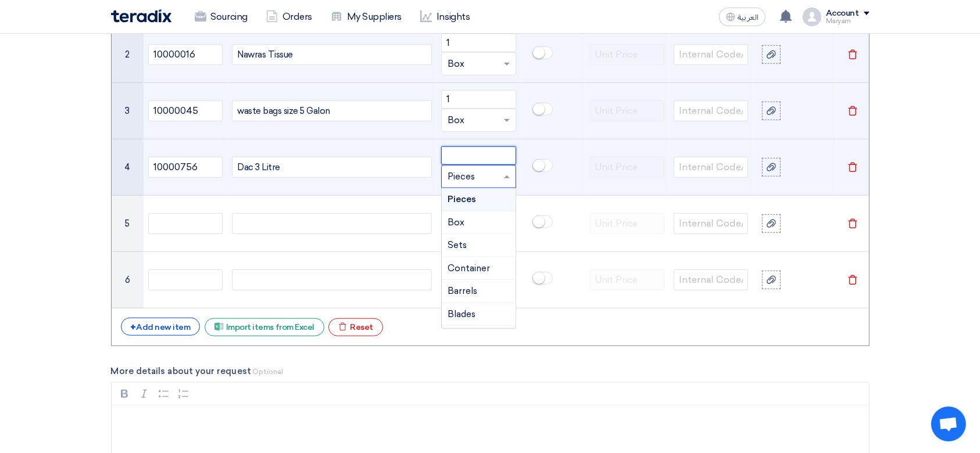
click at [469, 156] on input "number" at bounding box center [478, 155] width 74 height 19
type input "6"
click at [480, 182] on input "text" at bounding box center [471, 176] width 48 height 19
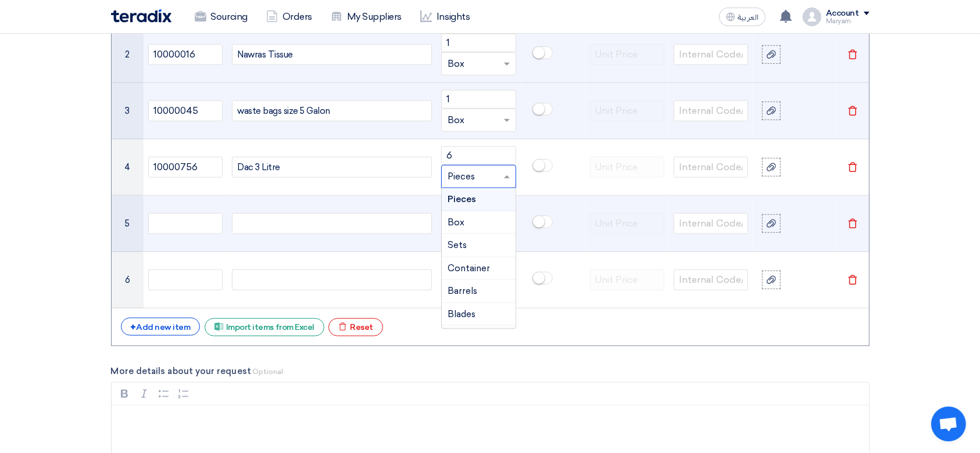
click at [338, 198] on td at bounding box center [331, 224] width 209 height 56
click at [197, 219] on input "text" at bounding box center [185, 223] width 74 height 21
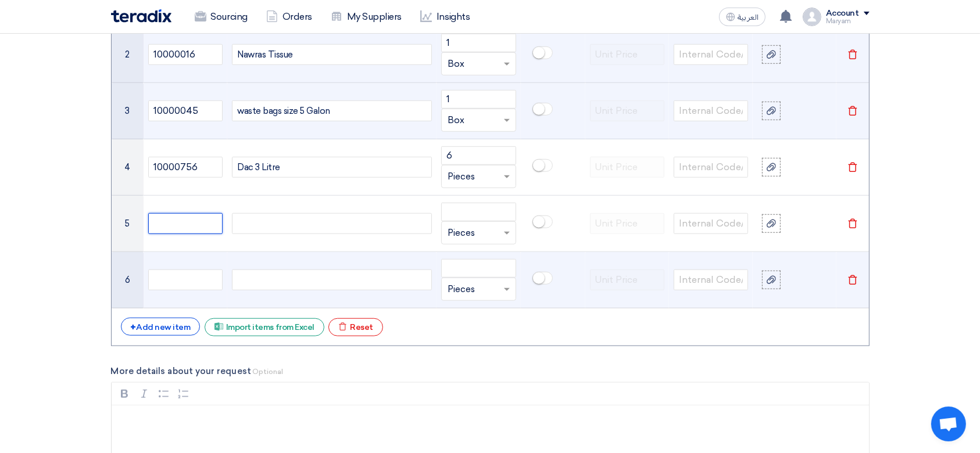
paste input "10000006"
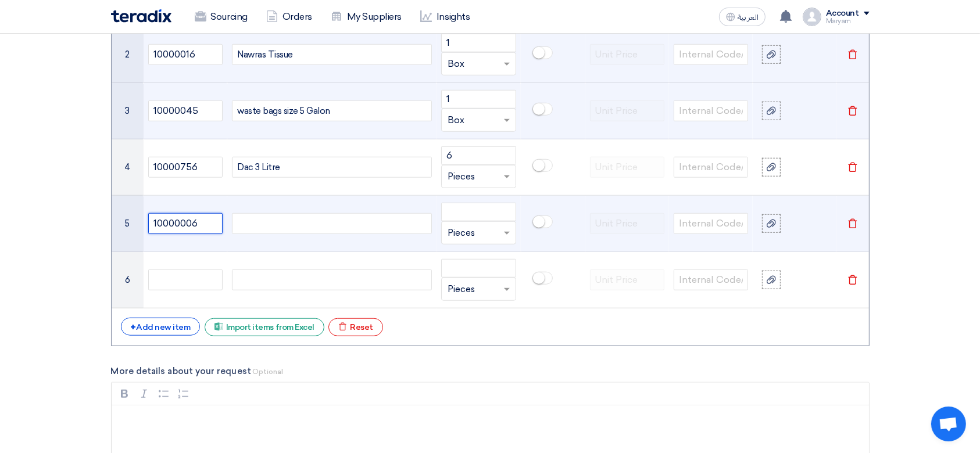
type input "10000006"
click at [291, 213] on div at bounding box center [332, 223] width 200 height 21
paste div
click at [452, 217] on input "number" at bounding box center [478, 212] width 74 height 19
type input "30"
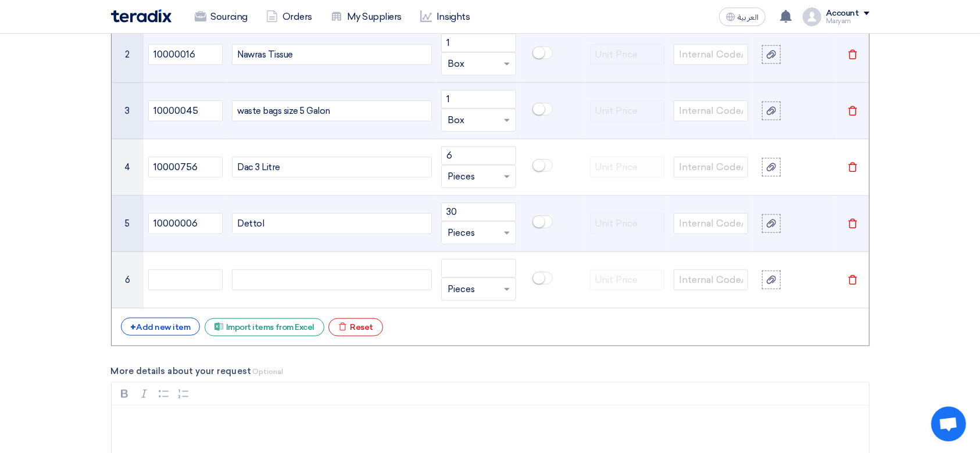
click at [448, 224] on input "text" at bounding box center [471, 233] width 48 height 19
click at [470, 318] on div "Liter" at bounding box center [478, 322] width 73 height 23
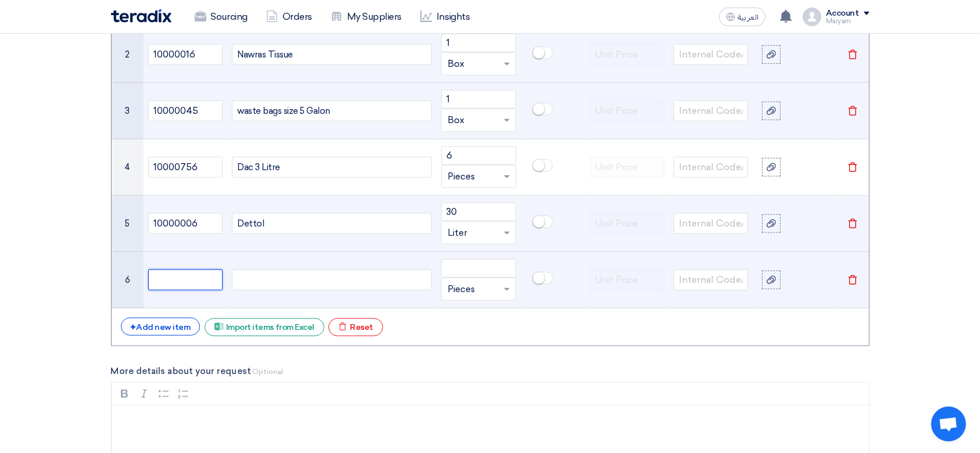
click at [189, 278] on input "text" at bounding box center [185, 280] width 74 height 21
paste input "10000013"
type input "10000013"
click at [302, 283] on div at bounding box center [332, 280] width 200 height 21
paste div
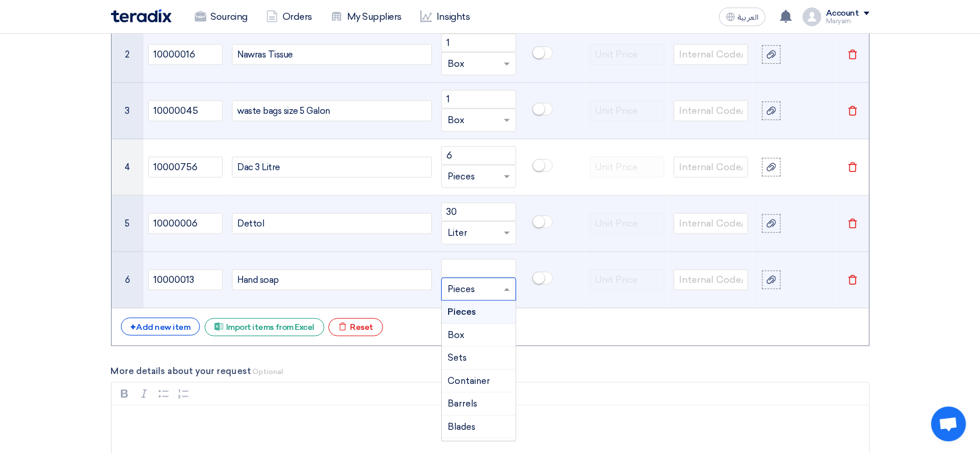
click at [467, 293] on input "text" at bounding box center [471, 289] width 48 height 19
type input "40"
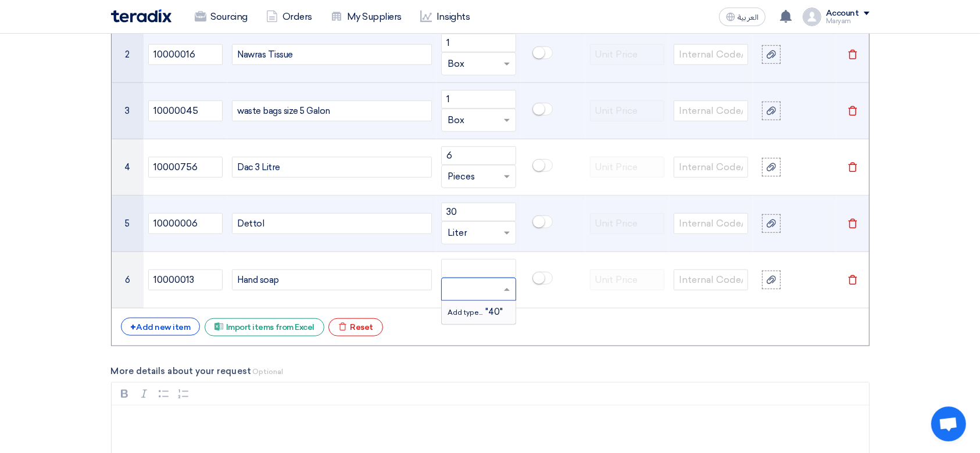
click at [625, 328] on div "+ Add new item Excel file Import items from Excel Excel file Reset" at bounding box center [490, 327] width 739 height 19
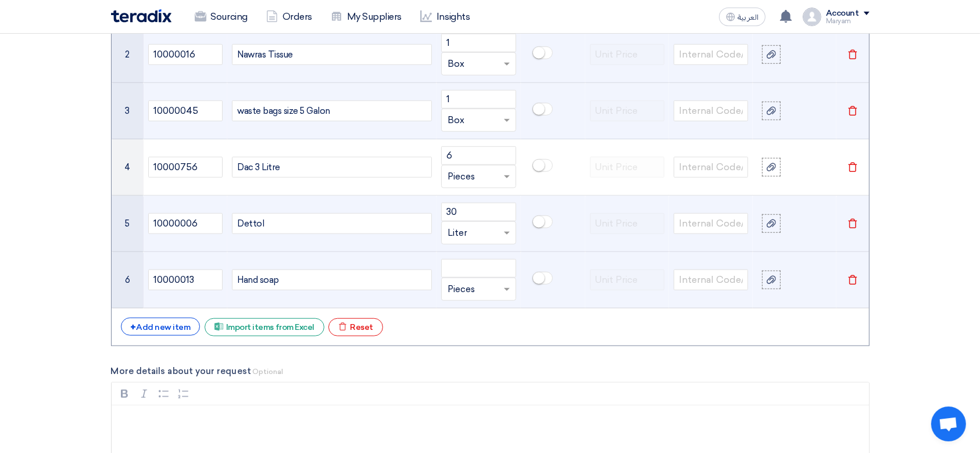
click at [483, 286] on input "text" at bounding box center [471, 289] width 48 height 19
click at [471, 258] on td "Unit × Pieces" at bounding box center [478, 280] width 84 height 56
click at [471, 259] on input "number" at bounding box center [478, 268] width 74 height 19
type input "40"
click at [457, 286] on input "text" at bounding box center [471, 289] width 48 height 19
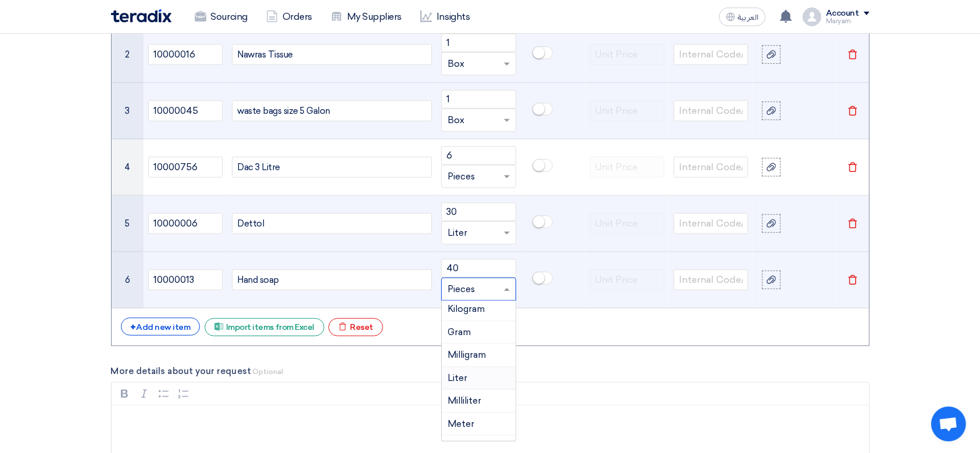
click at [469, 375] on div "Liter" at bounding box center [478, 378] width 73 height 23
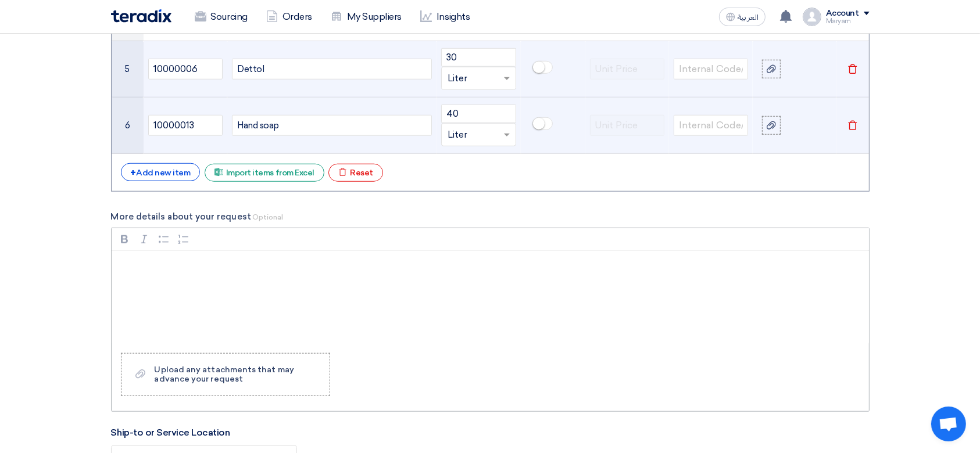
scroll to position [1162, 0]
click at [215, 264] on p "Rich Text Editor, main" at bounding box center [494, 266] width 737 height 14
click at [173, 327] on p "Kindly quoate us your best price for above items." at bounding box center [494, 325] width 737 height 14
click at [179, 324] on p "Kindly quoate us your best price for above items." at bounding box center [494, 325] width 737 height 14
click at [367, 325] on p "Kindly quote us your best price for above items." at bounding box center [494, 325] width 737 height 14
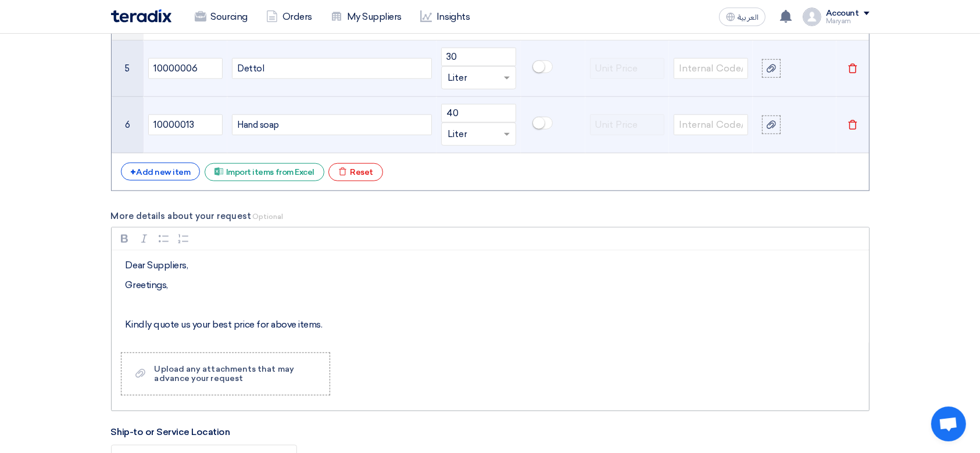
click at [242, 300] on p "Rich Text Editor, main" at bounding box center [494, 305] width 737 height 14
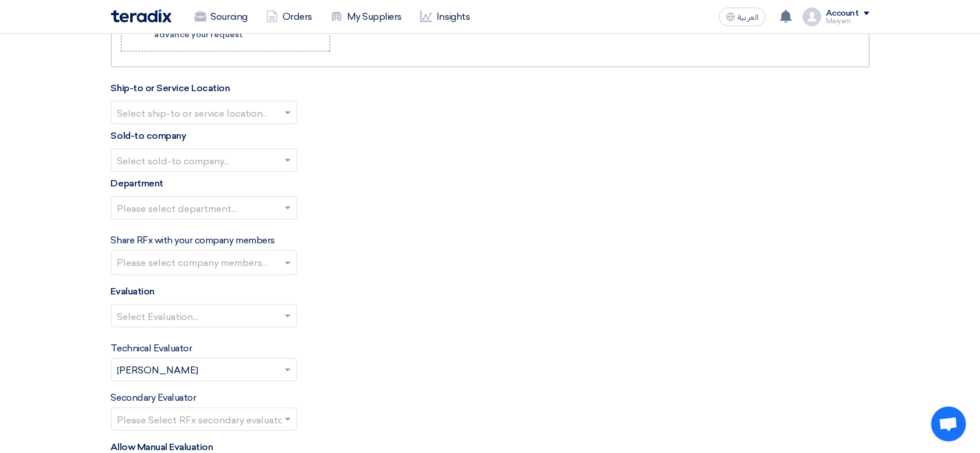
scroll to position [1472, 0]
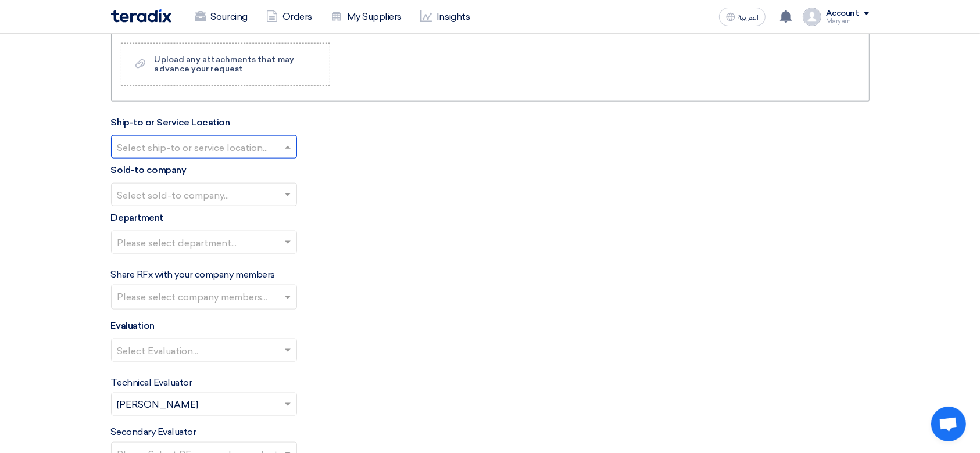
click at [209, 139] on input "text" at bounding box center [198, 148] width 162 height 19
click at [191, 168] on span "[PERSON_NAME] Advanced Development Company" at bounding box center [236, 169] width 238 height 11
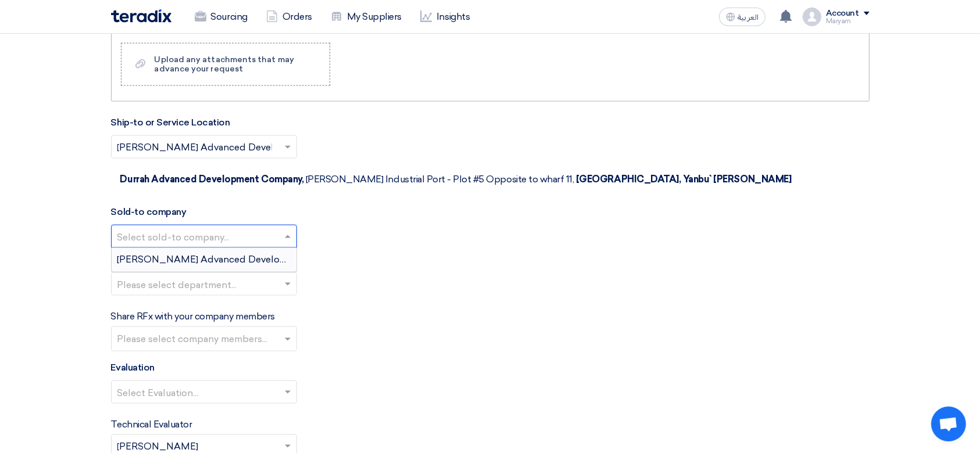
click at [163, 228] on input "text" at bounding box center [198, 237] width 162 height 19
click at [177, 254] on span "[PERSON_NAME] Advanced Development Company" at bounding box center [236, 259] width 238 height 11
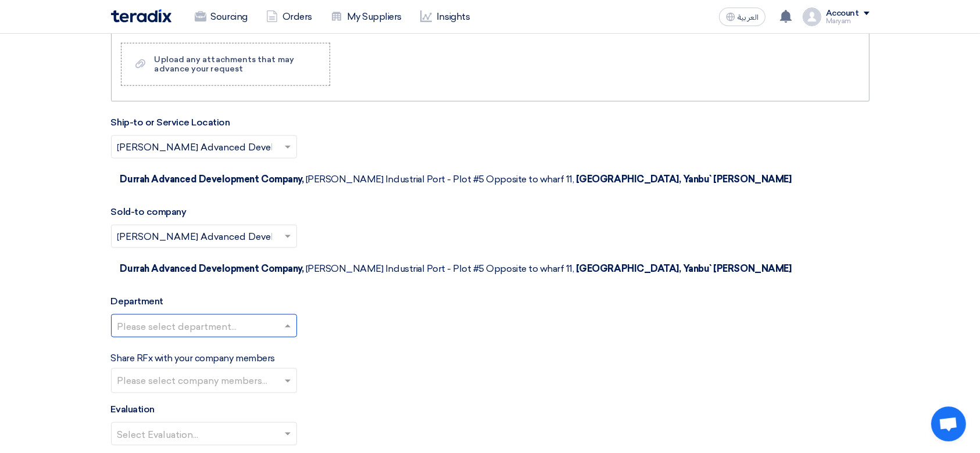
click at [159, 318] on input "text" at bounding box center [198, 327] width 162 height 19
click at [153, 343] on span "Default team" at bounding box center [146, 348] width 58 height 11
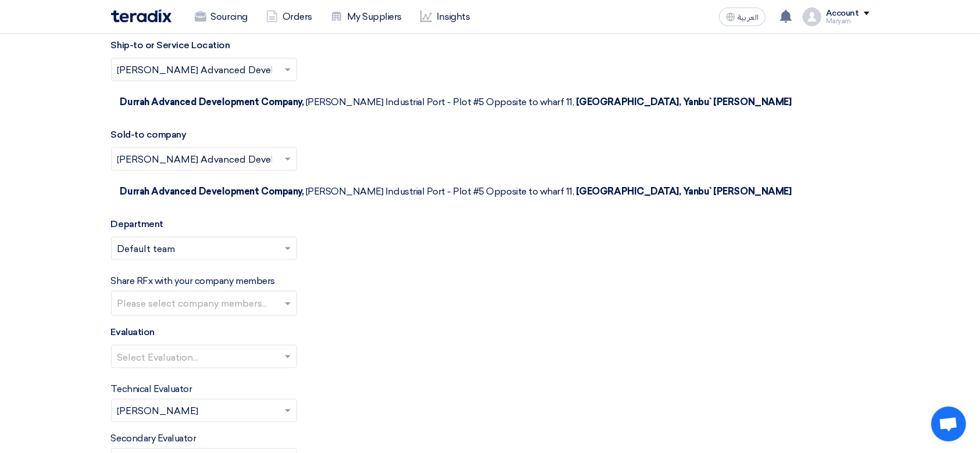
click at [143, 295] on input "text" at bounding box center [205, 304] width 176 height 19
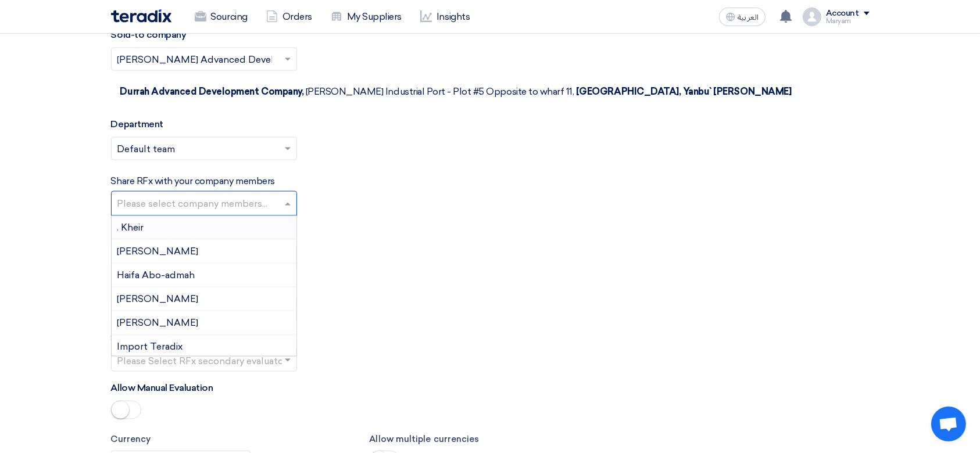
scroll to position [1704, 0]
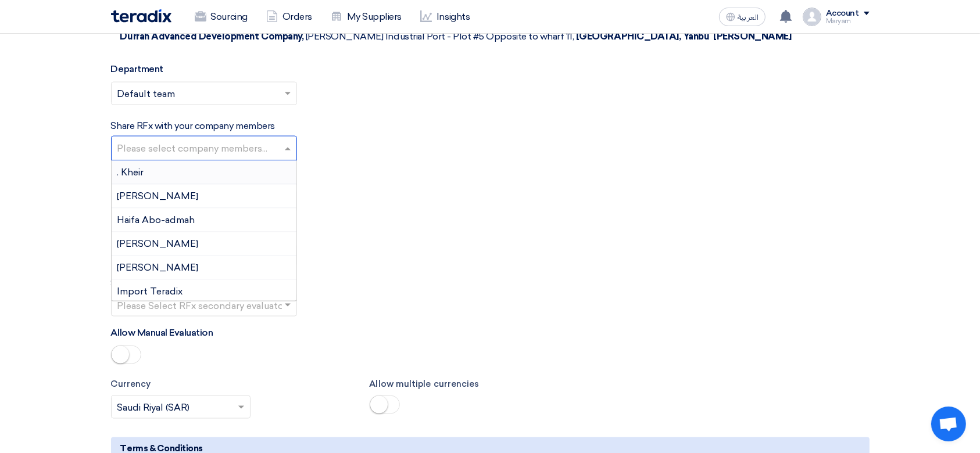
click at [440, 326] on div "Allow Manual Evaluation" at bounding box center [490, 347] width 758 height 42
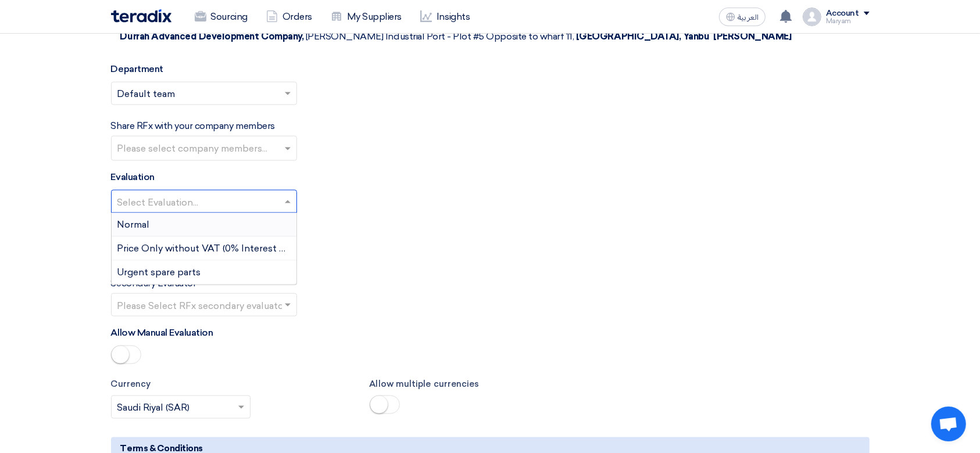
click at [185, 193] on input "text" at bounding box center [198, 202] width 162 height 19
click at [171, 213] on div "Normal" at bounding box center [204, 225] width 185 height 24
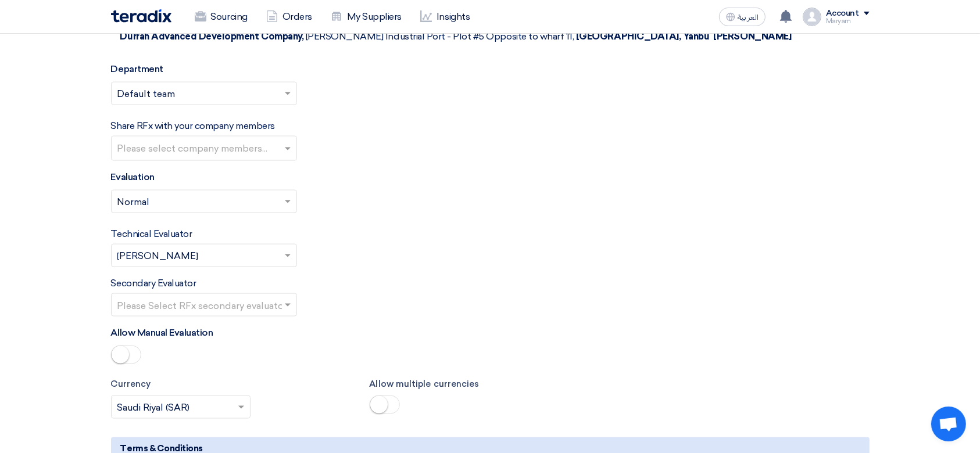
click at [169, 248] on input "text" at bounding box center [198, 257] width 162 height 19
click at [364, 277] on div "Secondary Evaluator Please Select RFx secondary evaluator..." at bounding box center [490, 297] width 758 height 40
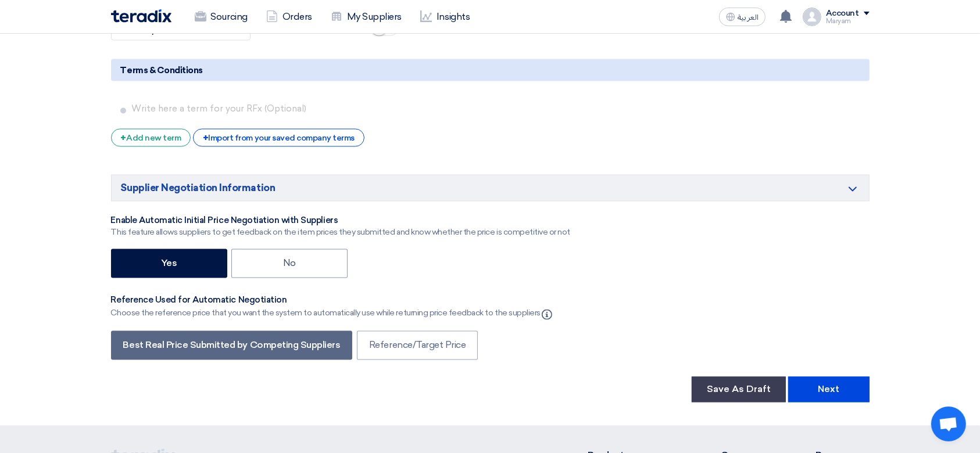
scroll to position [2169, 0]
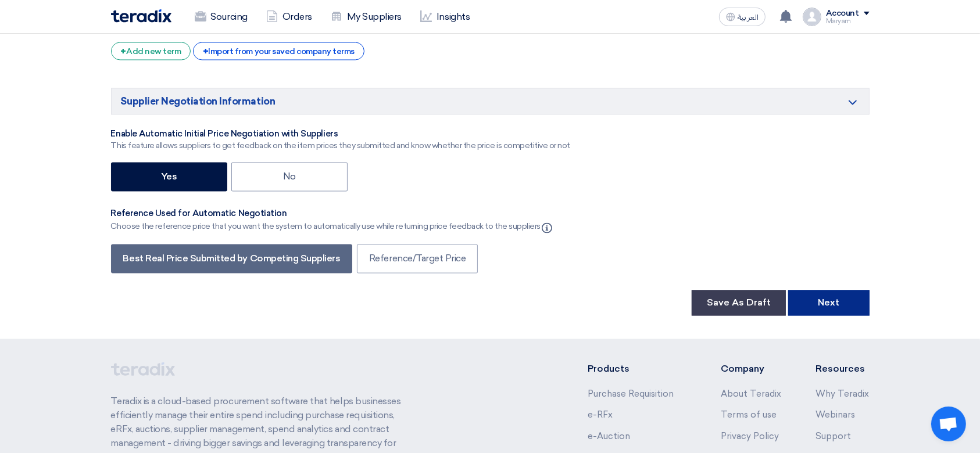
click at [807, 291] on button "Next" at bounding box center [828, 304] width 81 height 26
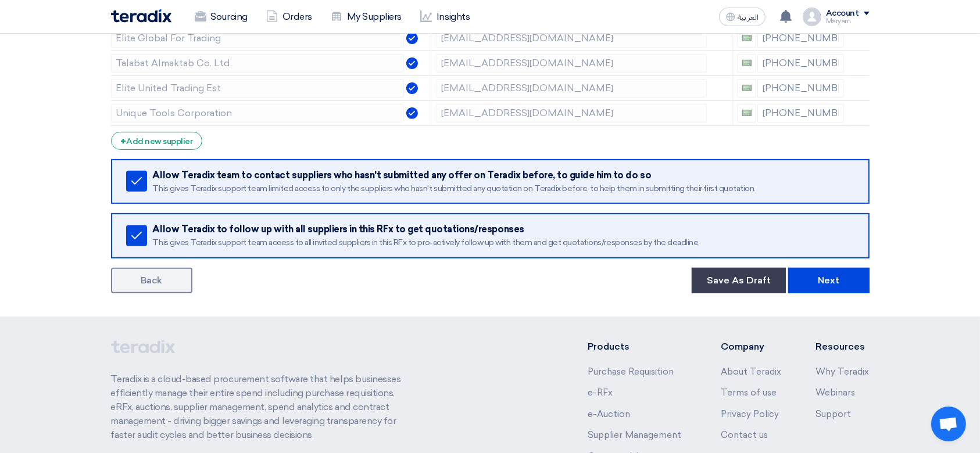
scroll to position [567, 0]
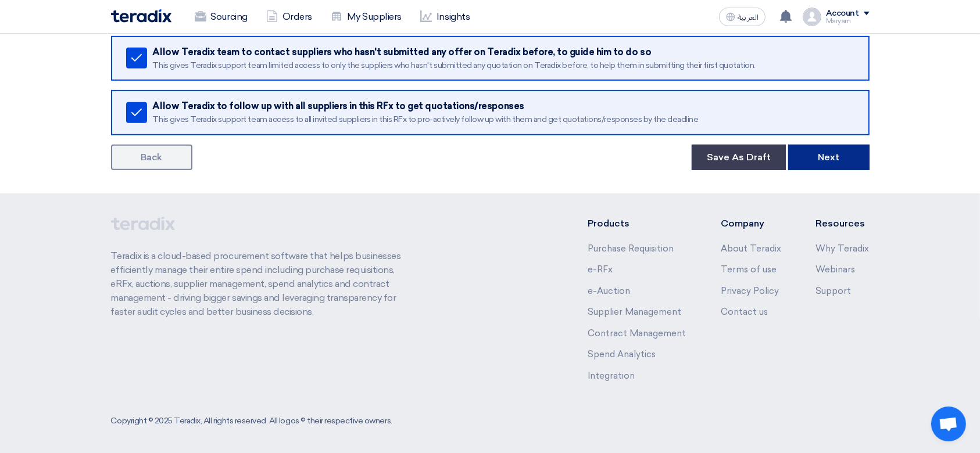
click at [845, 160] on button "Next" at bounding box center [828, 158] width 81 height 26
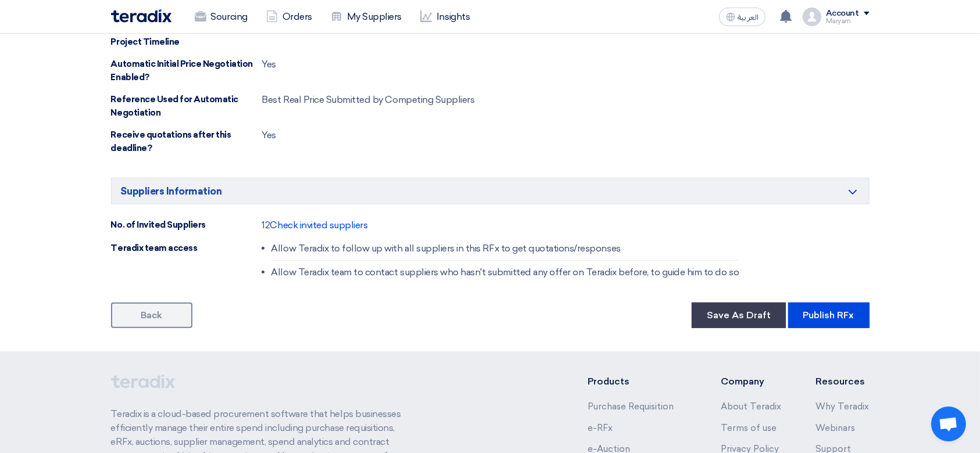
scroll to position [775, 0]
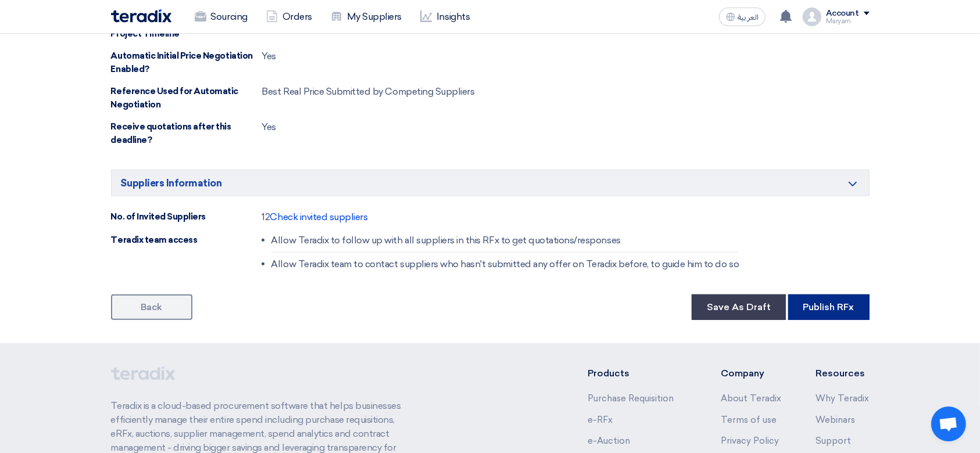
click at [834, 304] on button "Publish RFx" at bounding box center [828, 308] width 81 height 26
